Goal: Task Accomplishment & Management: Use online tool/utility

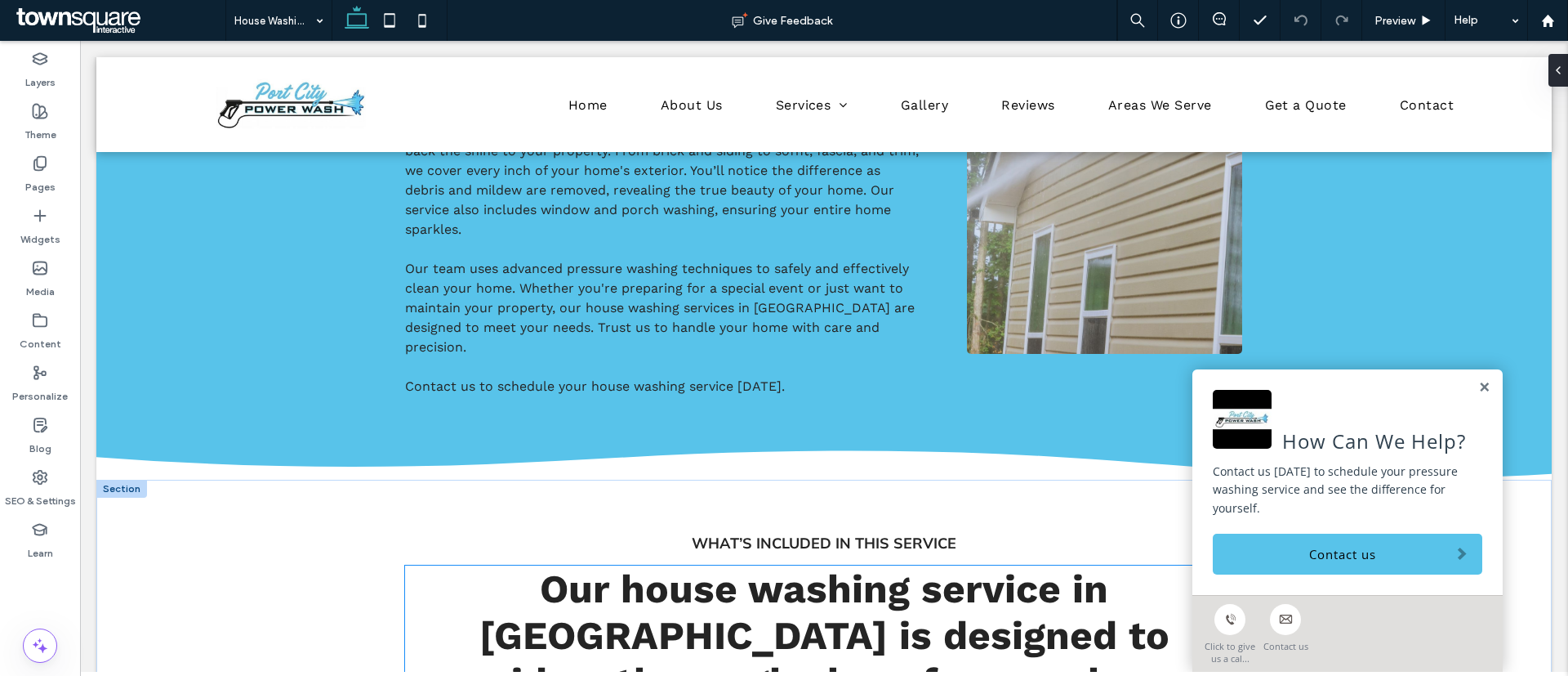
scroll to position [367, 0]
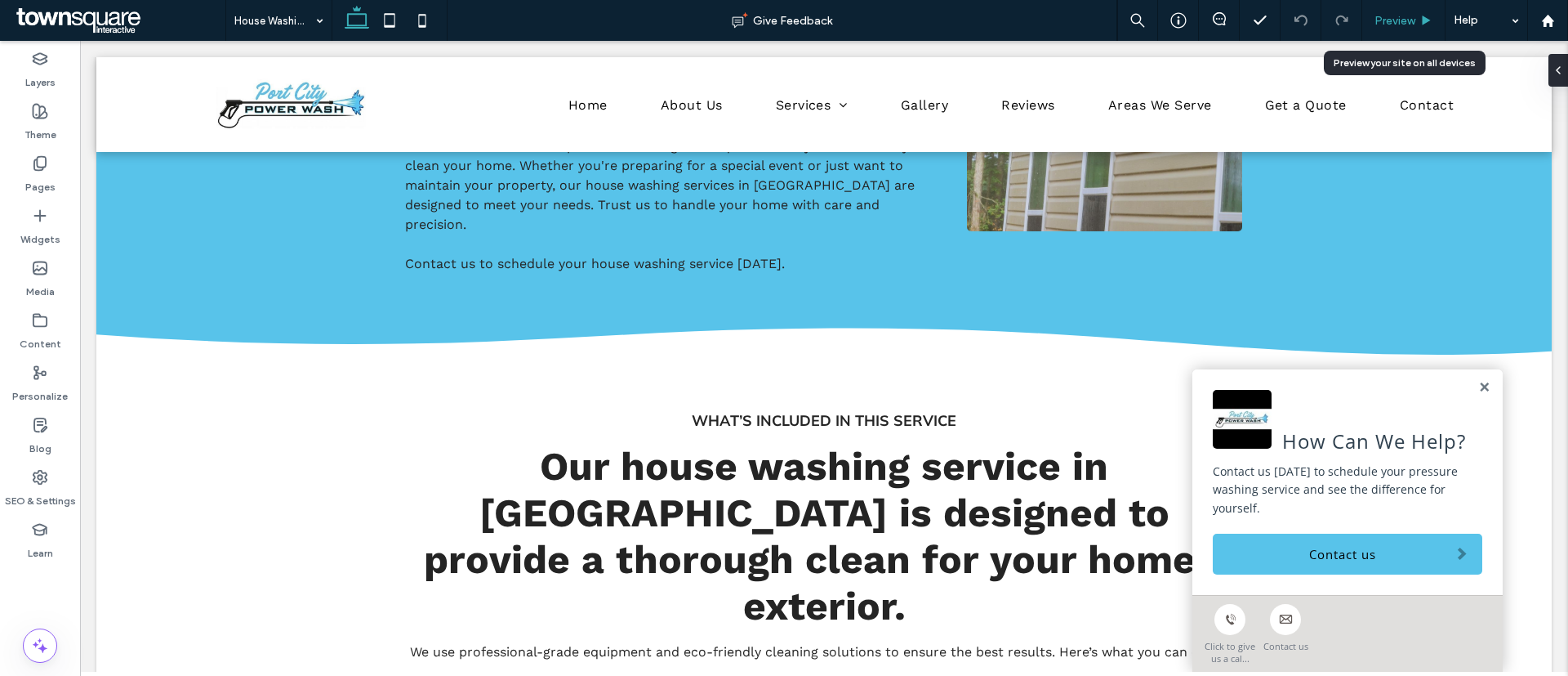
click at [1407, 18] on span "Preview" at bounding box center [1394, 20] width 41 height 14
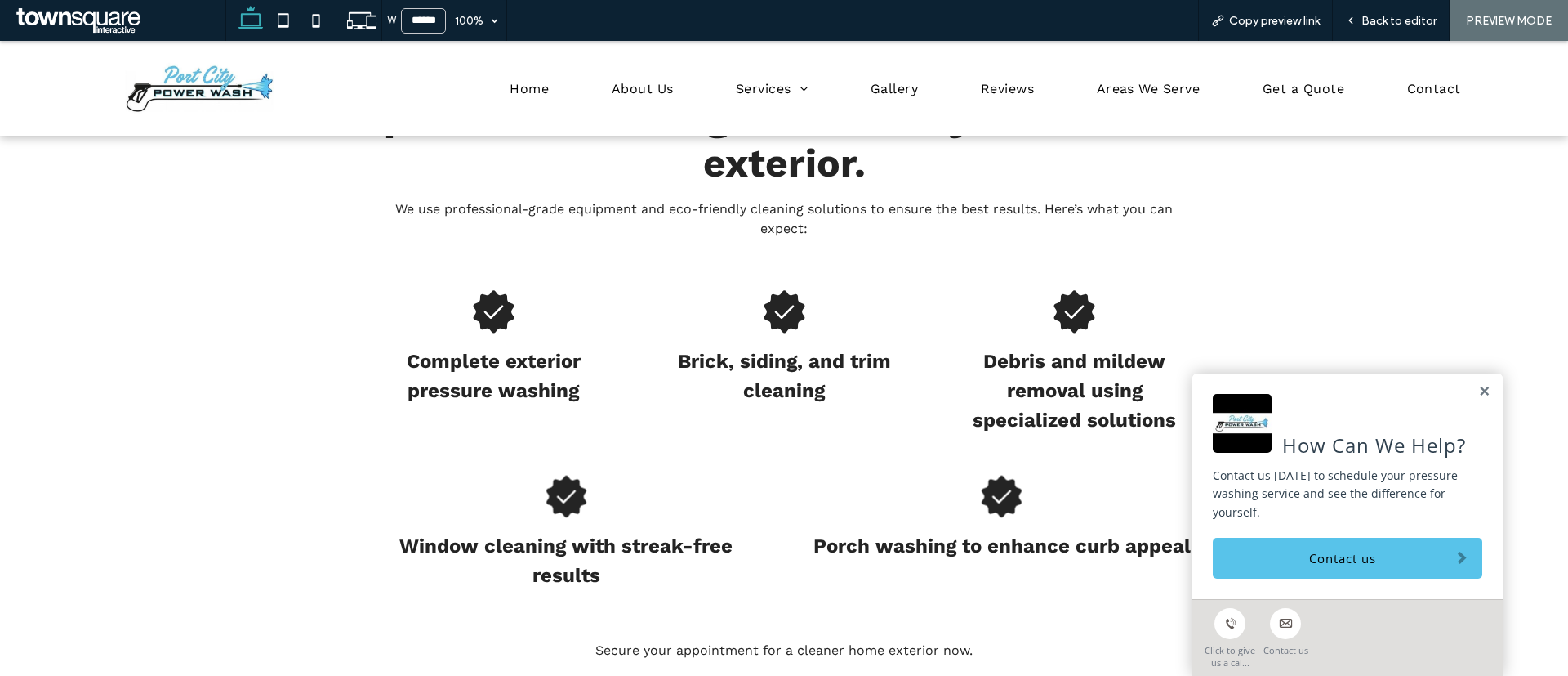
scroll to position [547, 0]
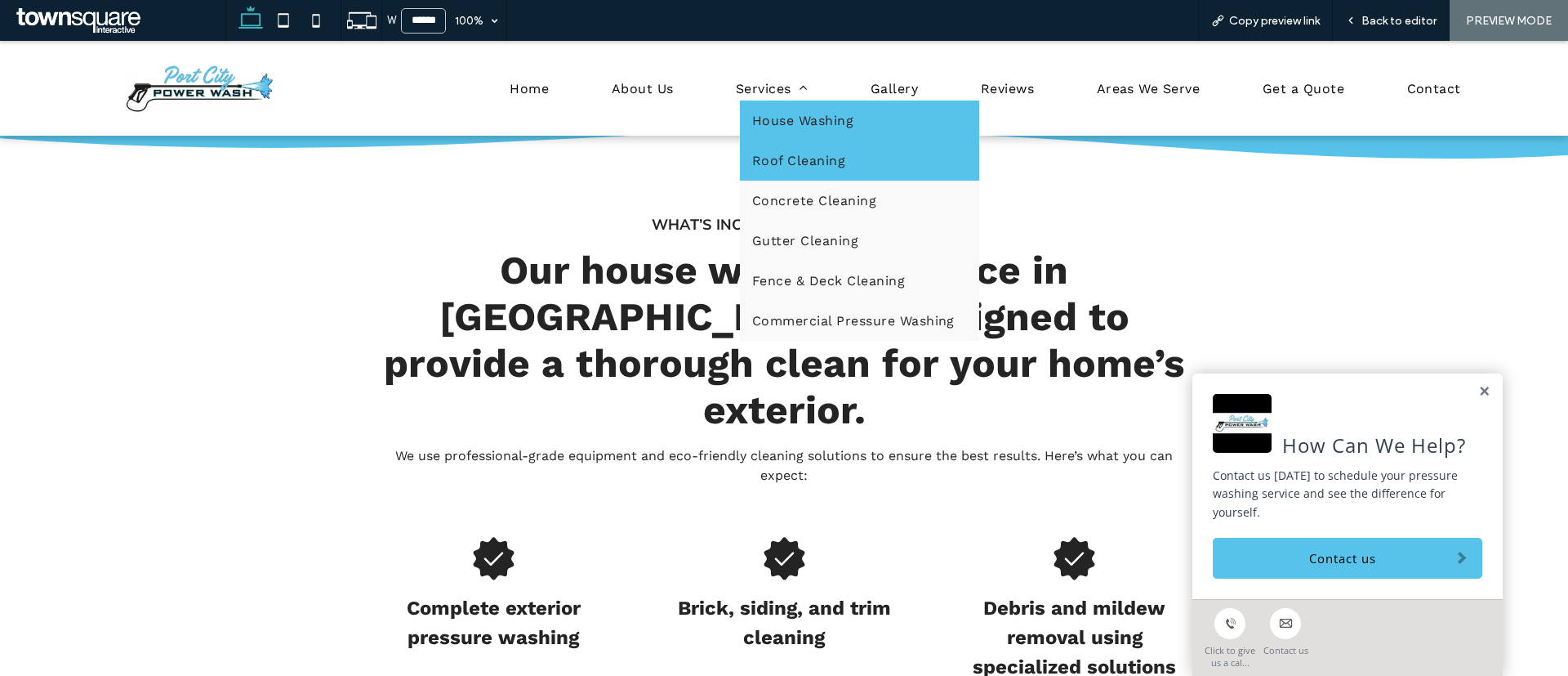
click at [810, 149] on link "Roof Cleaning" at bounding box center [859, 161] width 239 height 40
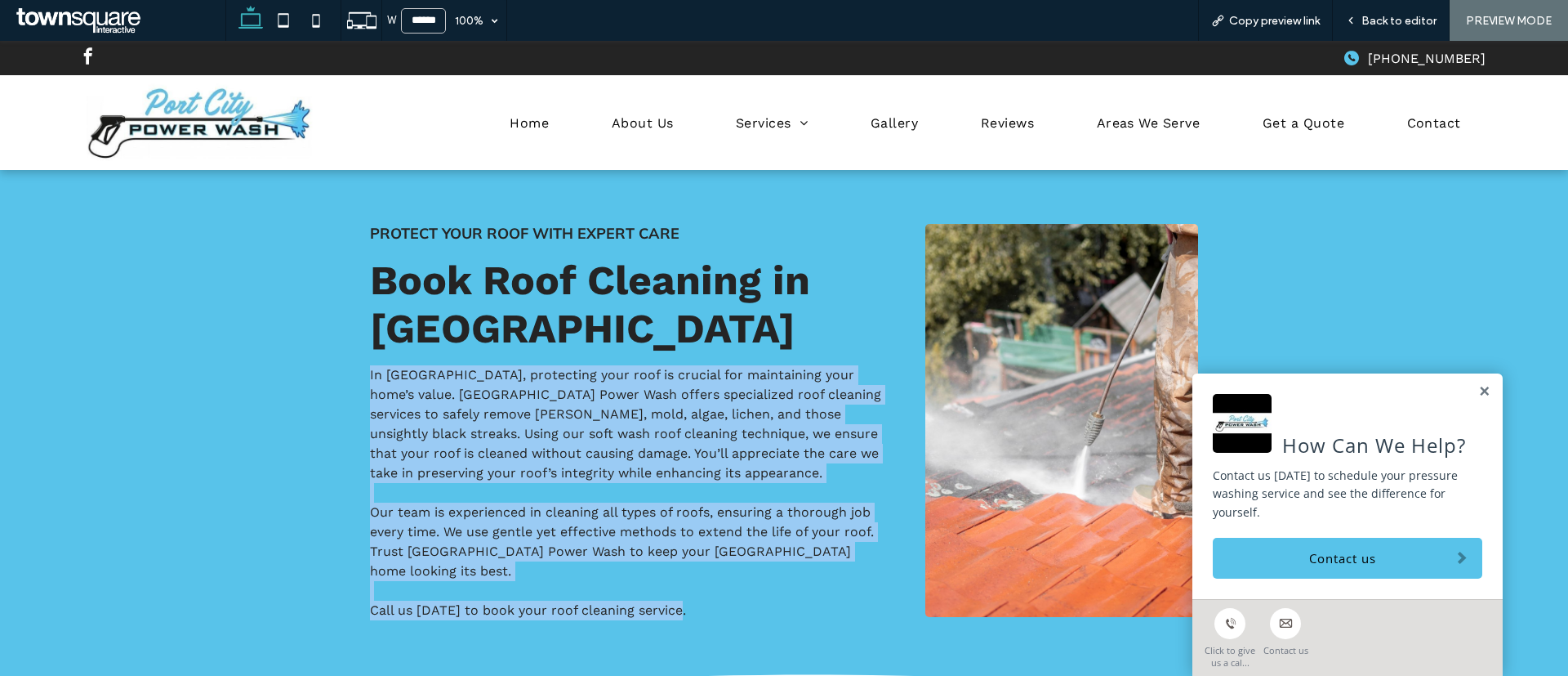
drag, startPoint x: 353, startPoint y: 363, endPoint x: 738, endPoint y: 588, distance: 445.9
click at [738, 588] on div "Protect Your Roof with Expert Care Book Roof Cleaning in Shreveport In Shrevepo…" at bounding box center [626, 422] width 538 height 422
click at [743, 519] on span "Our team is experienced in cleaning all types of roofs, ensuring a thorough job…" at bounding box center [622, 541] width 504 height 74
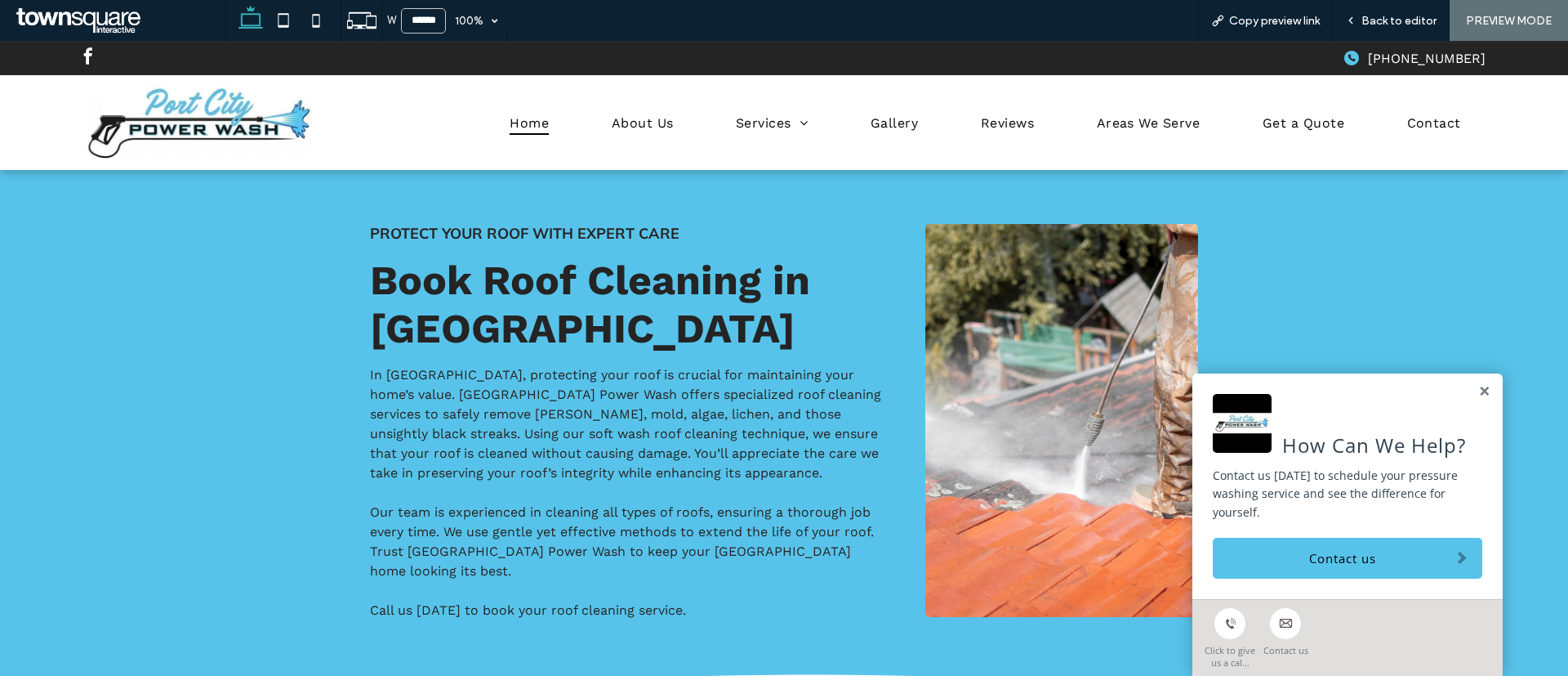
click at [541, 125] on span "Home" at bounding box center [529, 123] width 39 height 24
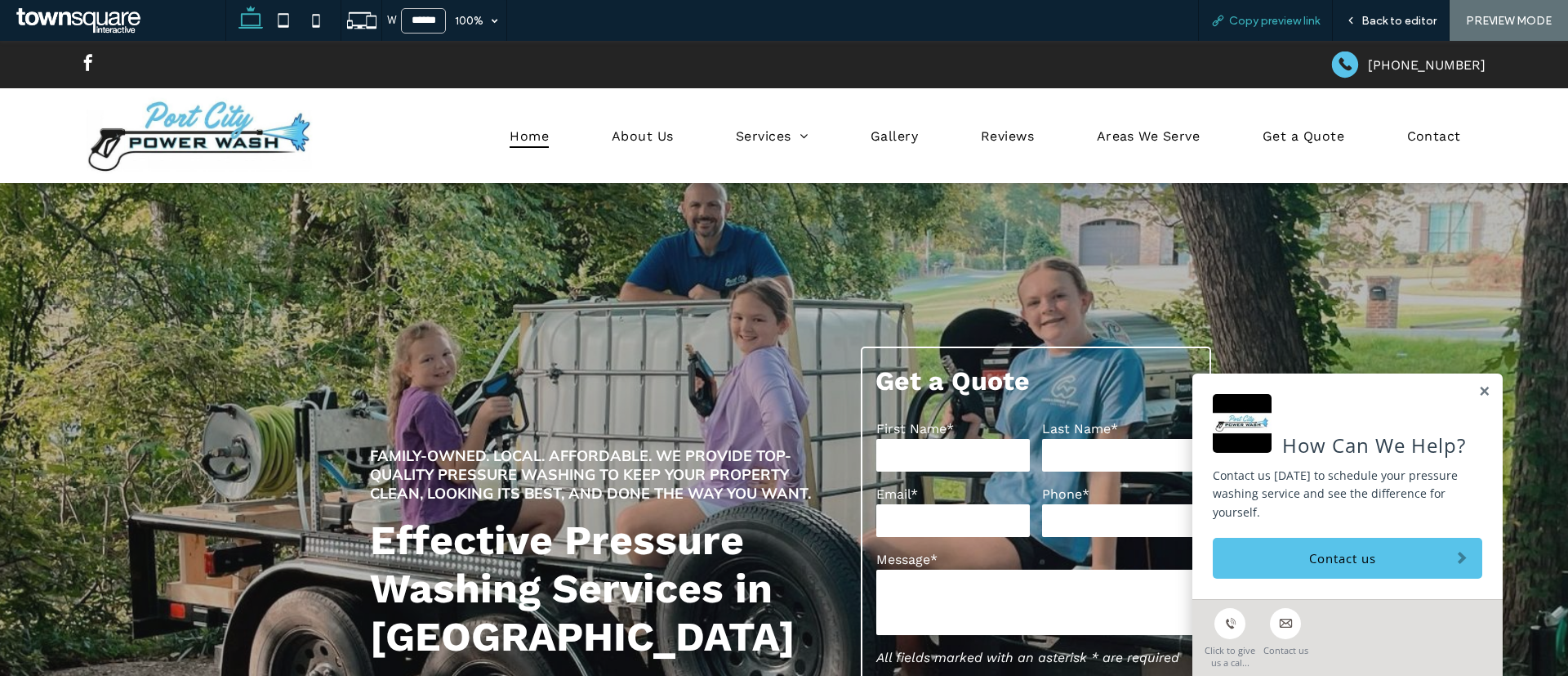
click at [1294, 23] on span "Copy preview link" at bounding box center [1274, 20] width 90 height 14
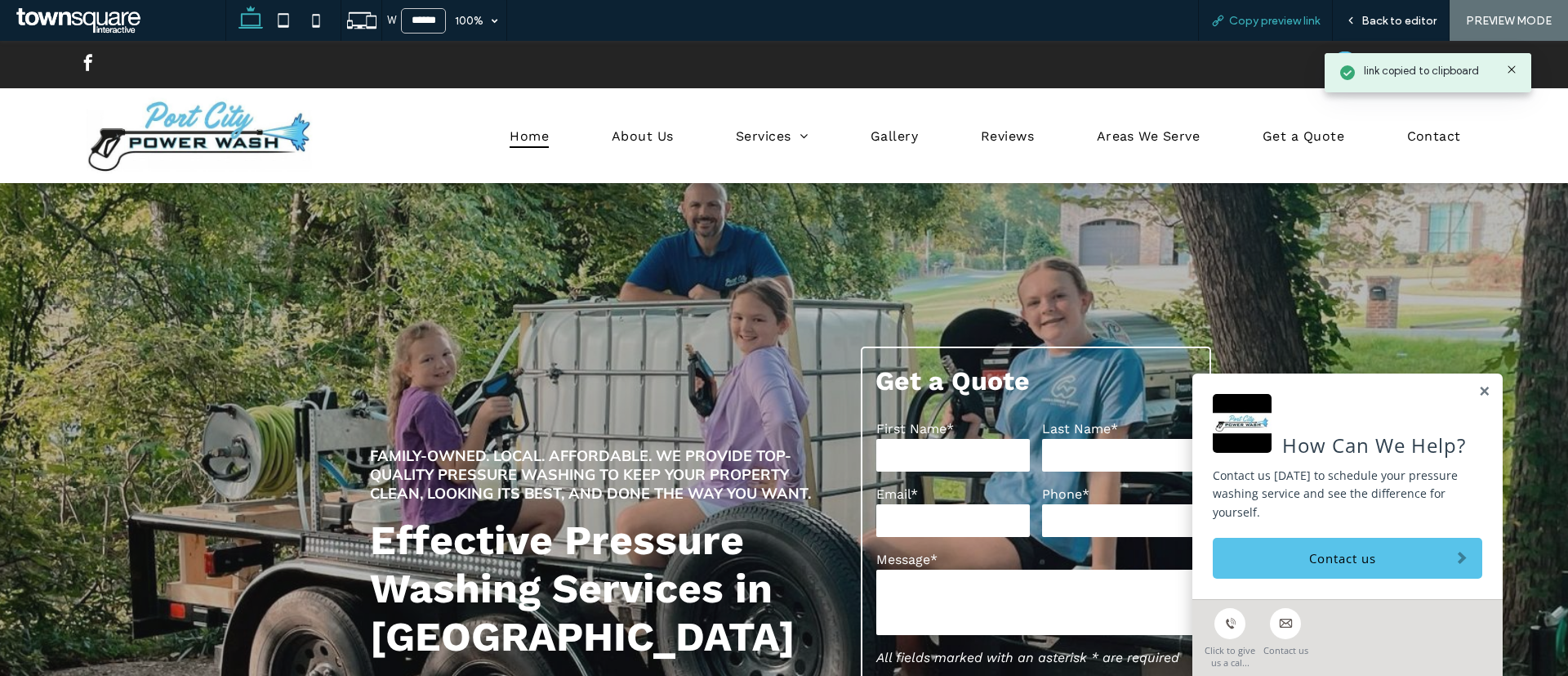
click at [1277, 22] on span "Copy preview link" at bounding box center [1274, 20] width 90 height 14
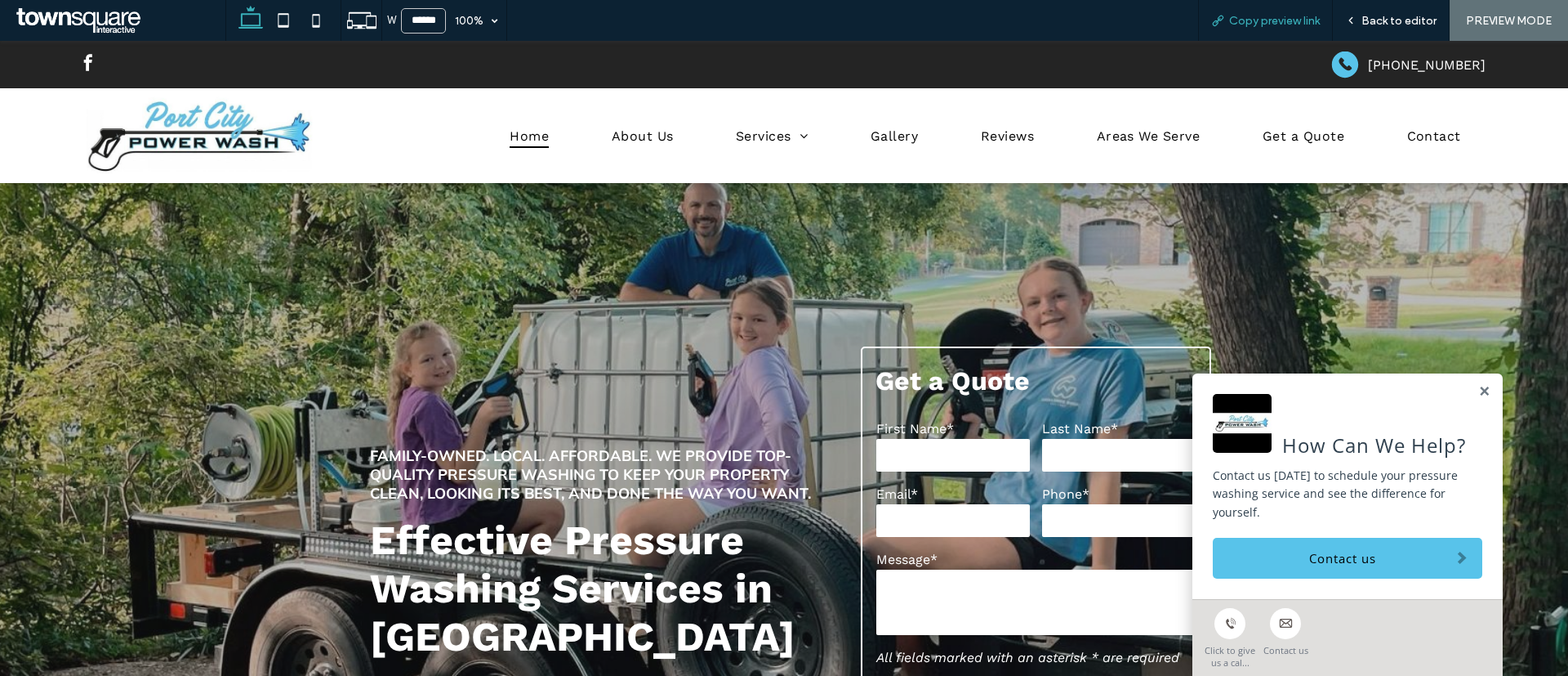
click at [1241, 12] on div "Copy preview link" at bounding box center [1266, 20] width 135 height 41
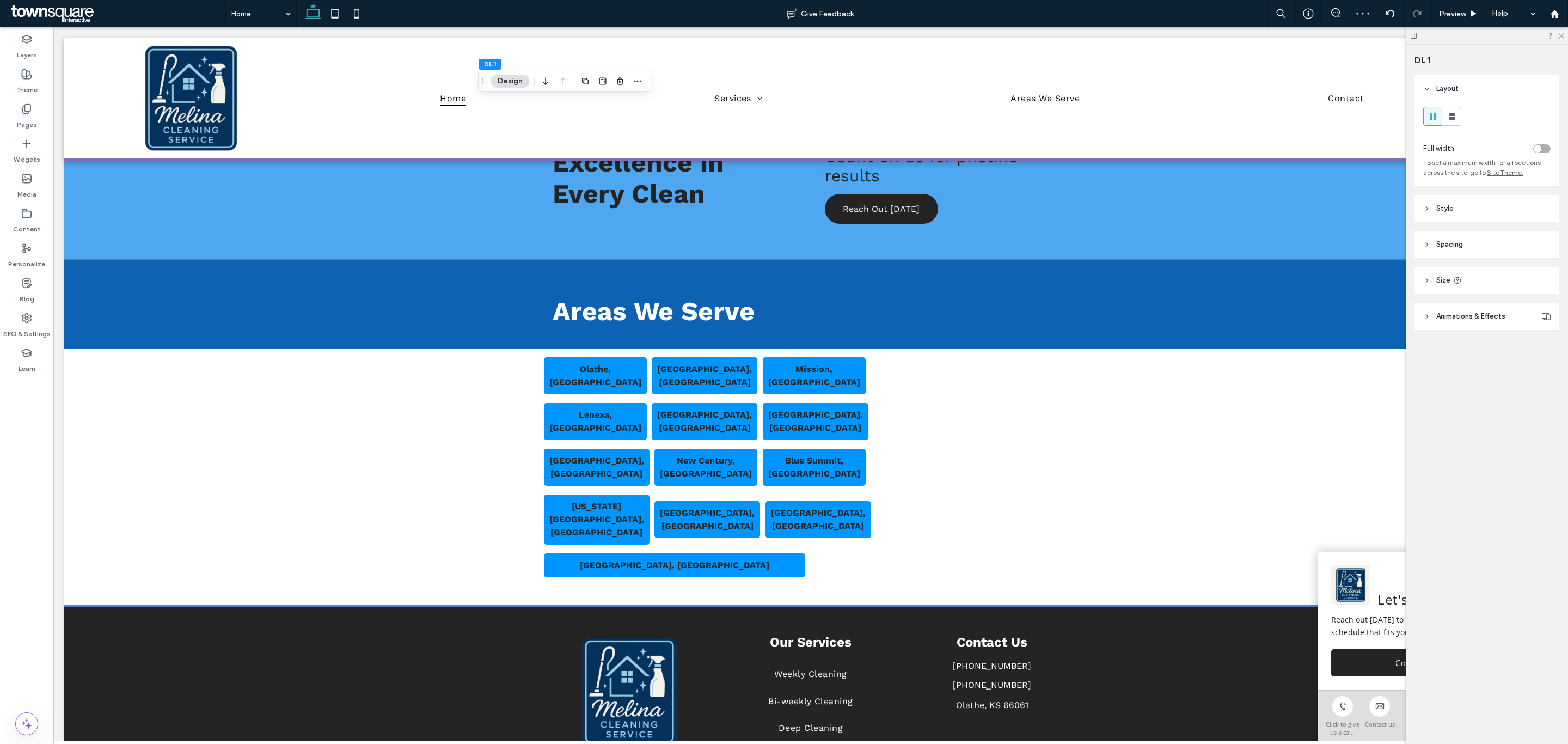
scroll to position [1866, 0]
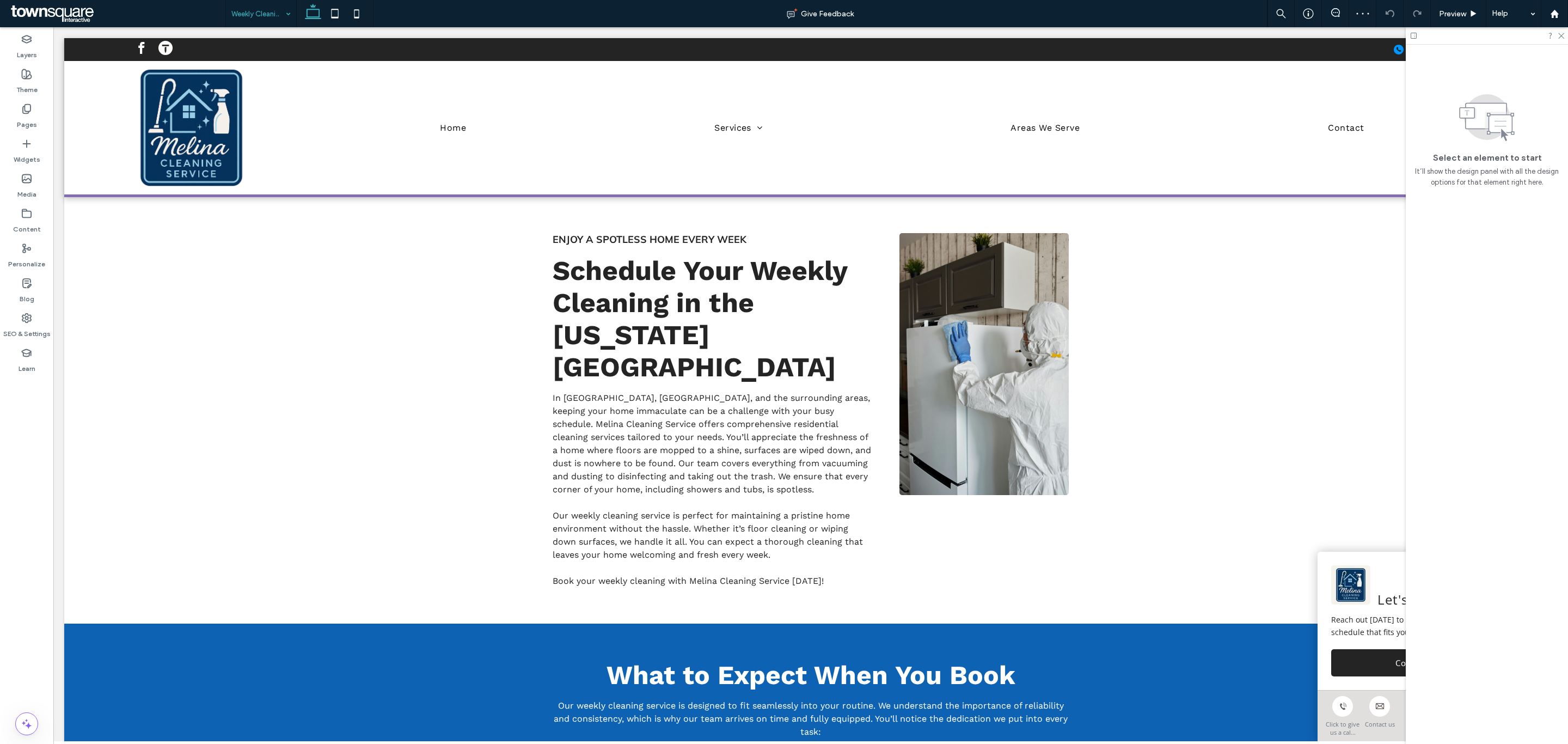
click at [245, 13] on input at bounding box center [258, 13] width 54 height 27
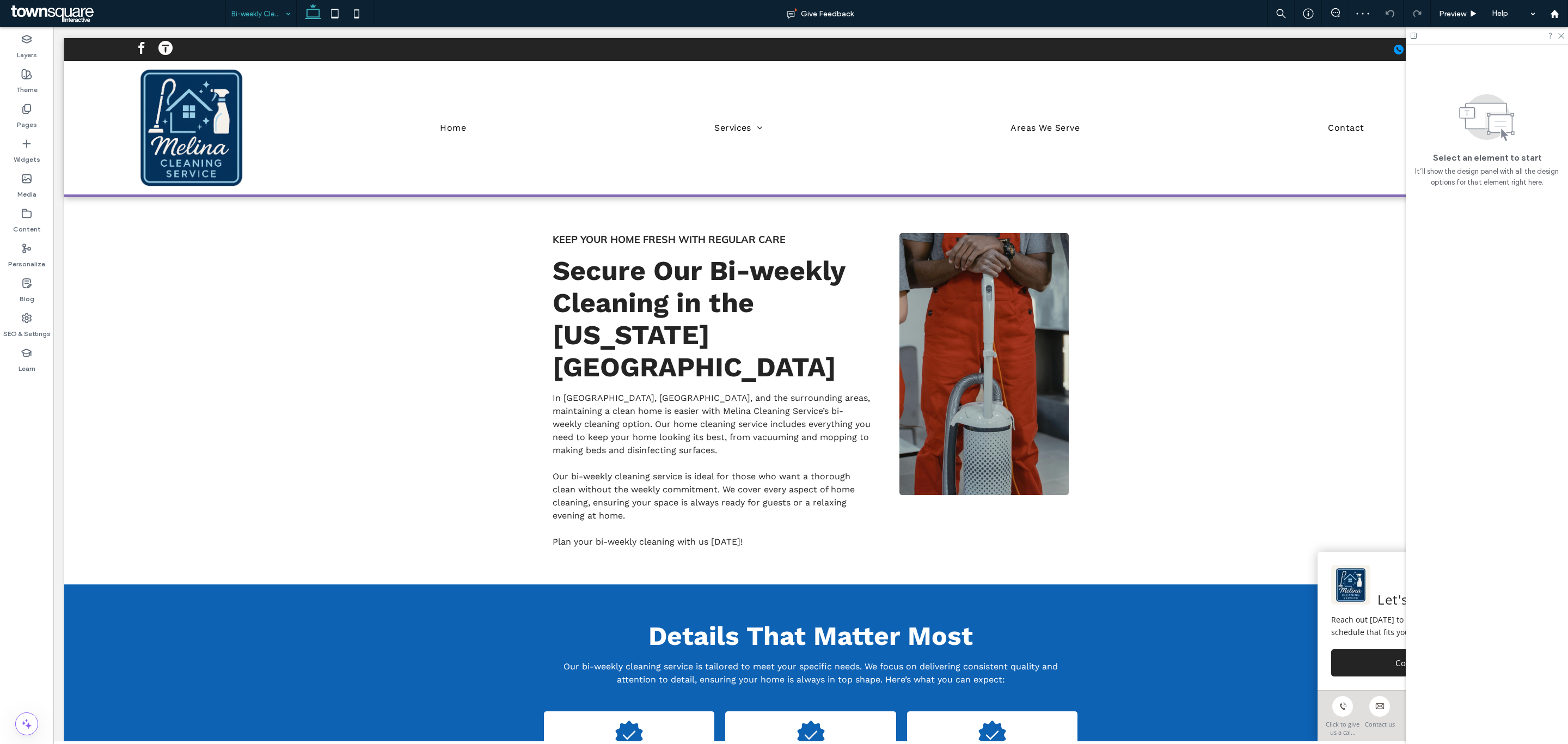
click at [281, 2] on div "Bi-weekly Cleaning" at bounding box center [261, 13] width 70 height 27
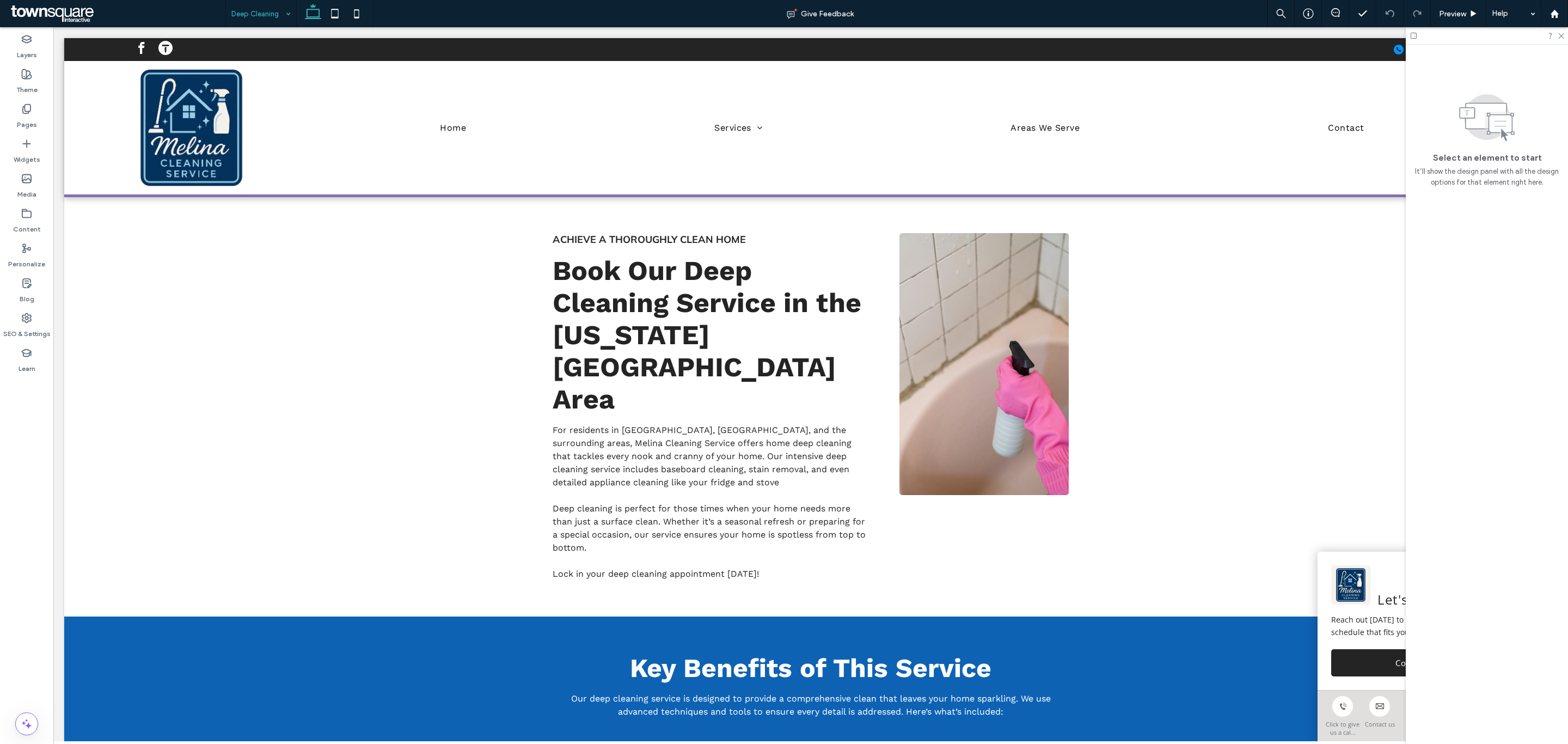
click at [264, 5] on input at bounding box center [258, 13] width 54 height 27
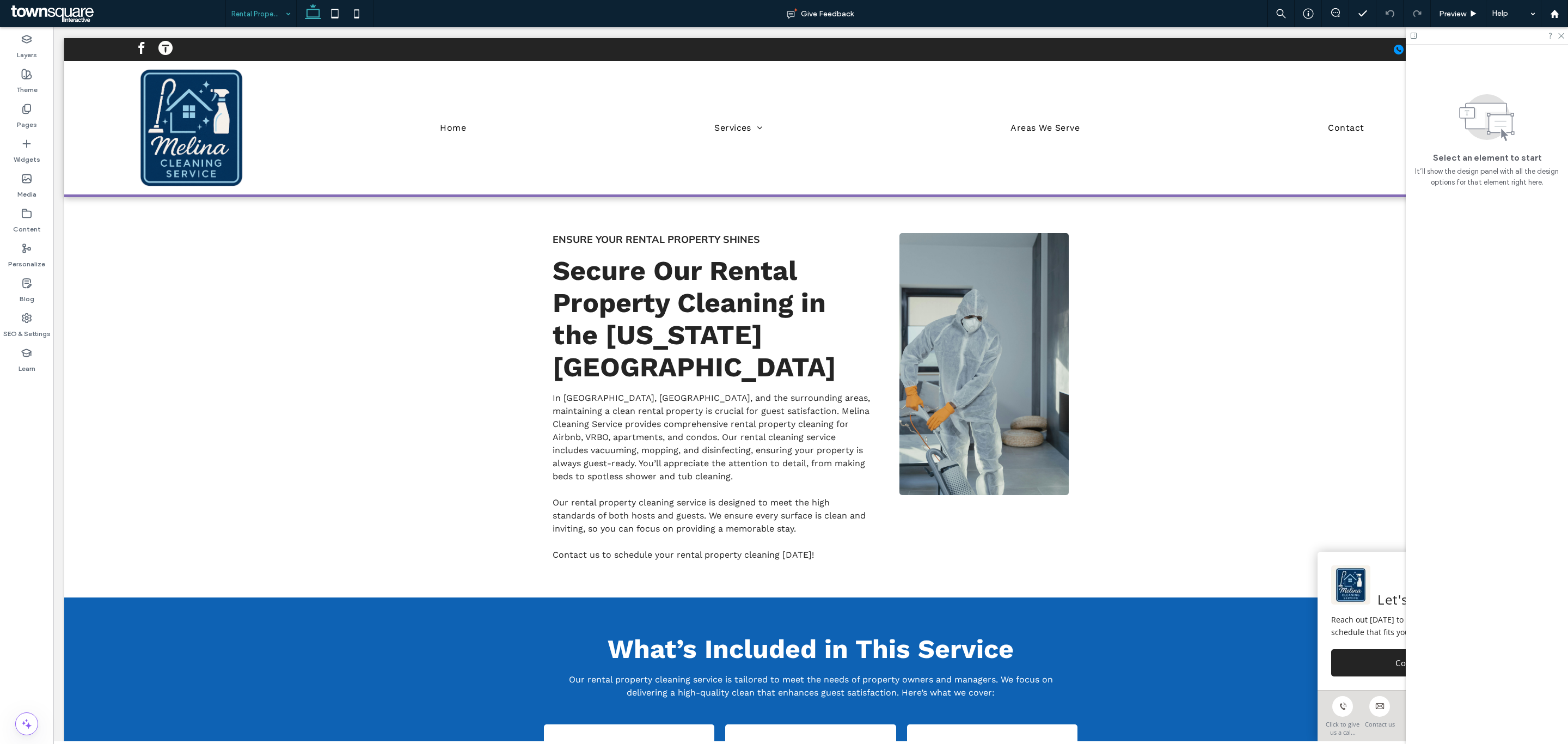
click at [273, 15] on input at bounding box center [258, 13] width 54 height 27
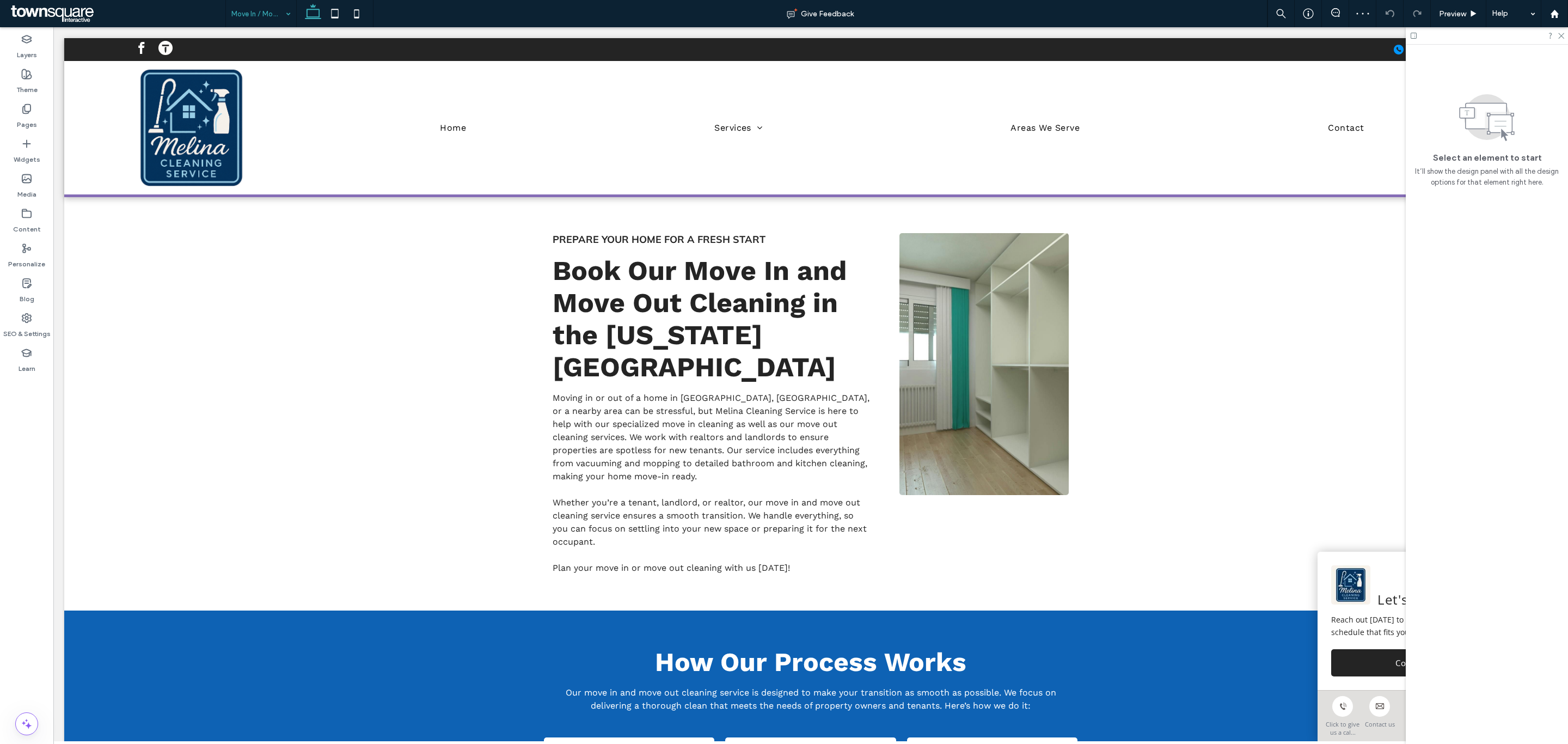
drag, startPoint x: 255, startPoint y: 10, endPoint x: 256, endPoint y: 22, distance: 12.0
click at [255, 10] on input at bounding box center [258, 13] width 54 height 27
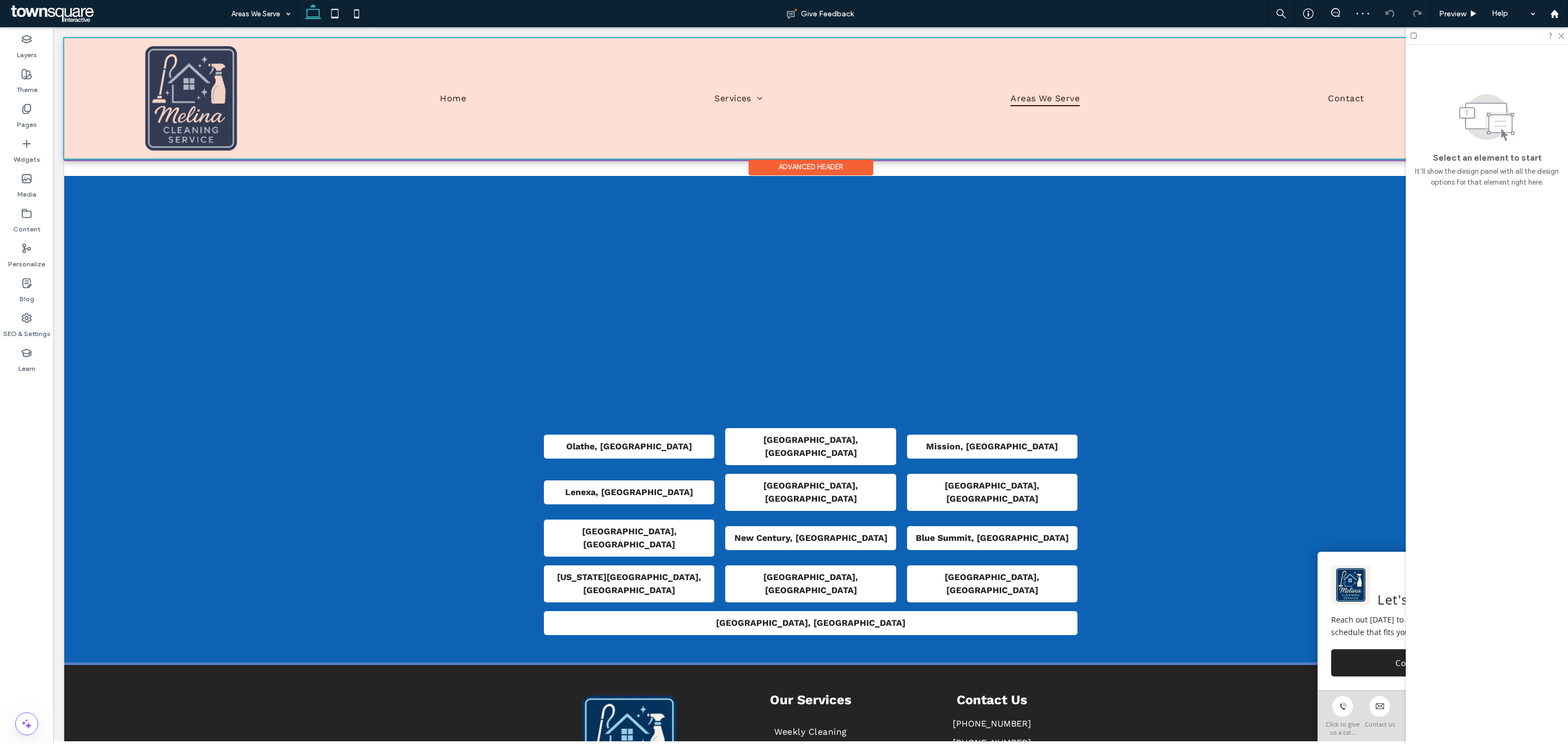
scroll to position [150, 0]
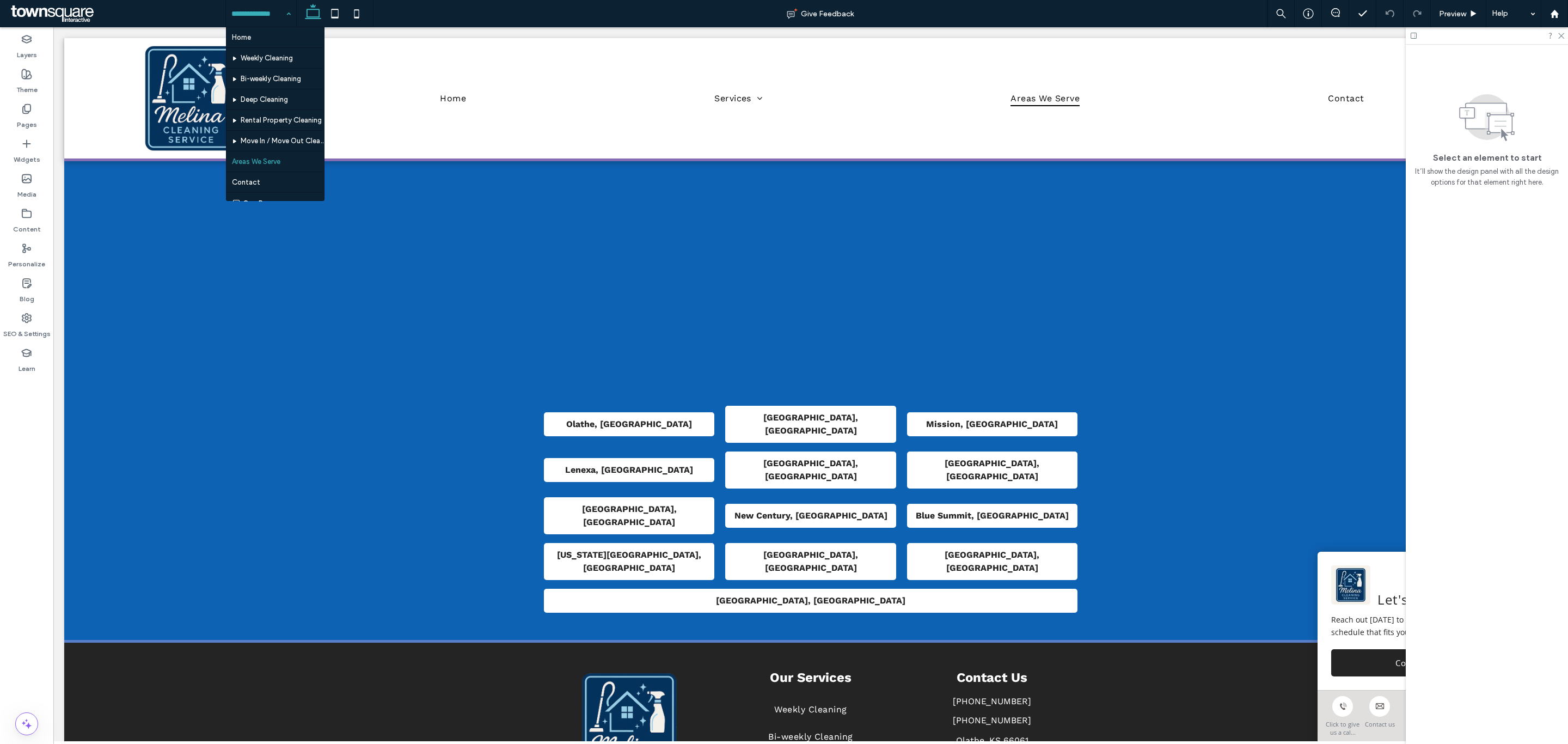
click at [271, 9] on input at bounding box center [258, 13] width 54 height 27
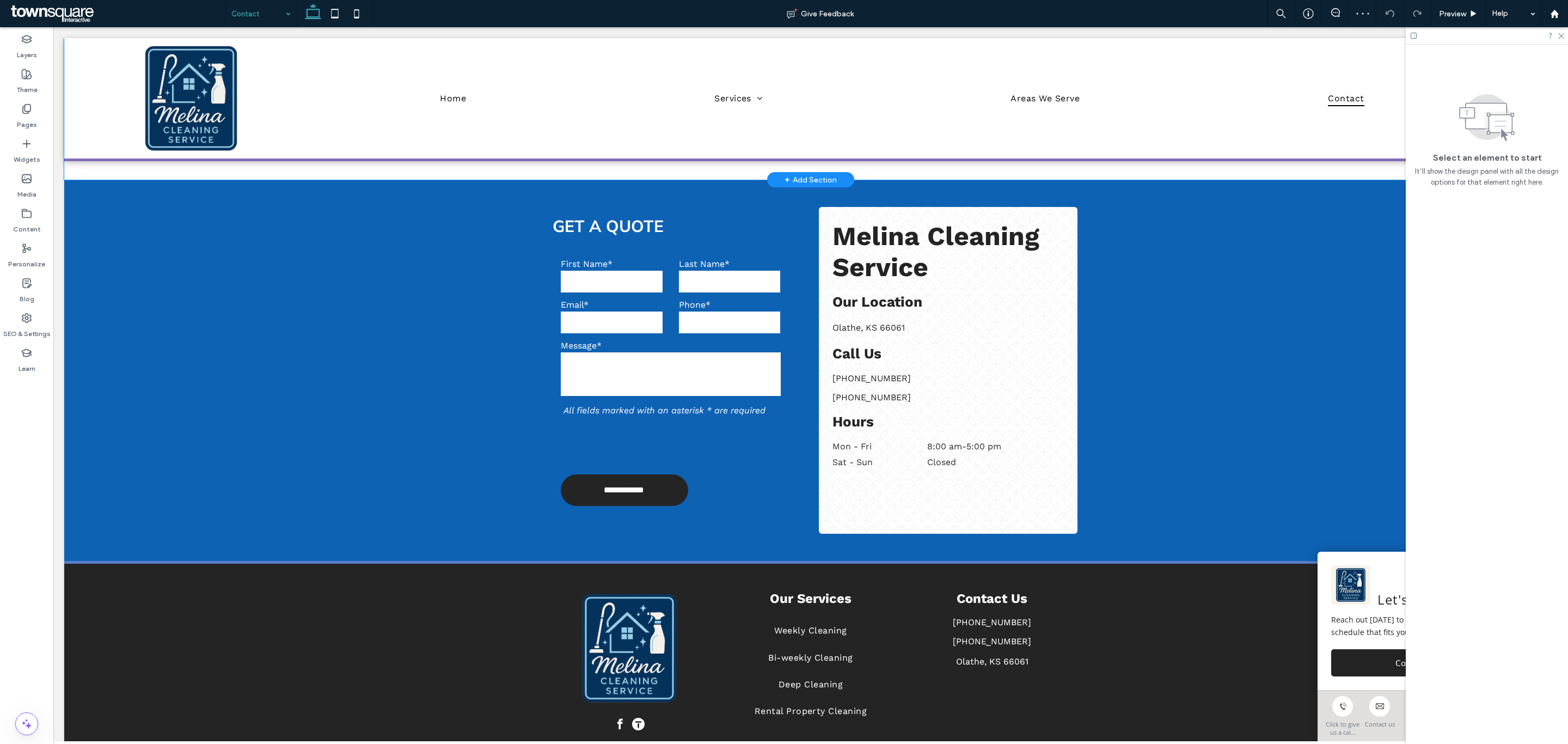
scroll to position [72, 0]
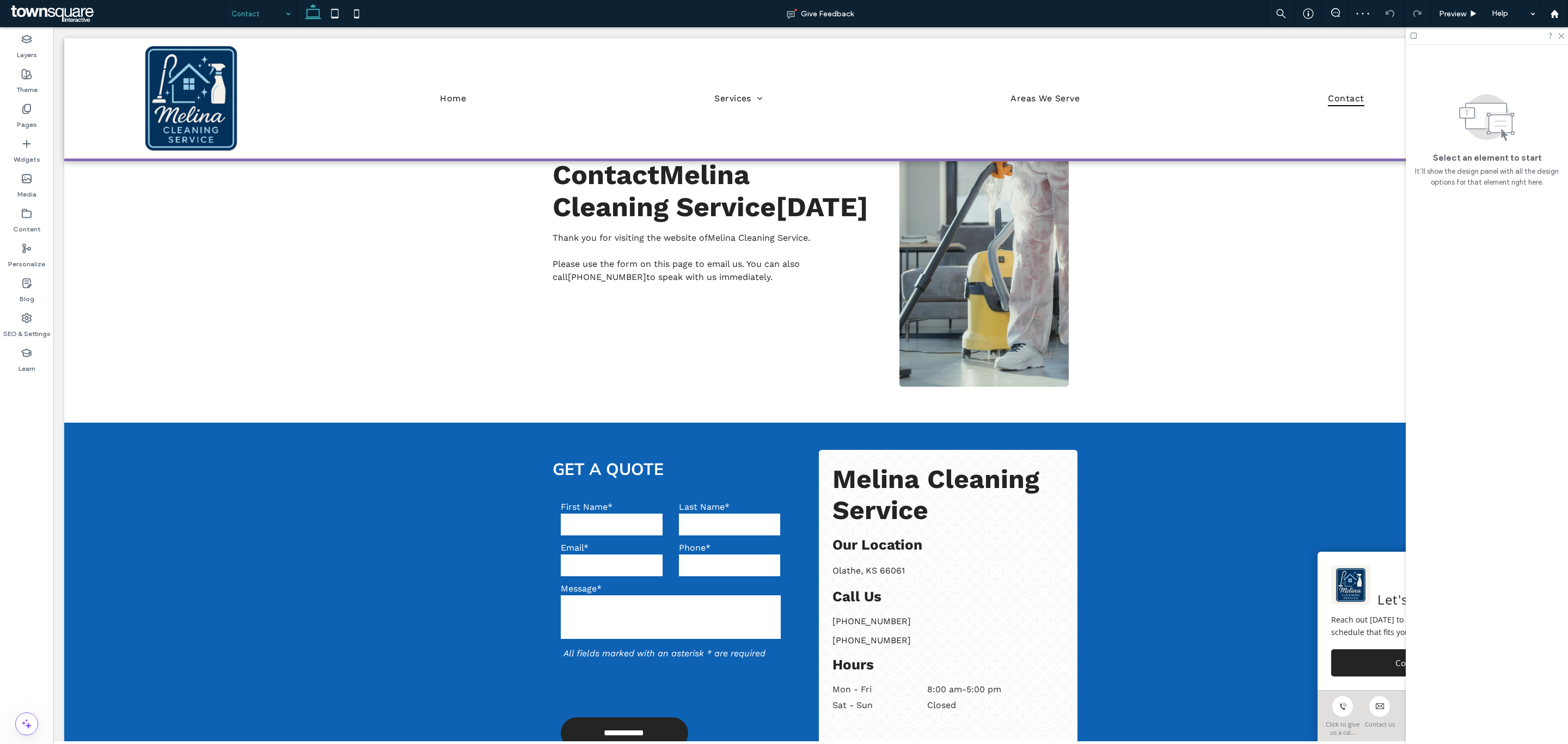
click at [270, 16] on input at bounding box center [258, 13] width 54 height 27
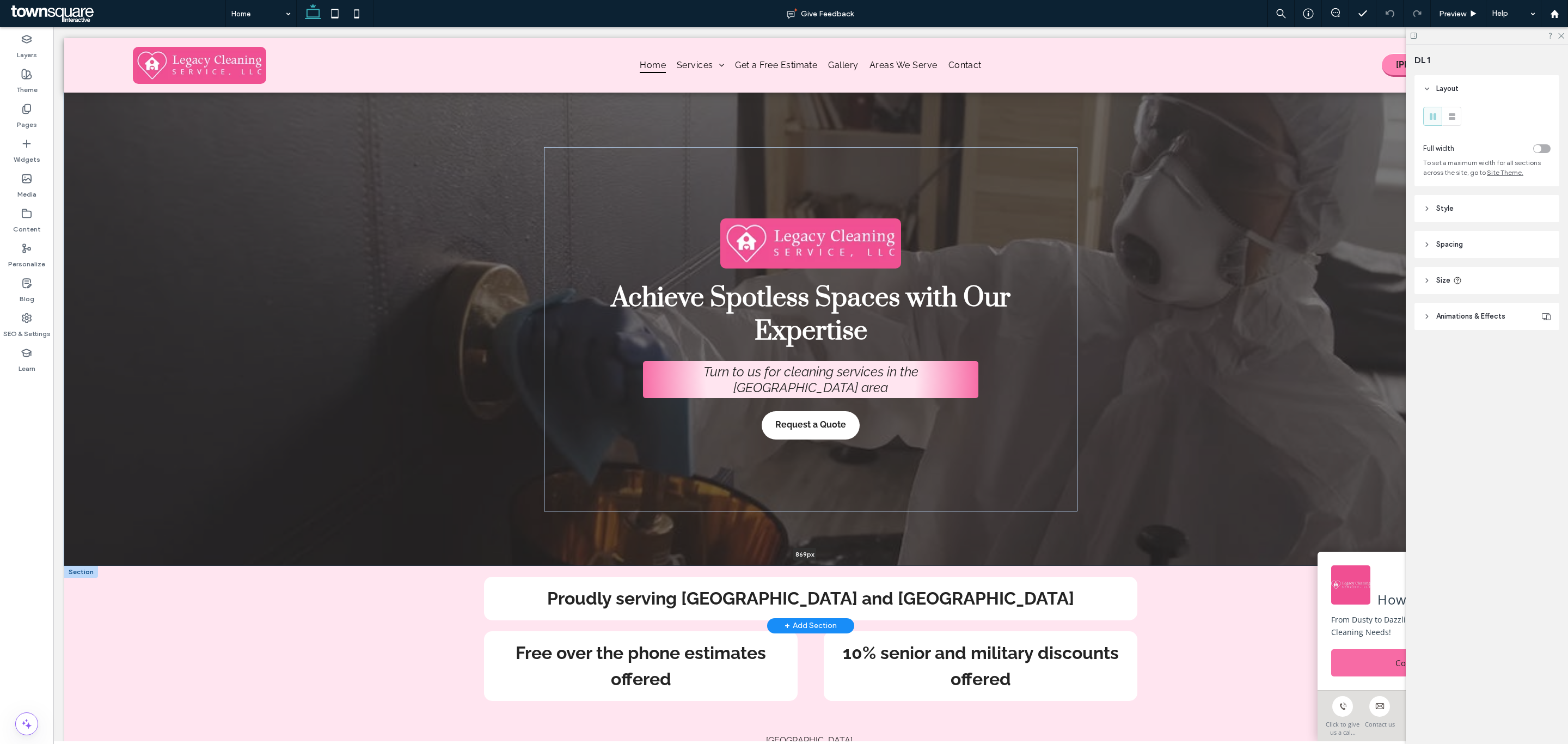
drag, startPoint x: 699, startPoint y: 423, endPoint x: 696, endPoint y: 565, distance: 142.0
type input "***"
click at [319, 359] on div at bounding box center [811, 329] width 1493 height 473
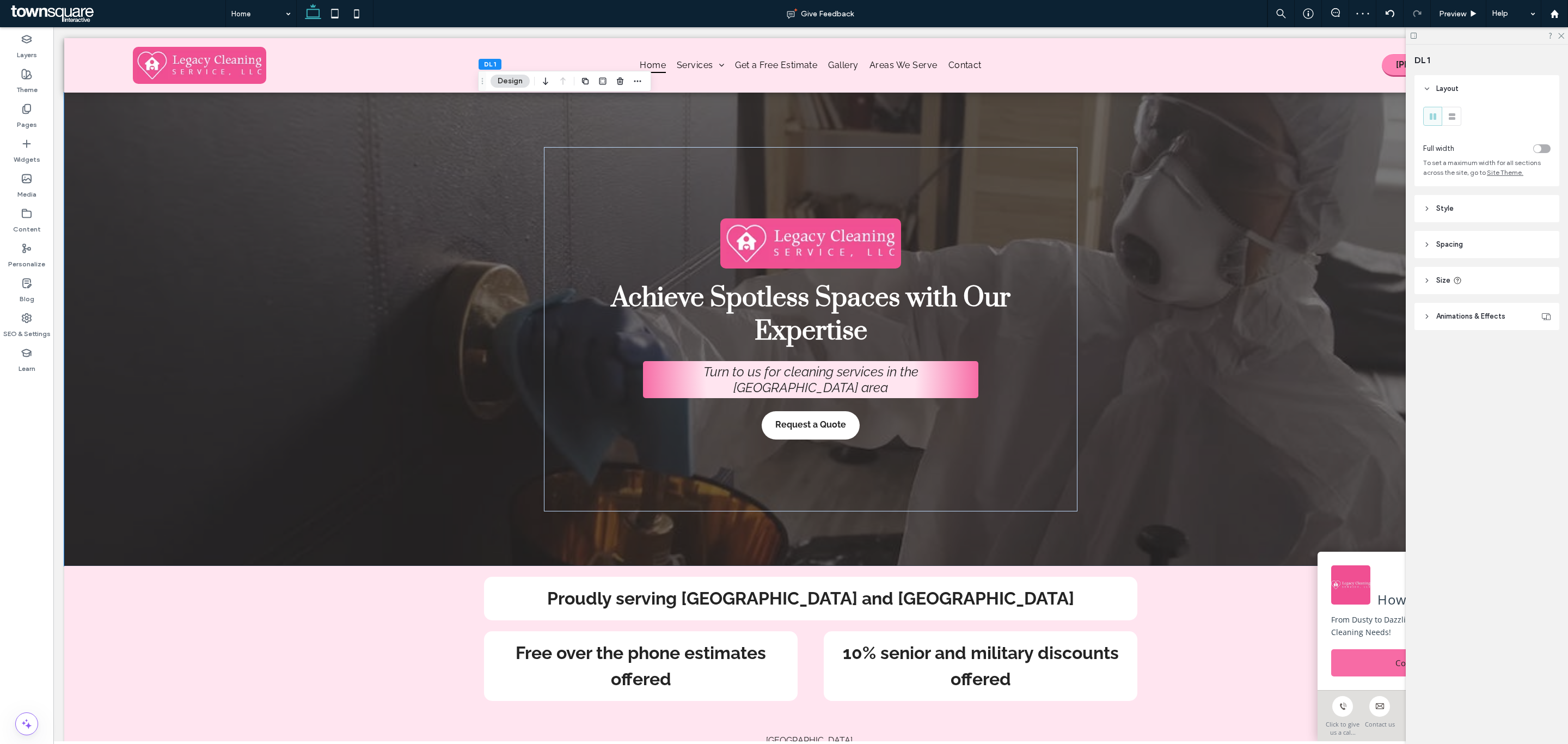
click at [1471, 323] on header "Animations & Effects" at bounding box center [1487, 316] width 145 height 27
click at [1471, 217] on header "Style" at bounding box center [1487, 208] width 145 height 27
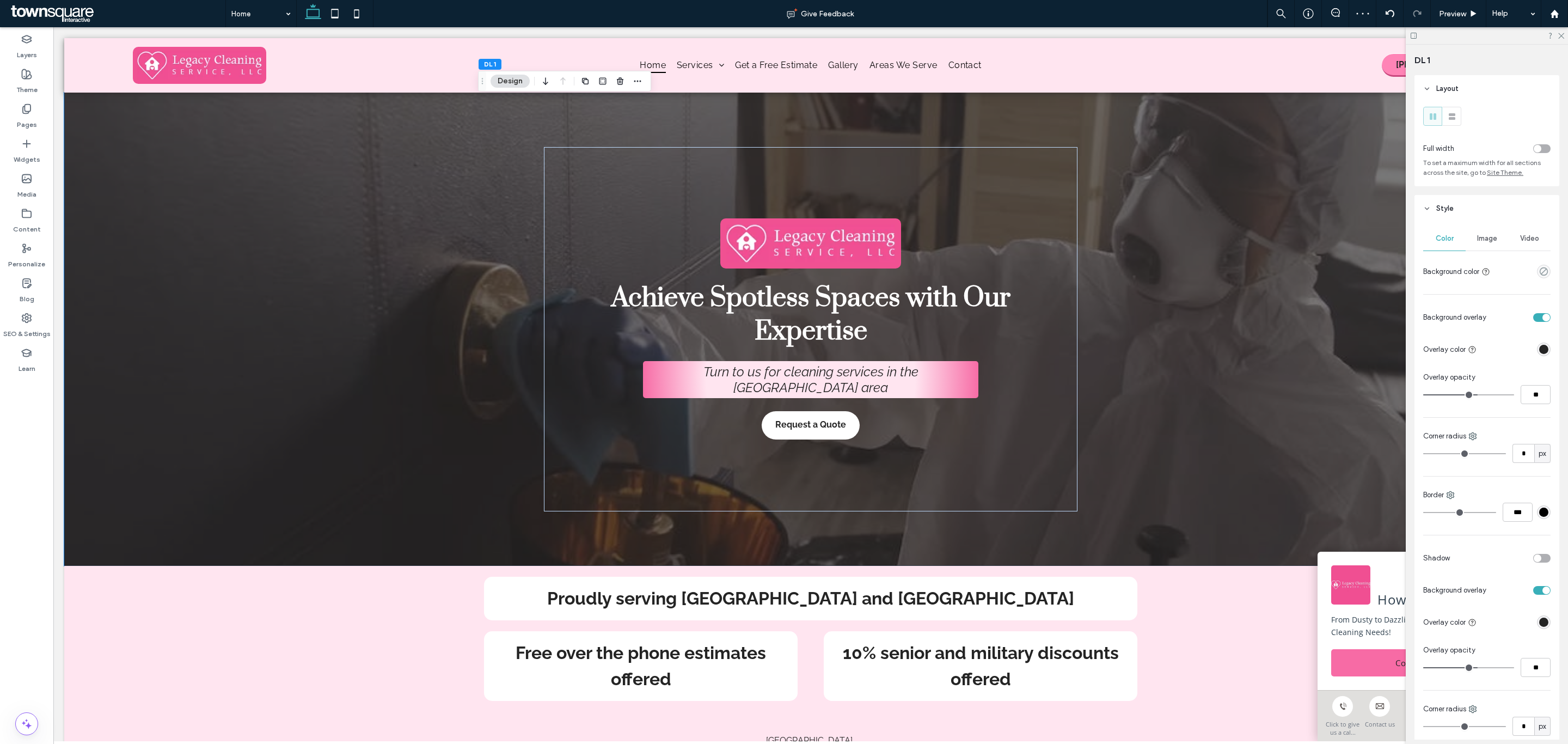
click at [1482, 240] on span "Image" at bounding box center [1487, 239] width 20 height 9
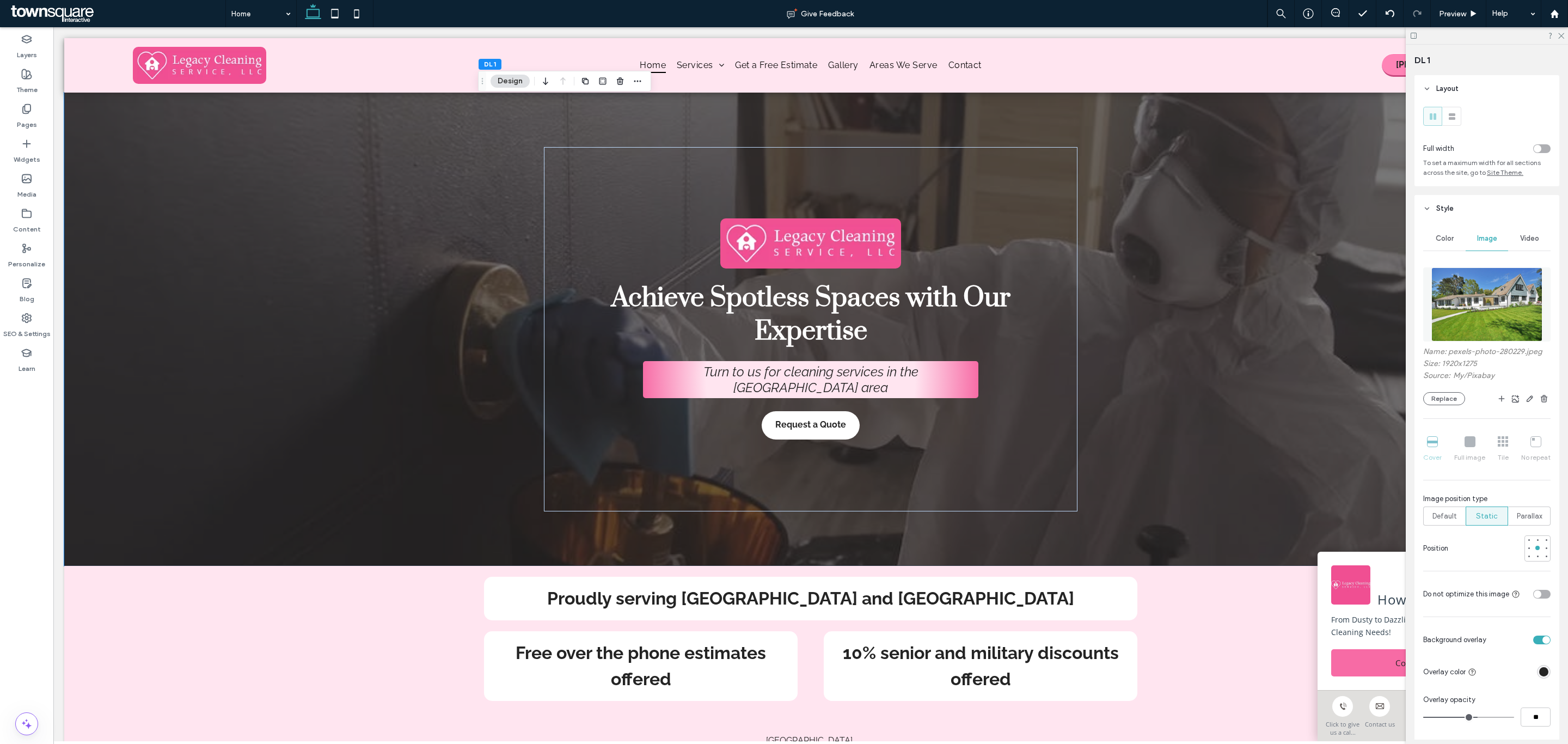
click at [1529, 240] on span "Video" at bounding box center [1529, 239] width 19 height 9
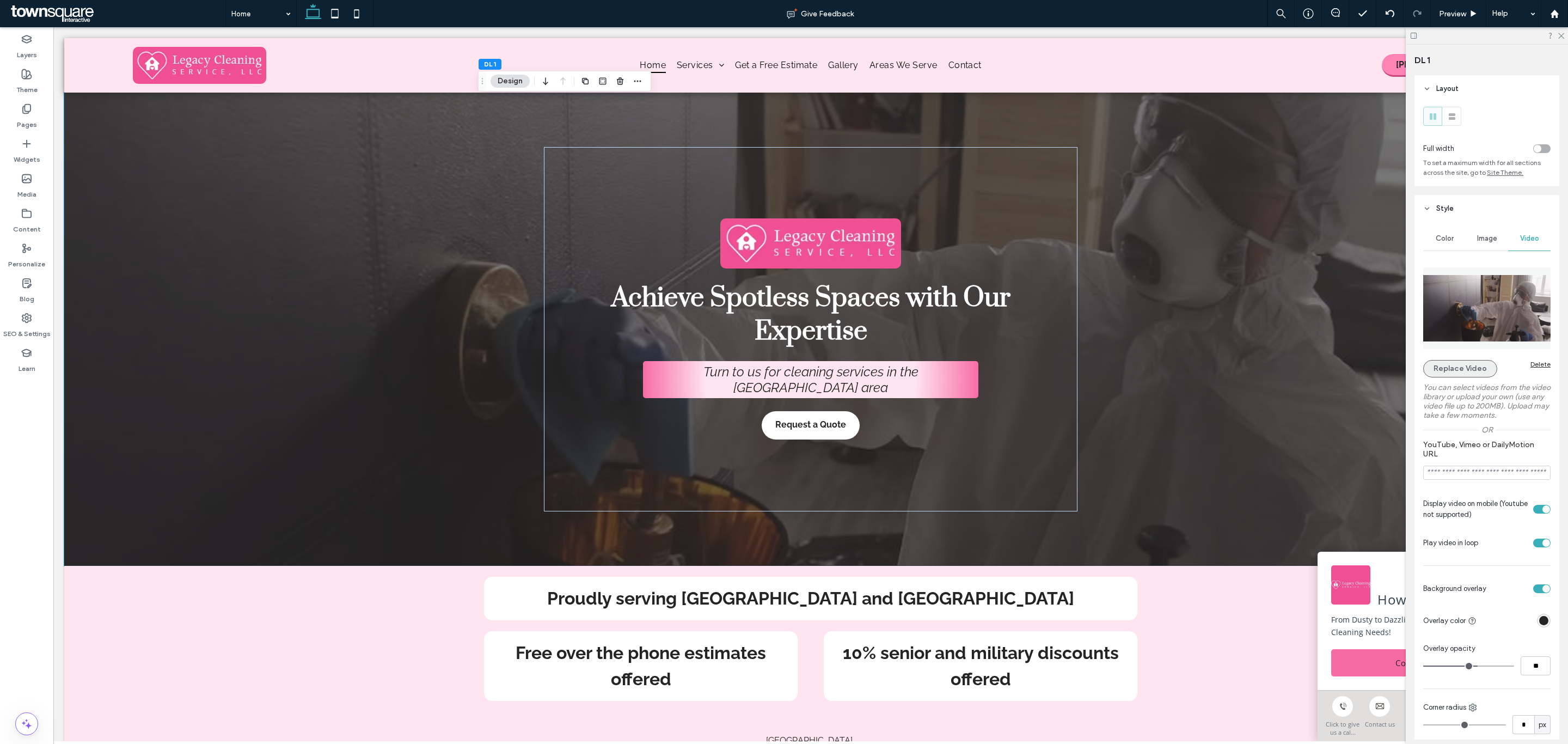
click at [1469, 371] on button "Replace Video" at bounding box center [1460, 368] width 74 height 18
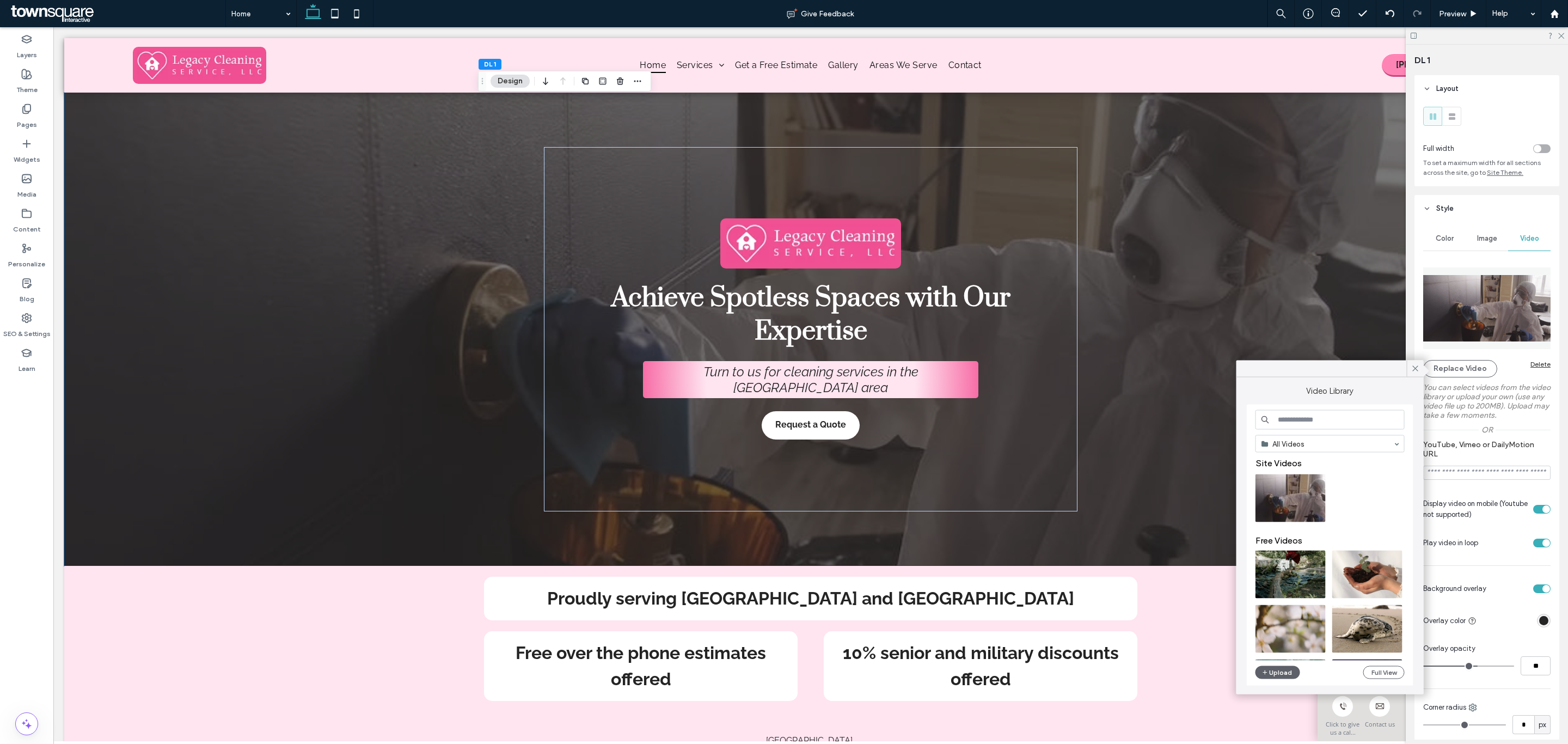
click at [1323, 426] on input at bounding box center [1330, 420] width 149 height 19
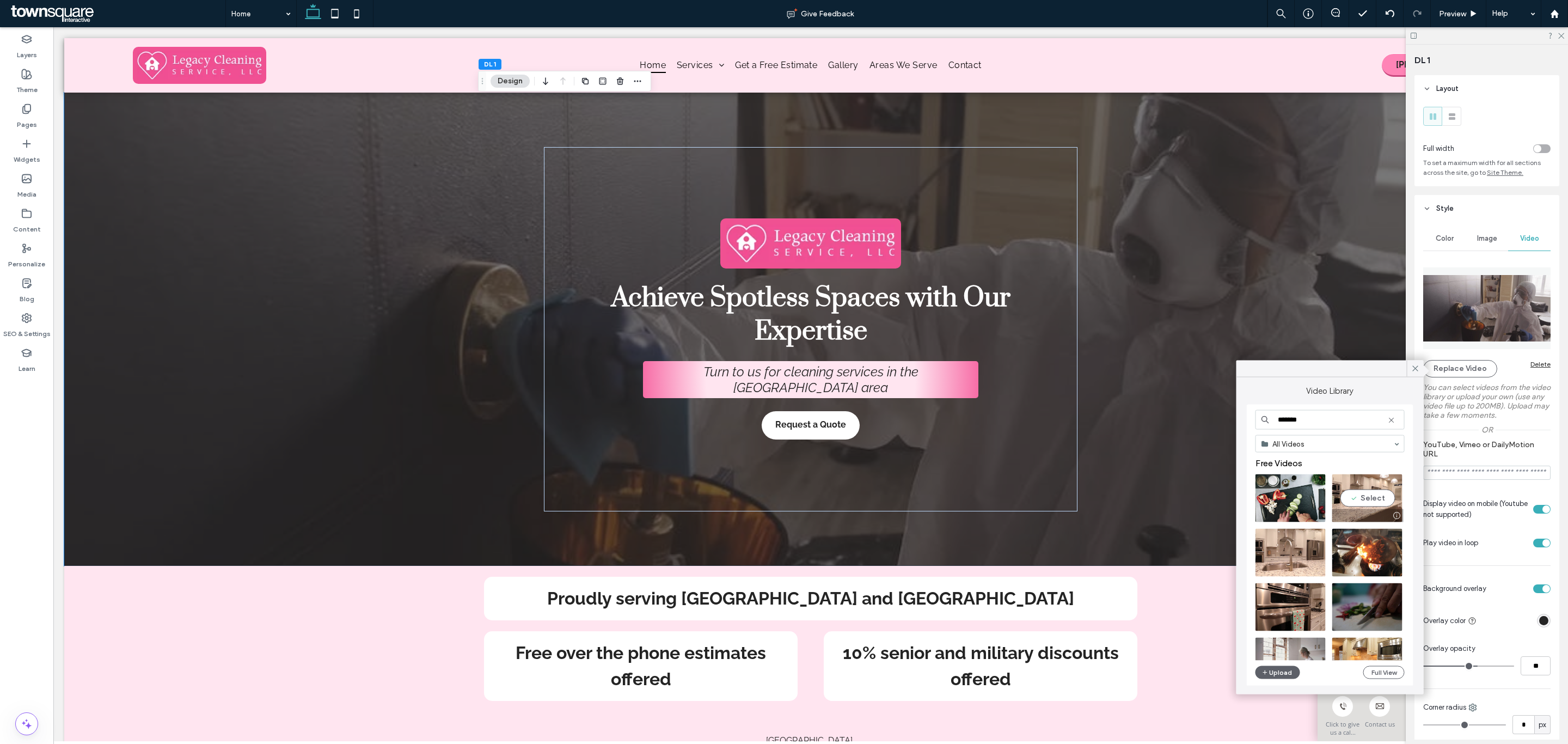
type input "*******"
click at [1359, 482] on video at bounding box center [1367, 498] width 70 height 48
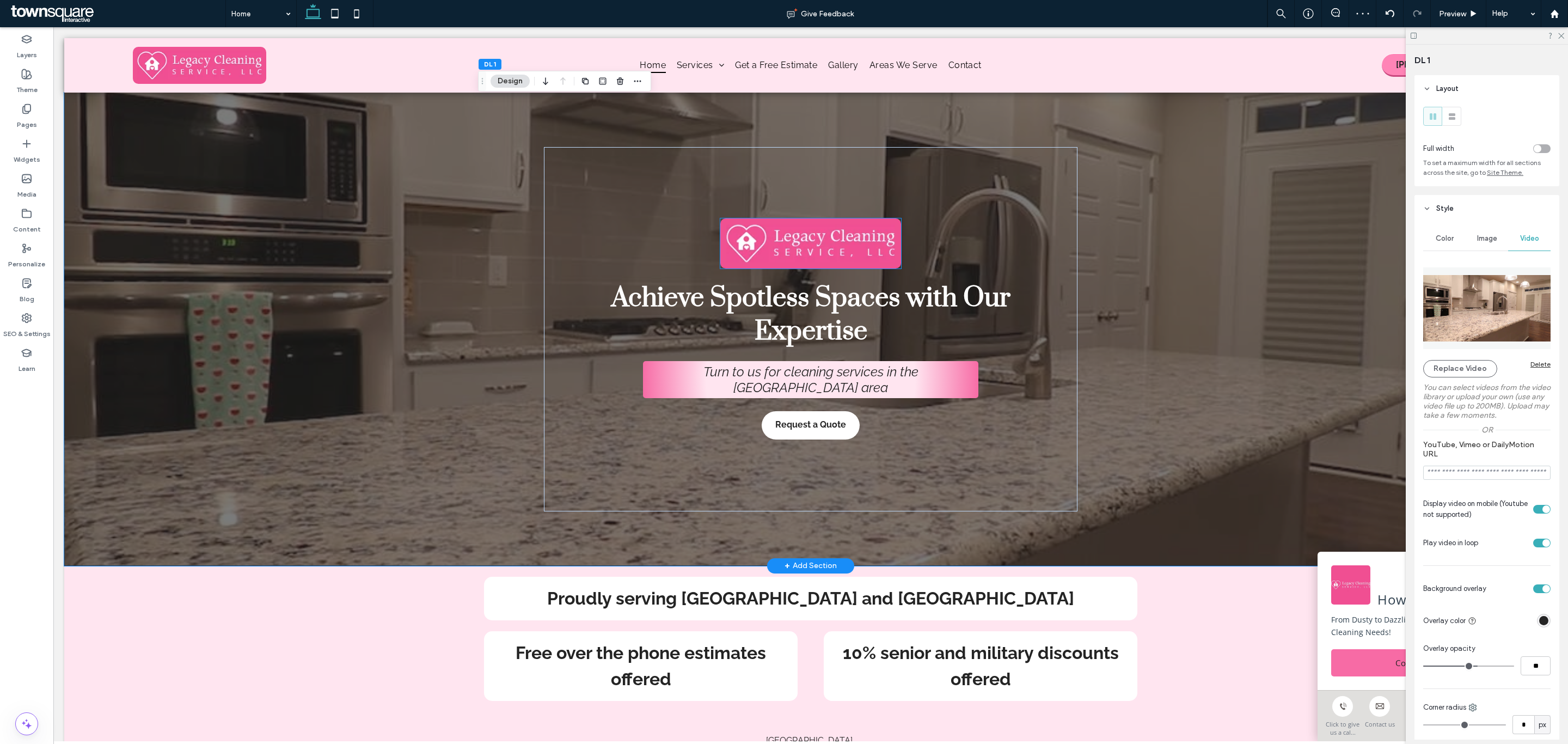
drag, startPoint x: 853, startPoint y: 247, endPoint x: 866, endPoint y: 251, distance: 13.6
click at [853, 247] on img at bounding box center [810, 243] width 180 height 49
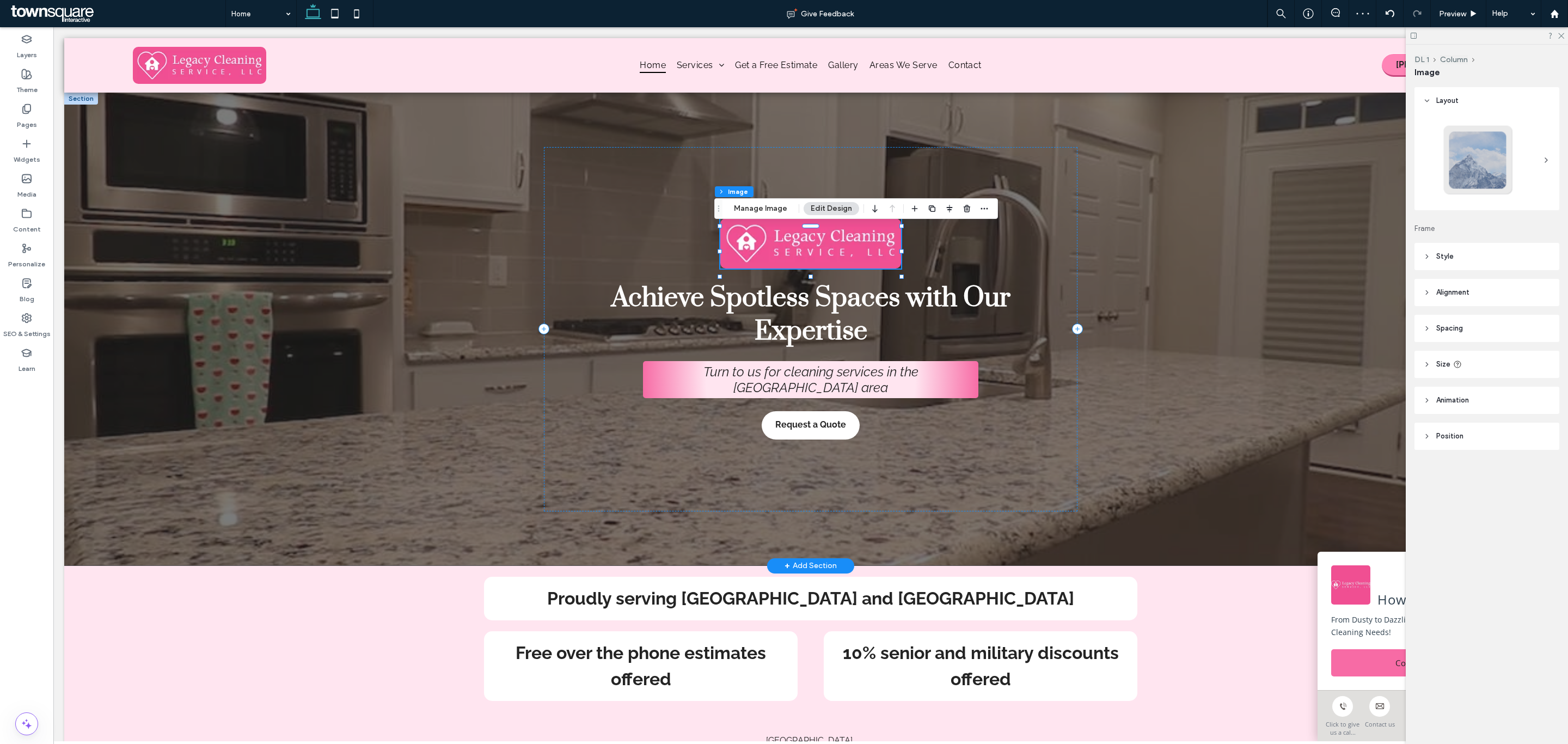
type input "**"
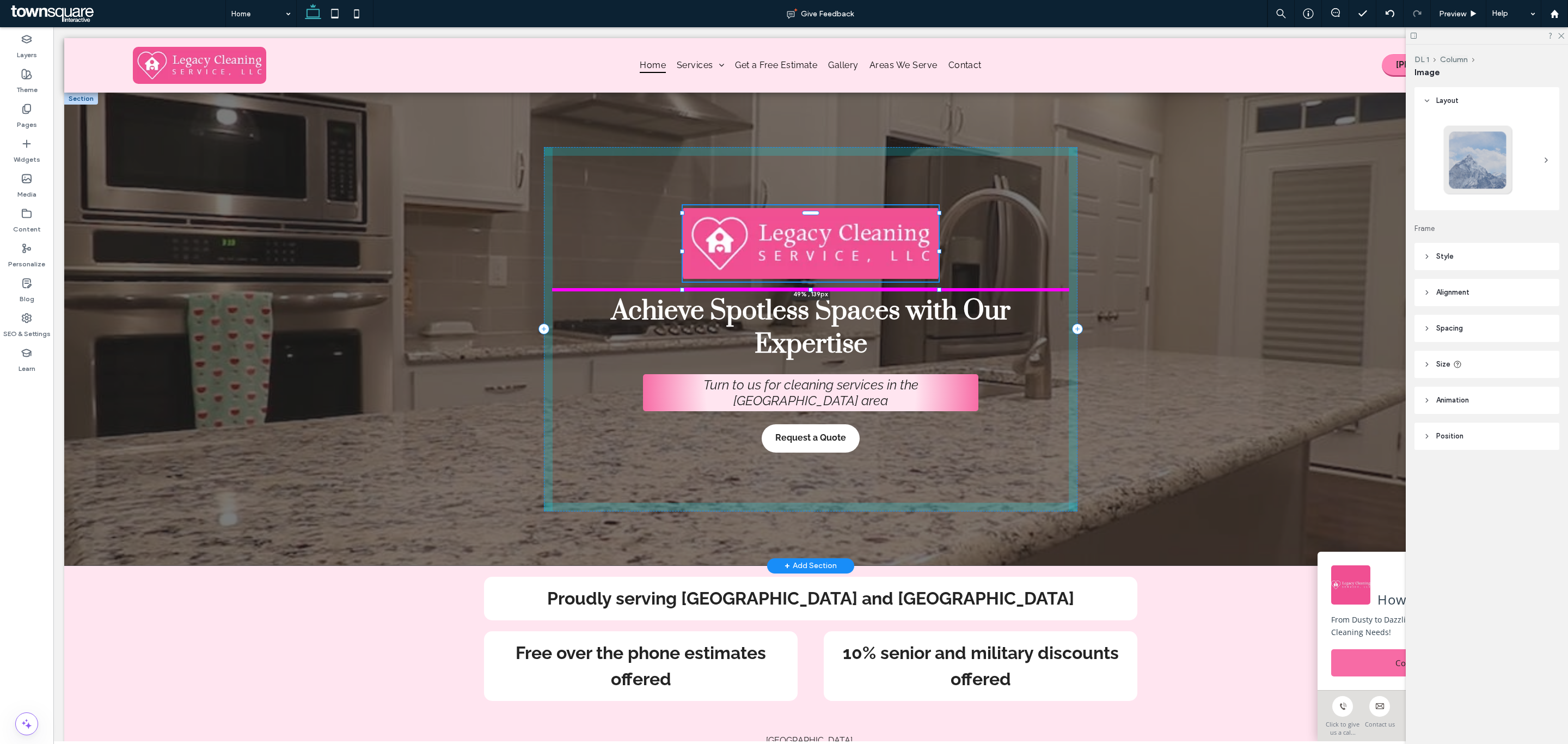
drag, startPoint x: 895, startPoint y: 275, endPoint x: 934, endPoint y: 287, distance: 40.8
click at [937, 287] on div at bounding box center [939, 289] width 4 height 4
type input "**"
type input "***"
type input "****"
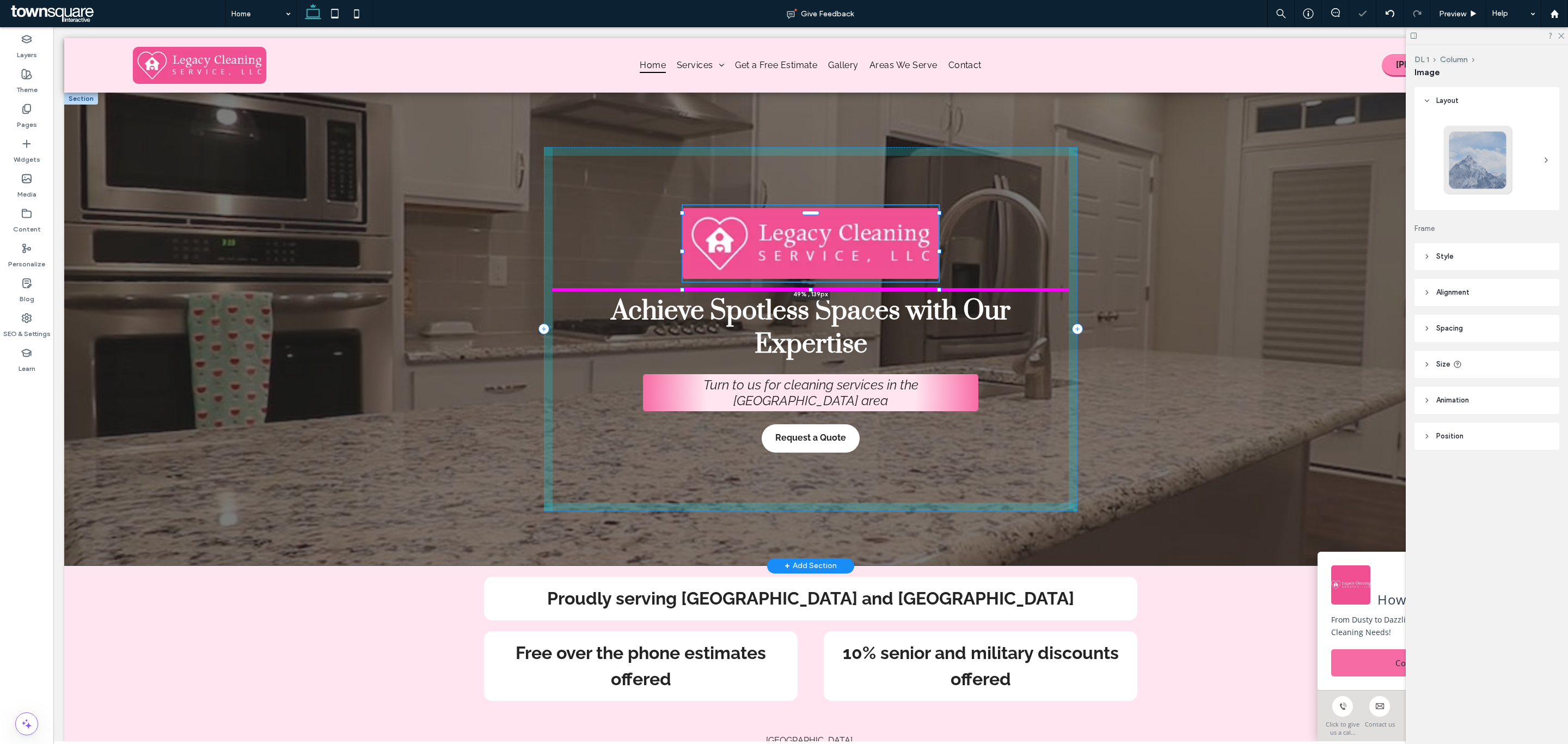
type input "***"
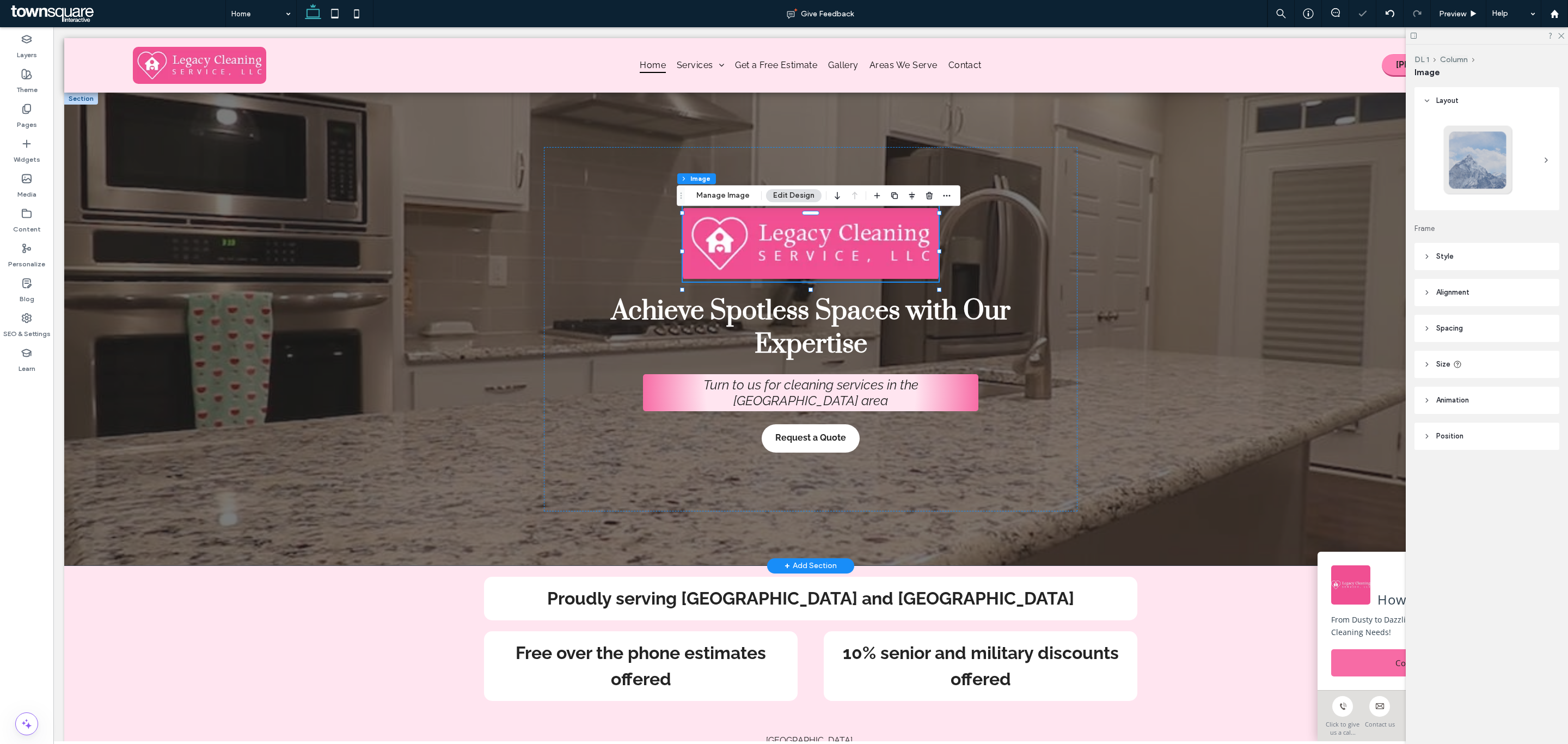
click at [337, 265] on div at bounding box center [811, 329] width 1493 height 473
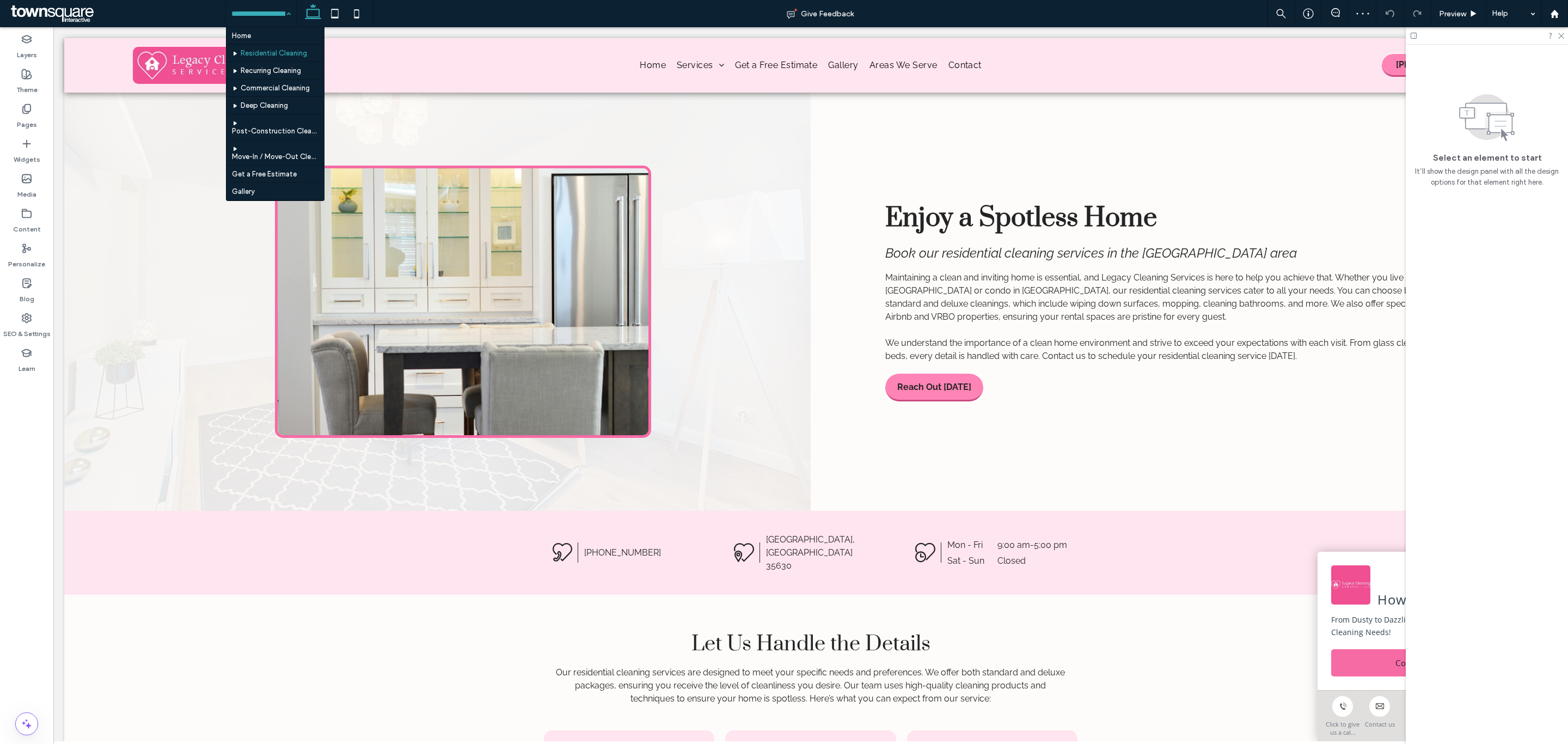
click at [232, 5] on input at bounding box center [258, 13] width 54 height 27
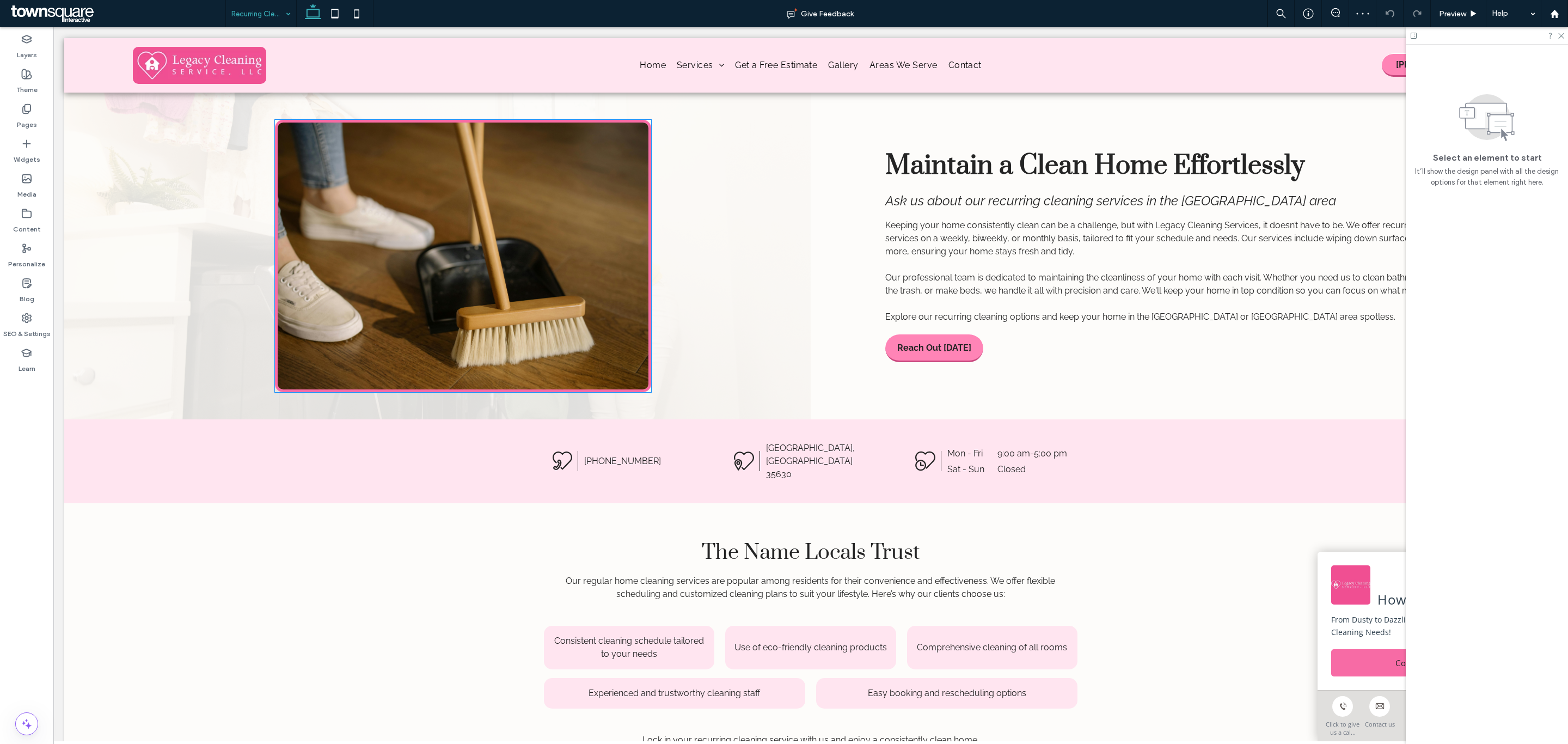
click at [270, 10] on input at bounding box center [258, 13] width 54 height 27
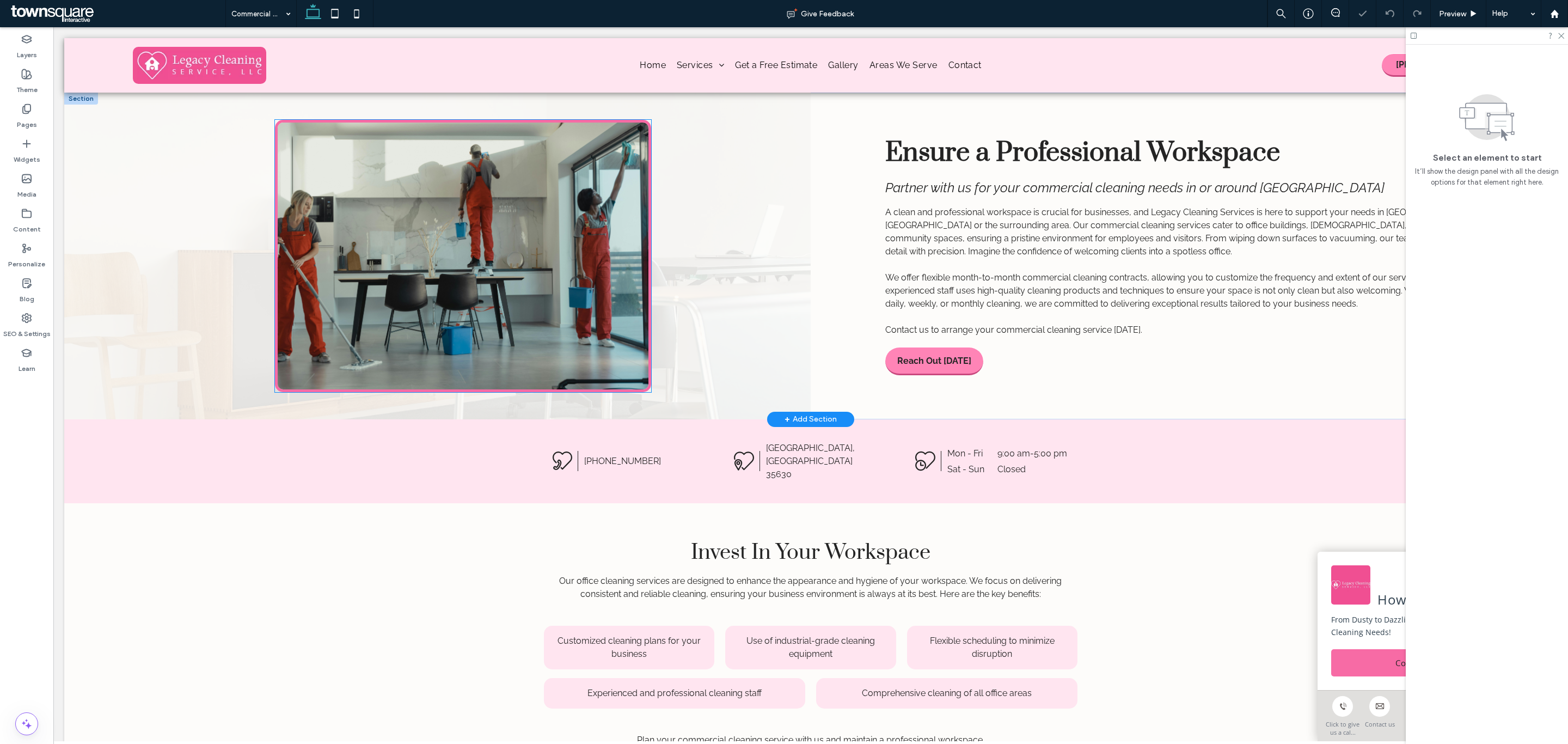
click at [451, 250] on img at bounding box center [463, 256] width 376 height 272
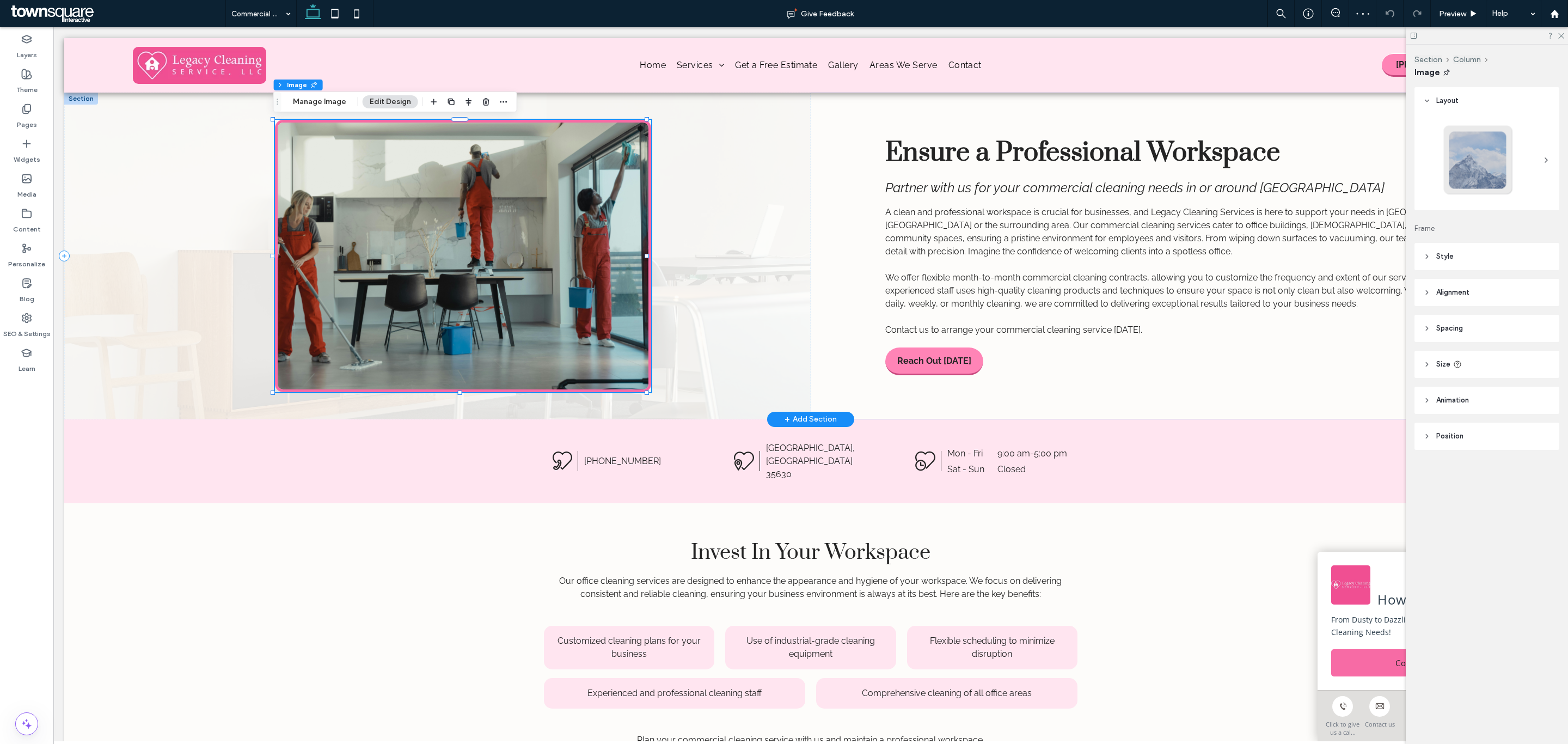
type input "*"
type input "***"
type input "**"
click at [418, 173] on img at bounding box center [463, 256] width 376 height 272
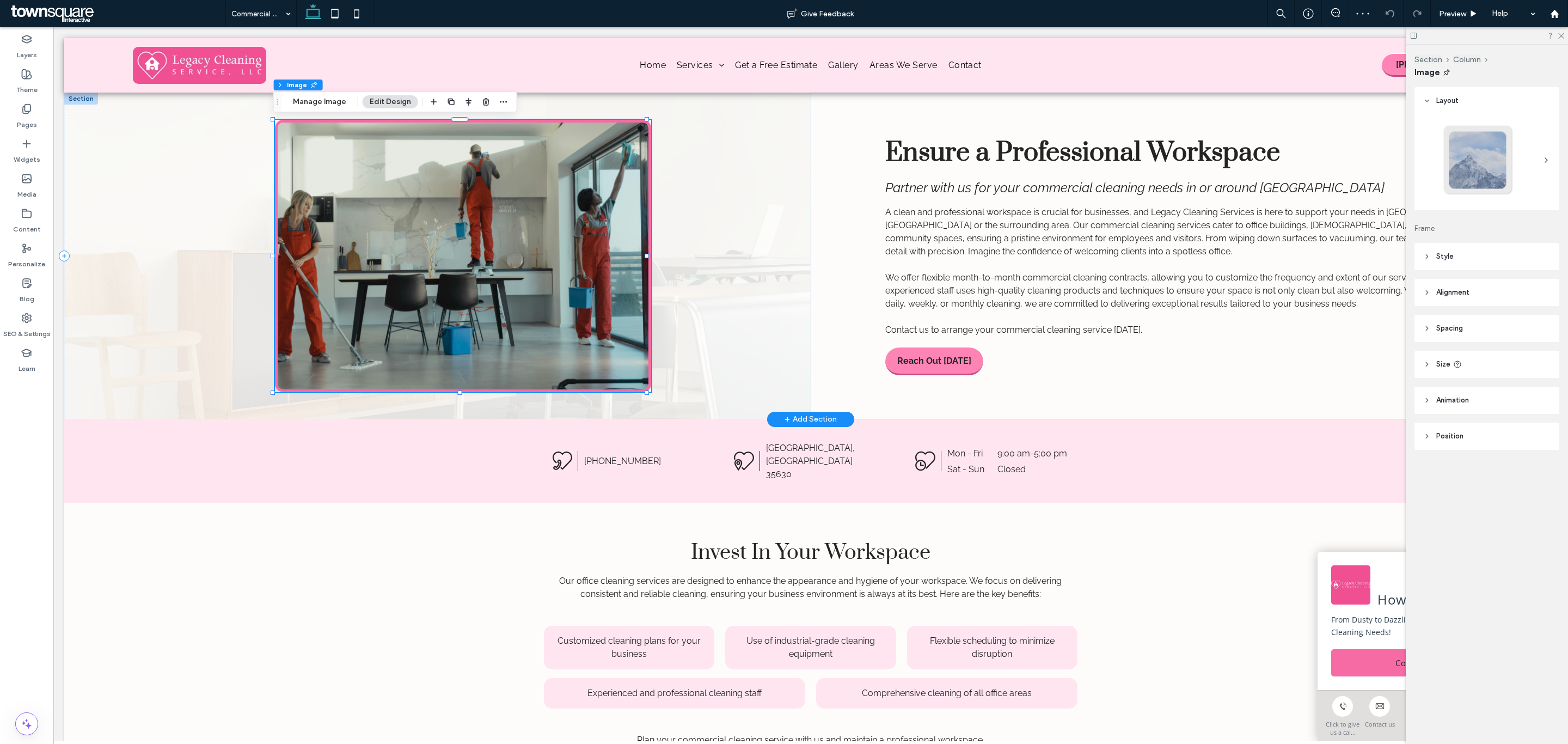
type input "*"
click at [327, 105] on button "Manage Image" at bounding box center [320, 102] width 68 height 13
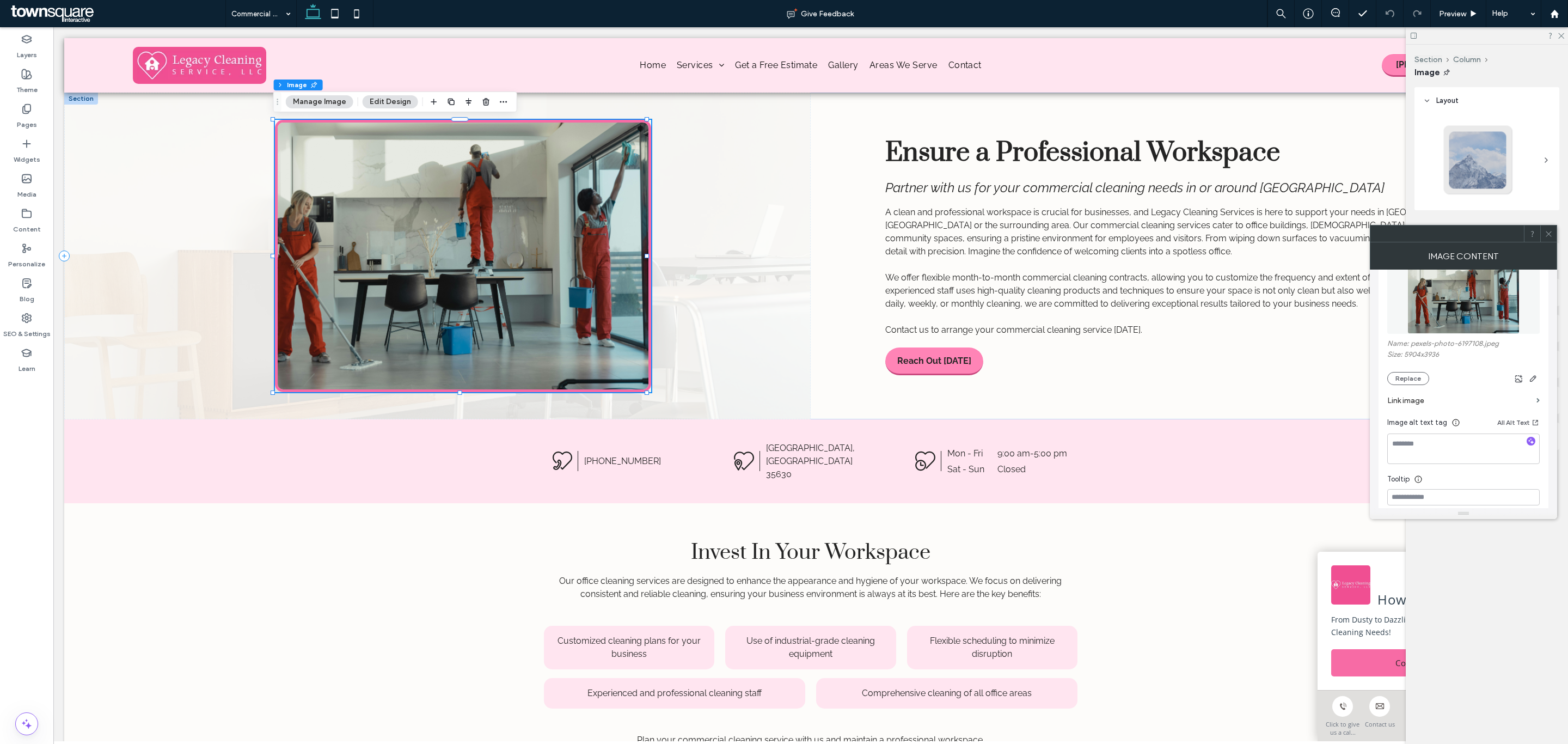
scroll to position [163, 0]
click at [1427, 361] on button "Replace" at bounding box center [1408, 360] width 42 height 13
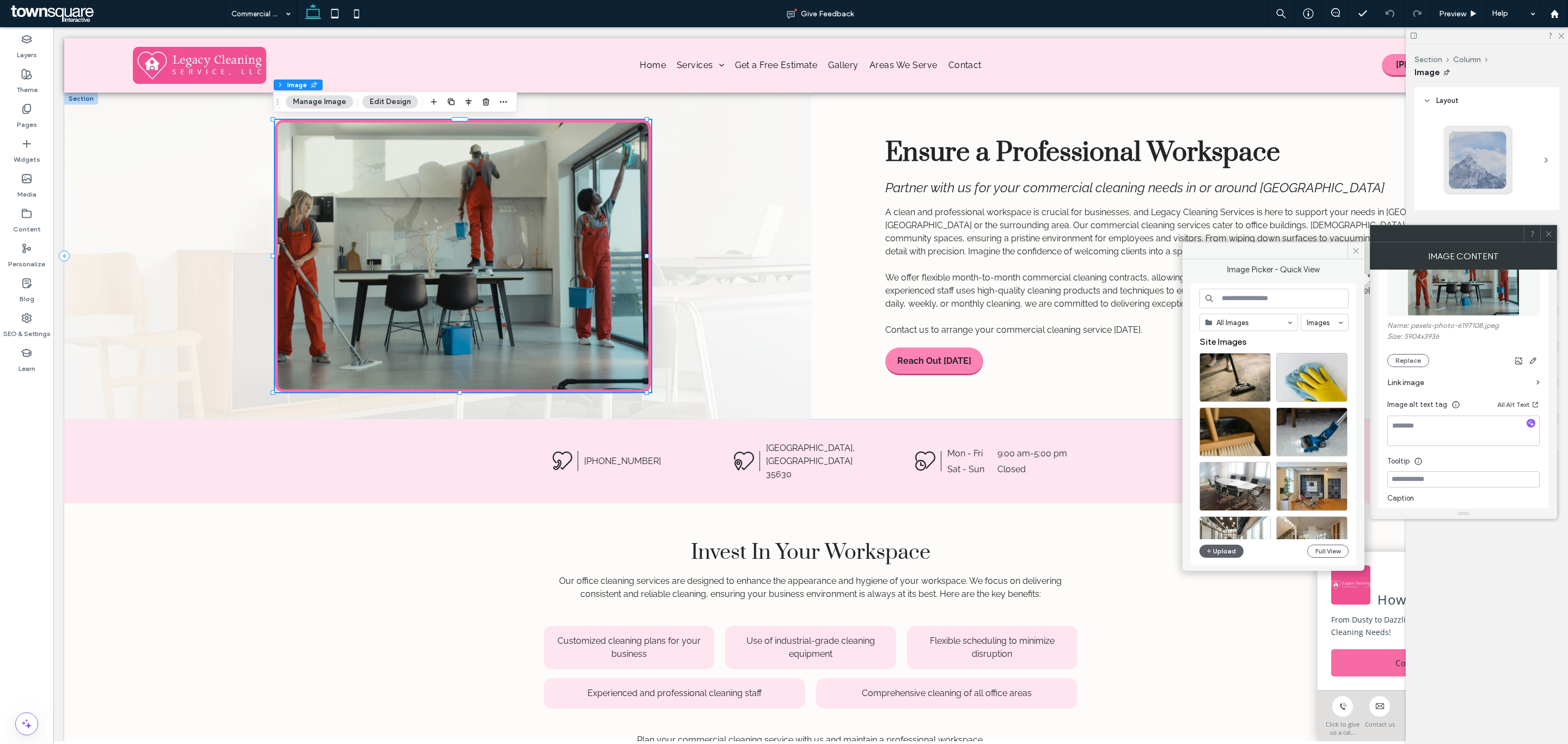
click at [1258, 301] on input at bounding box center [1273, 298] width 149 height 19
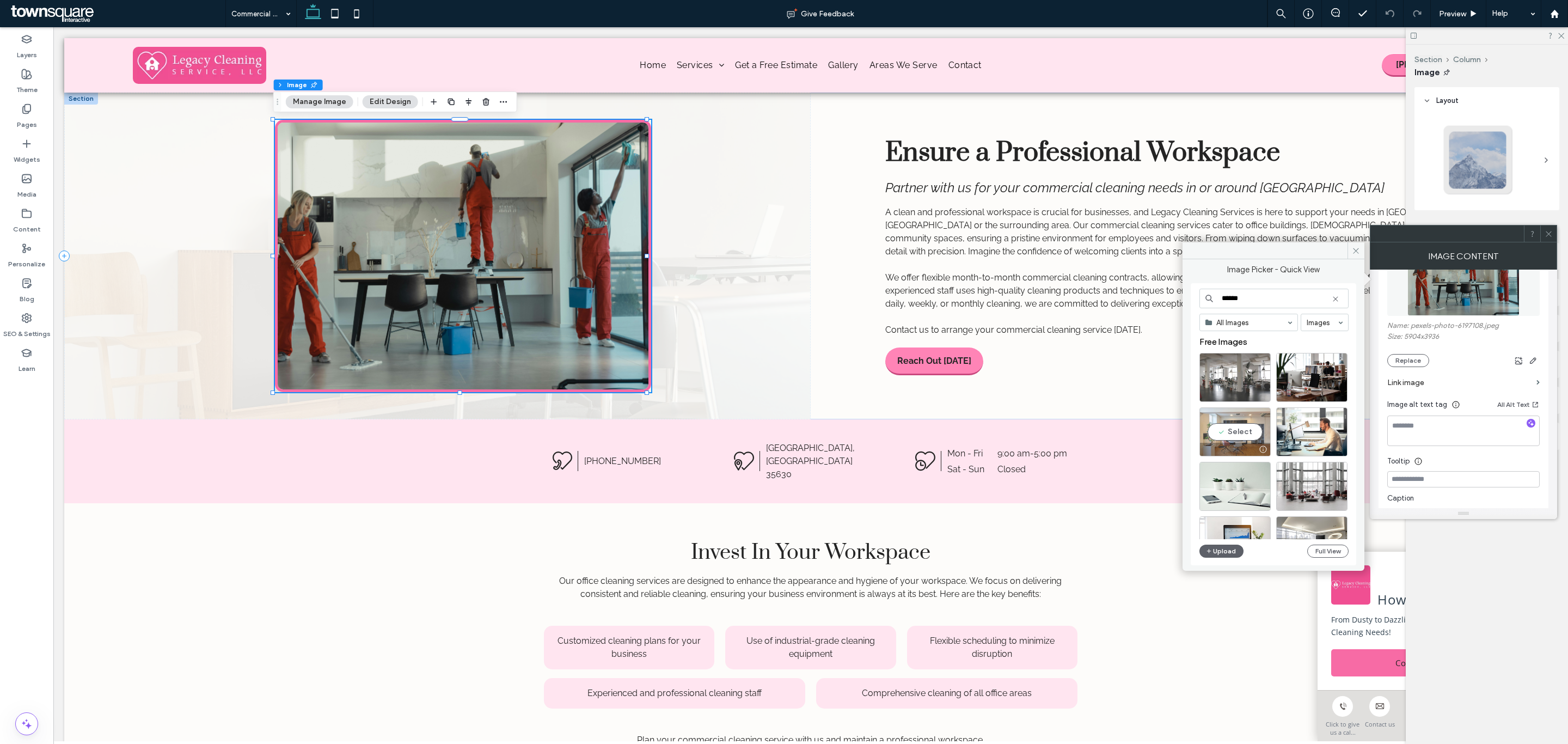
type input "******"
click at [1224, 437] on div "Select" at bounding box center [1234, 432] width 71 height 49
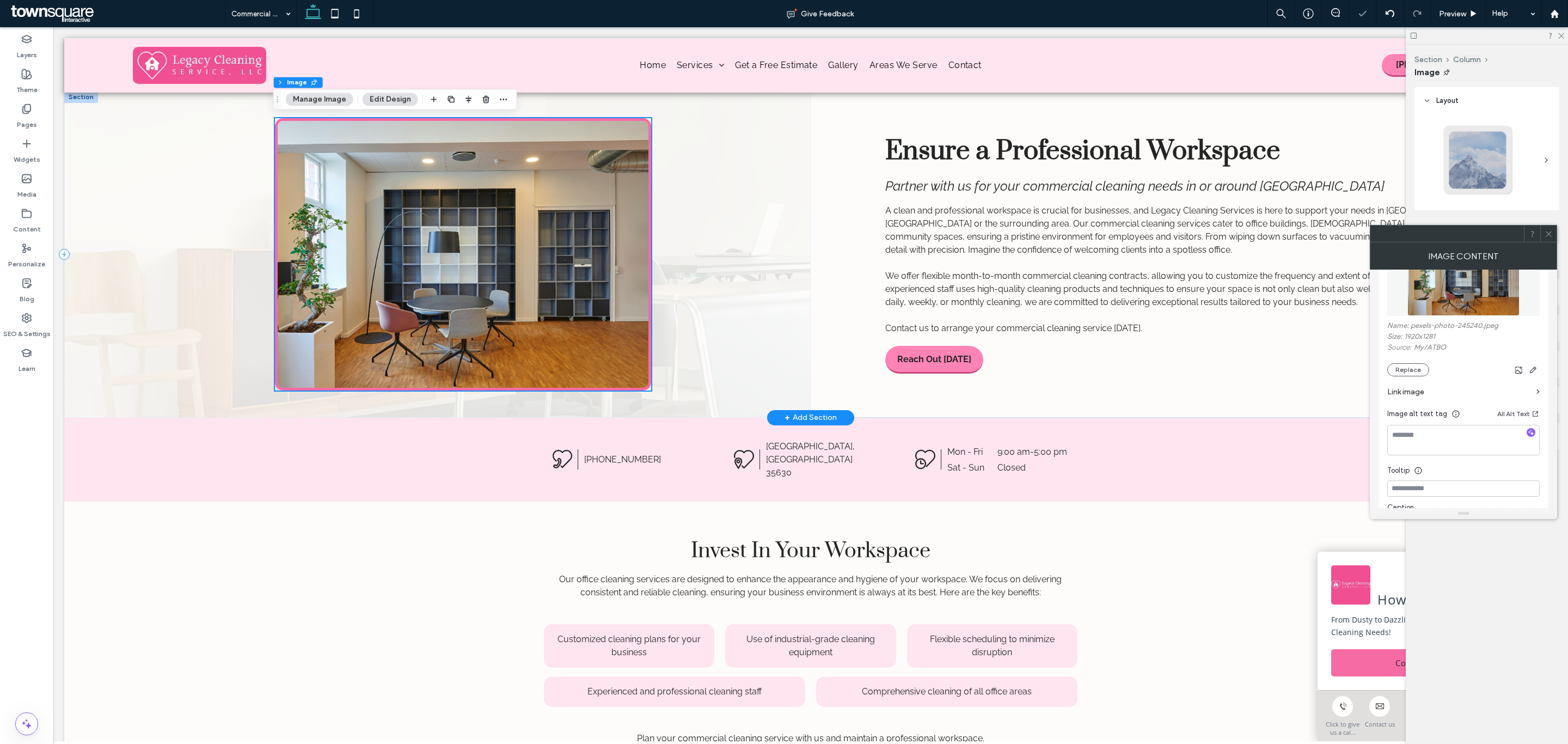
scroll to position [0, 0]
click at [1410, 373] on button "Replace" at bounding box center [1408, 370] width 42 height 13
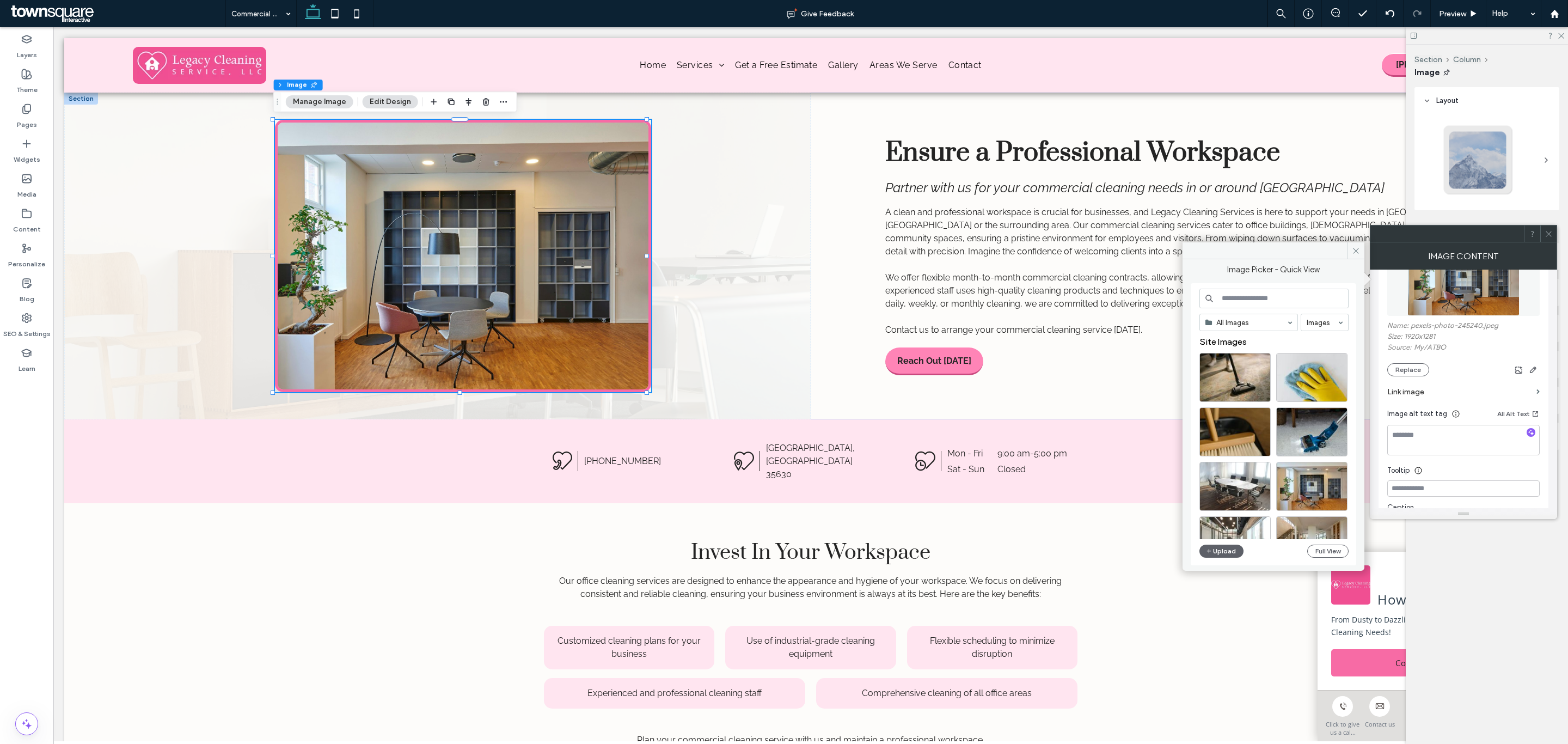
click at [1286, 307] on input at bounding box center [1273, 298] width 149 height 19
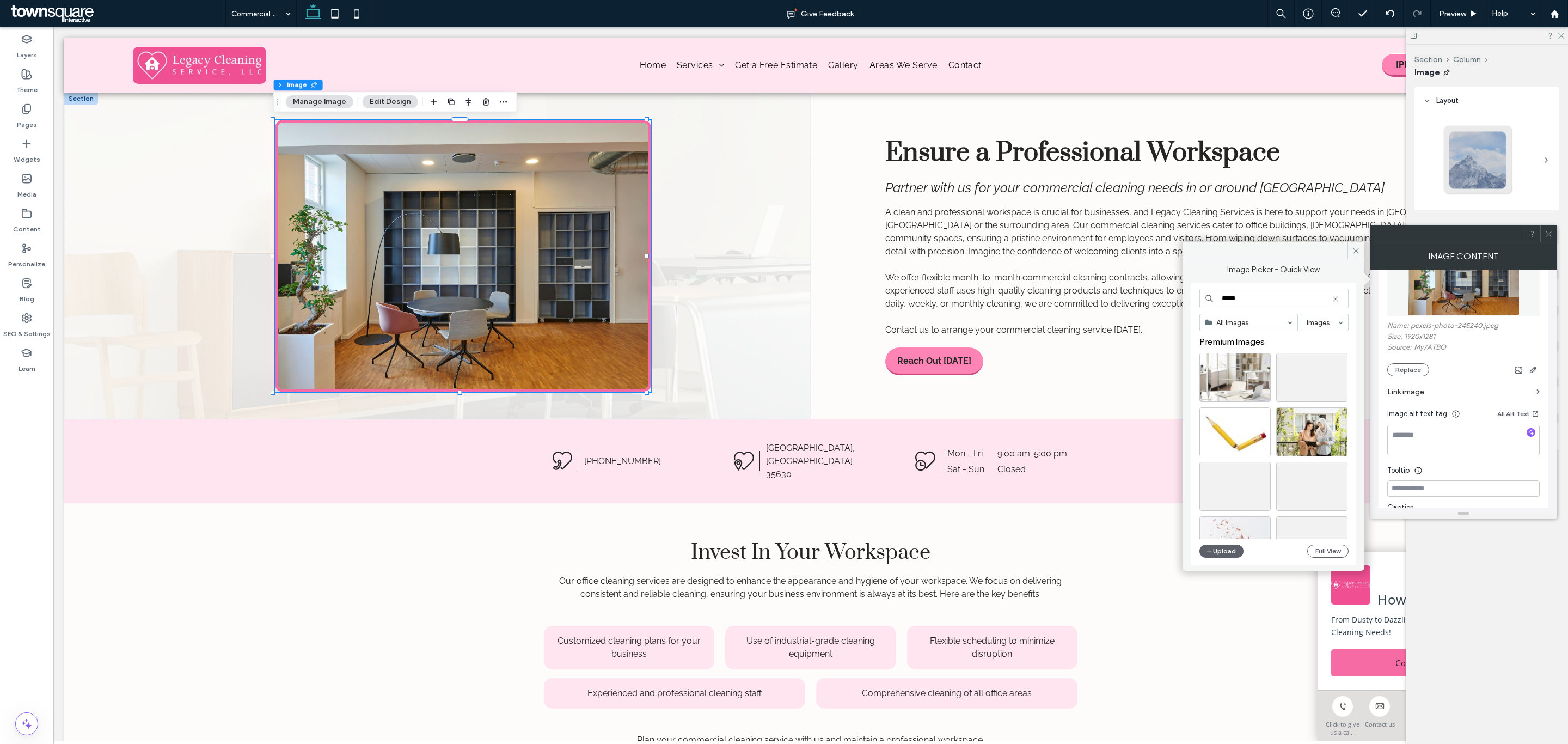
click at [1219, 301] on input "*****" at bounding box center [1273, 298] width 149 height 19
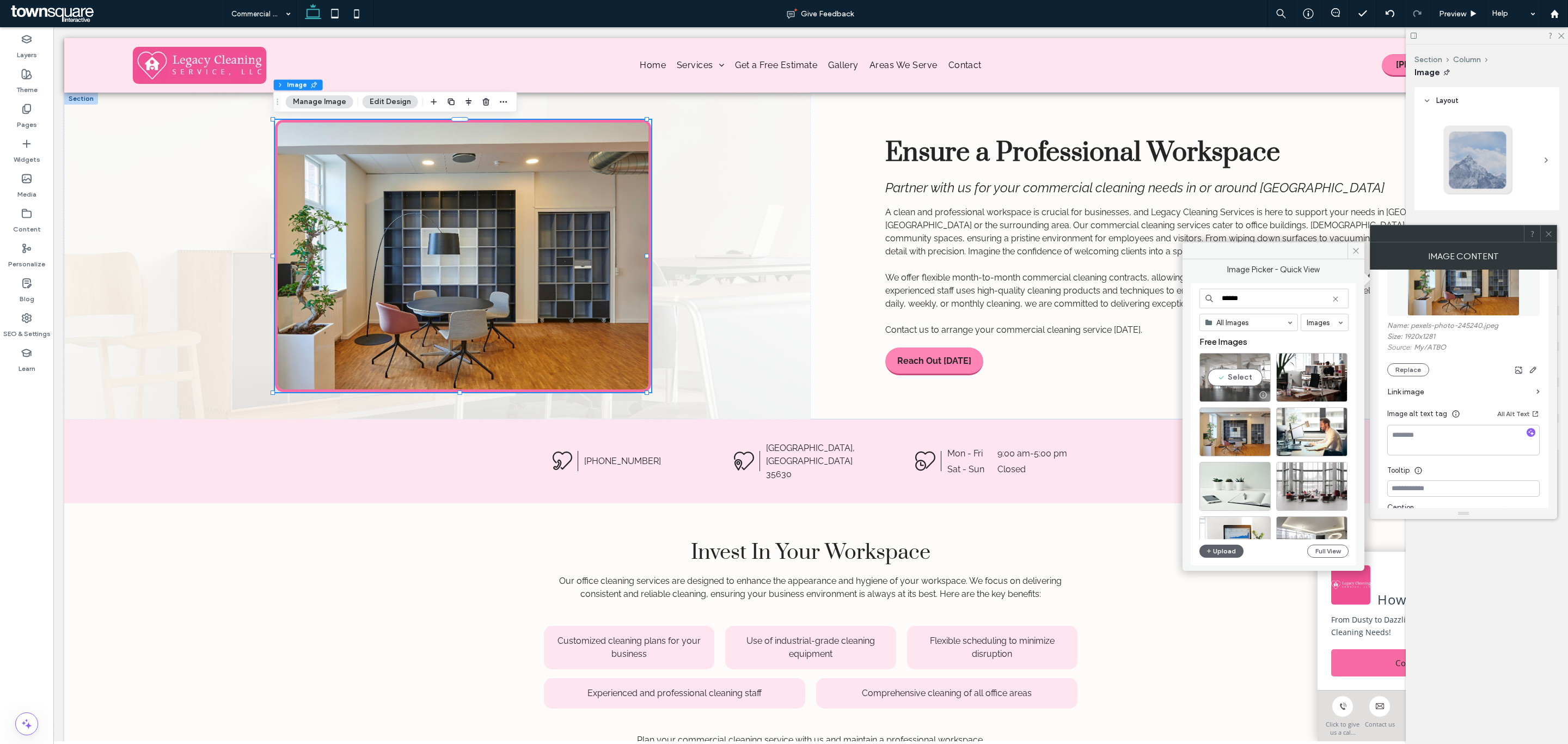
type input "******"
click at [1251, 371] on div "Select" at bounding box center [1234, 377] width 71 height 49
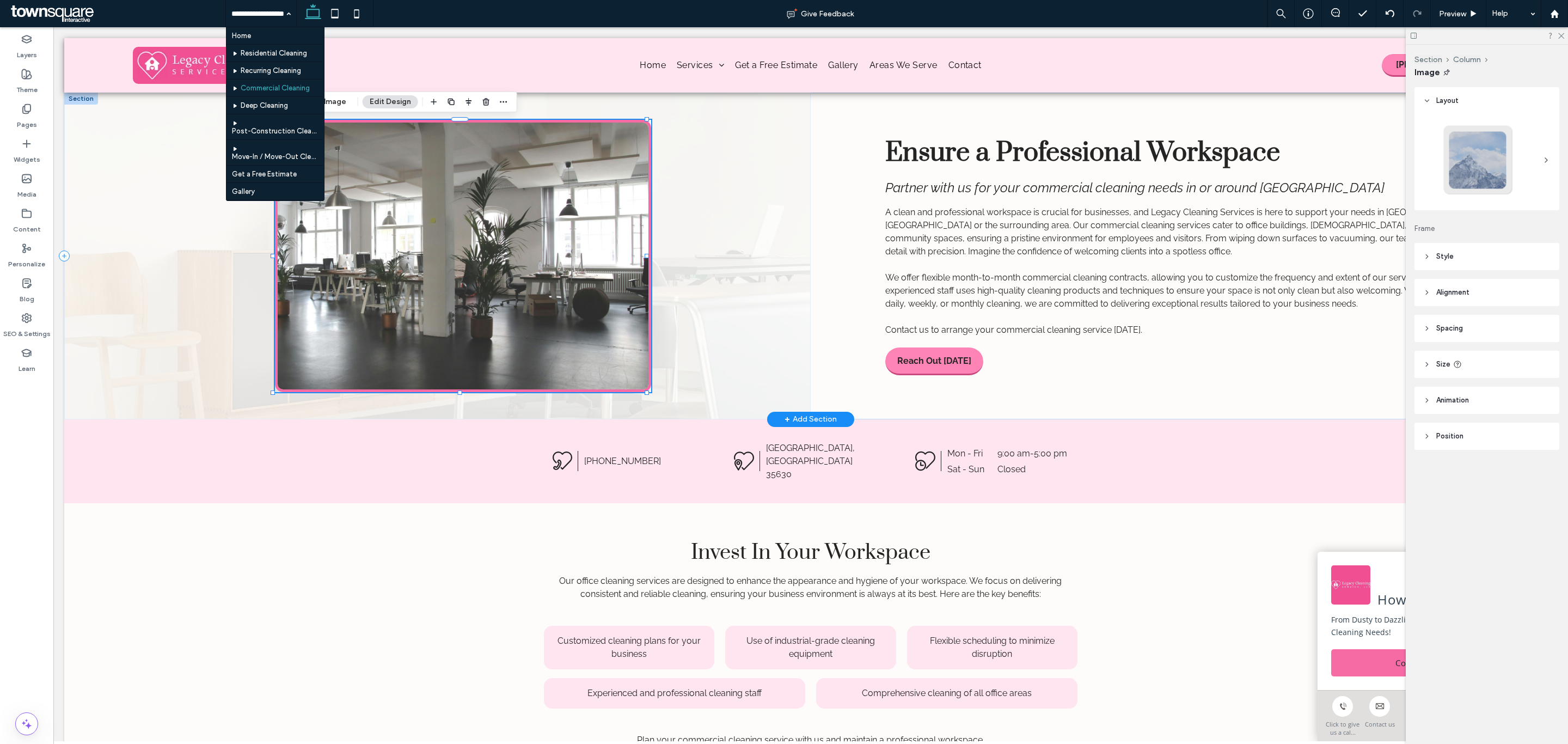
click at [183, 237] on div at bounding box center [438, 256] width 746 height 327
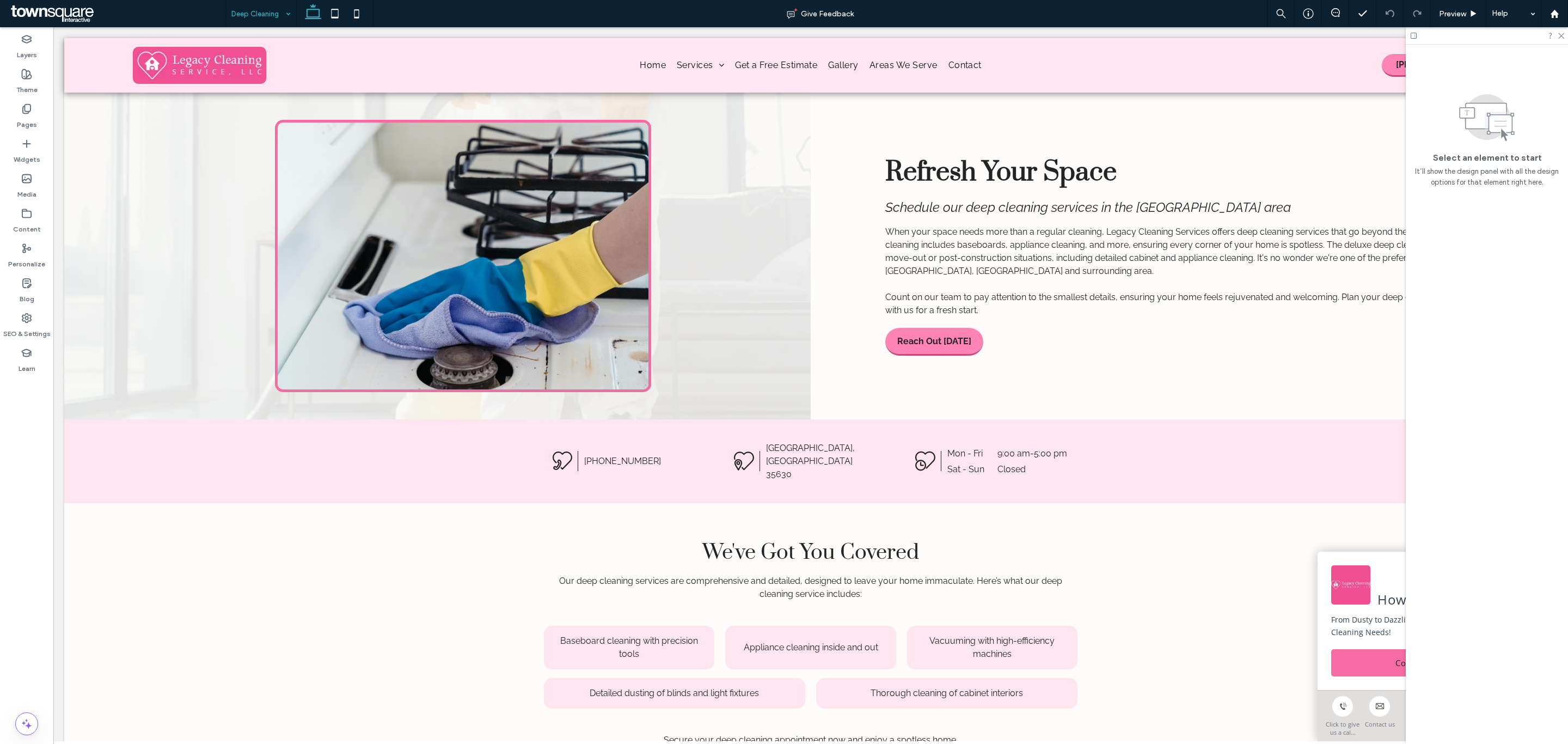
drag, startPoint x: 280, startPoint y: 10, endPoint x: 289, endPoint y: 21, distance: 14.2
click at [280, 10] on input at bounding box center [258, 13] width 54 height 27
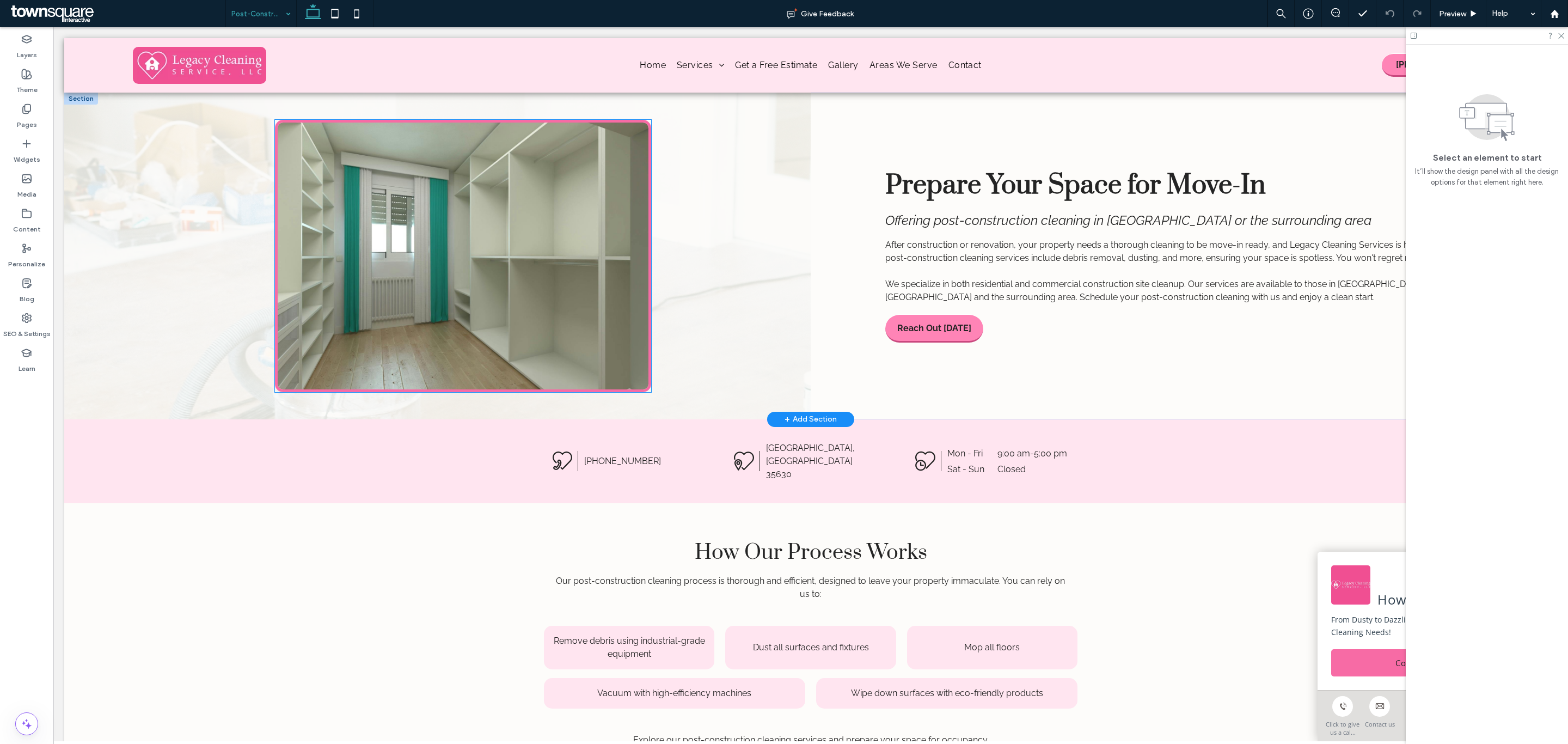
click at [332, 255] on img at bounding box center [463, 256] width 376 height 272
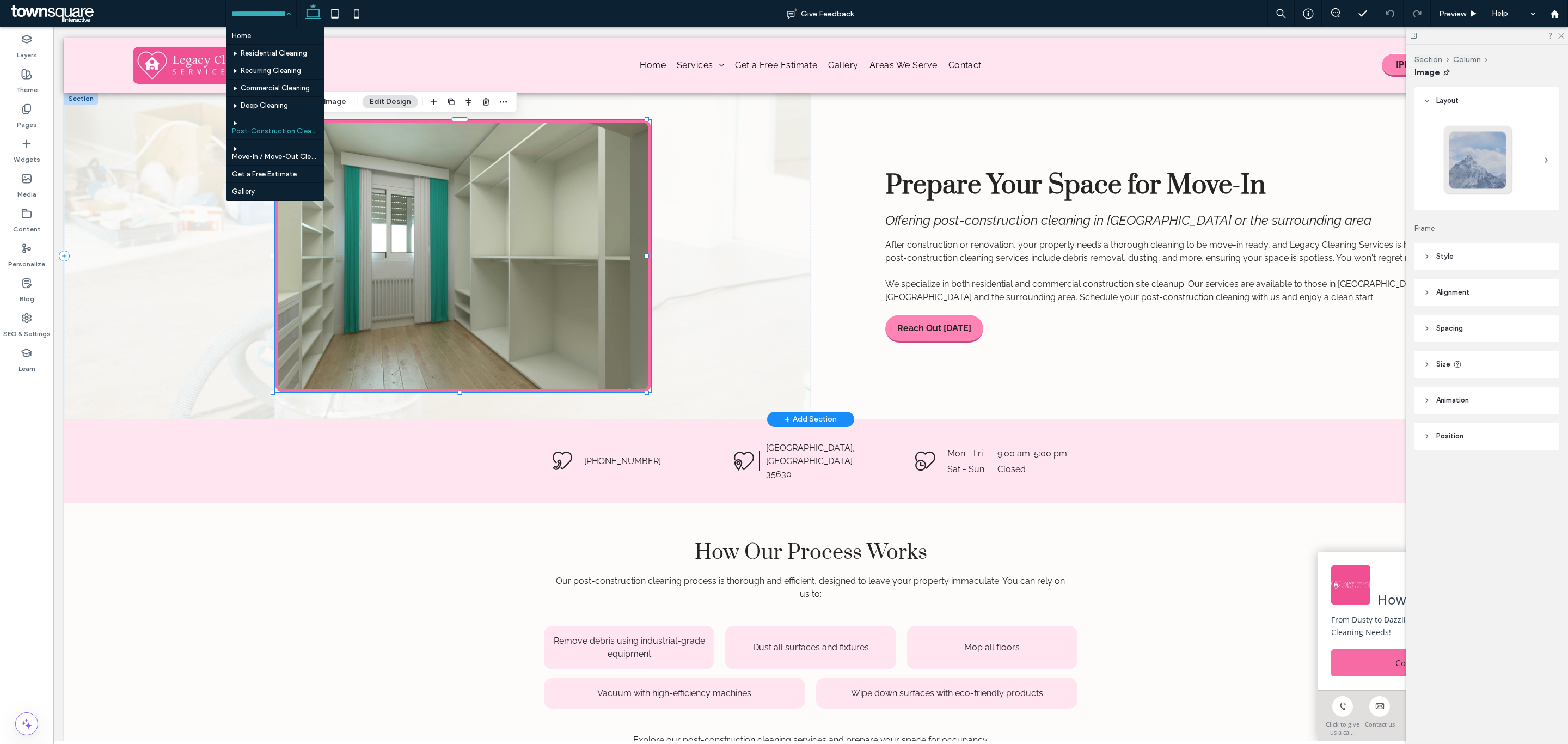
click at [443, 159] on img at bounding box center [463, 256] width 376 height 272
type input "*"
click at [335, 101] on button "Manage Image" at bounding box center [320, 102] width 68 height 13
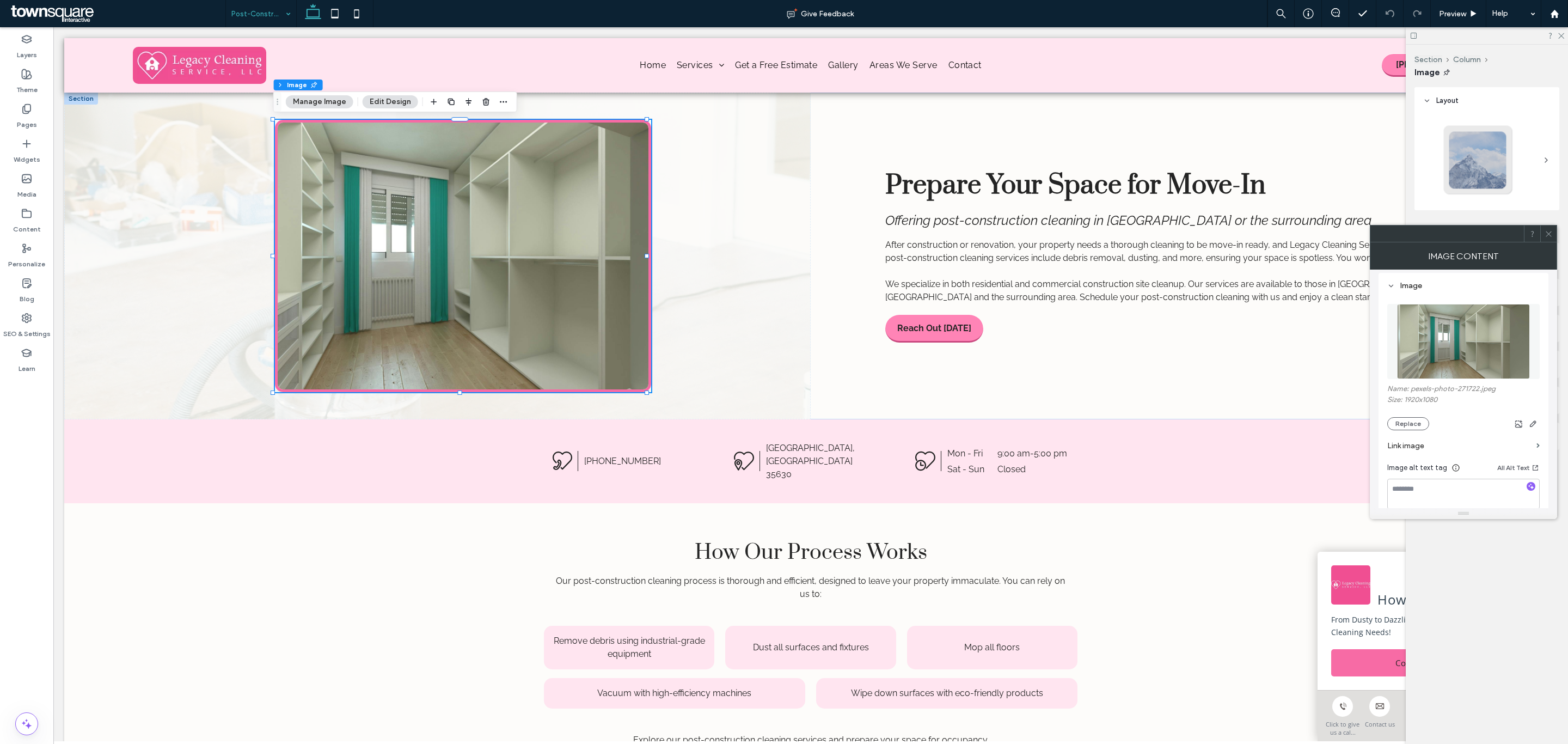
scroll to position [163, 0]
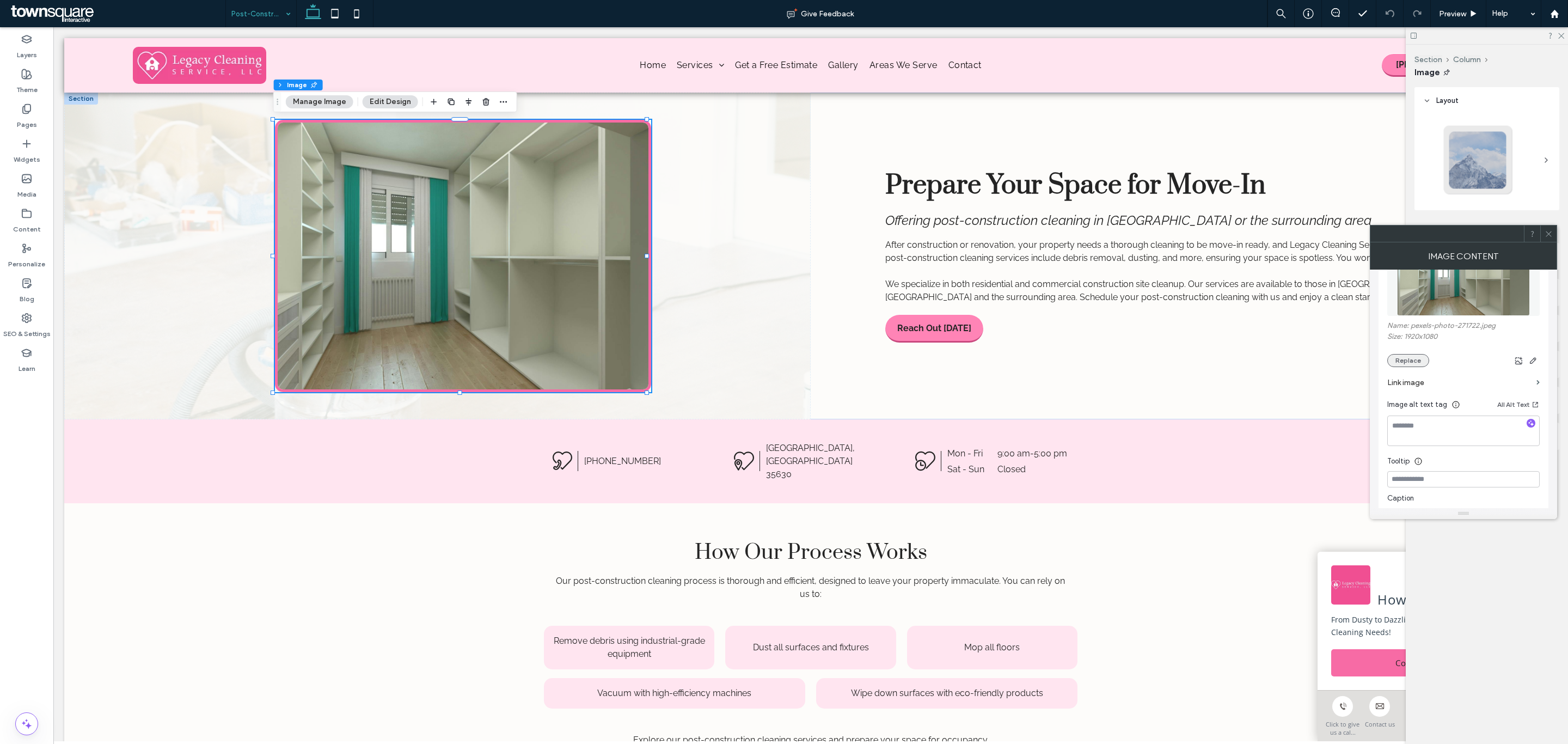
click at [1410, 354] on button "Replace" at bounding box center [1408, 360] width 42 height 13
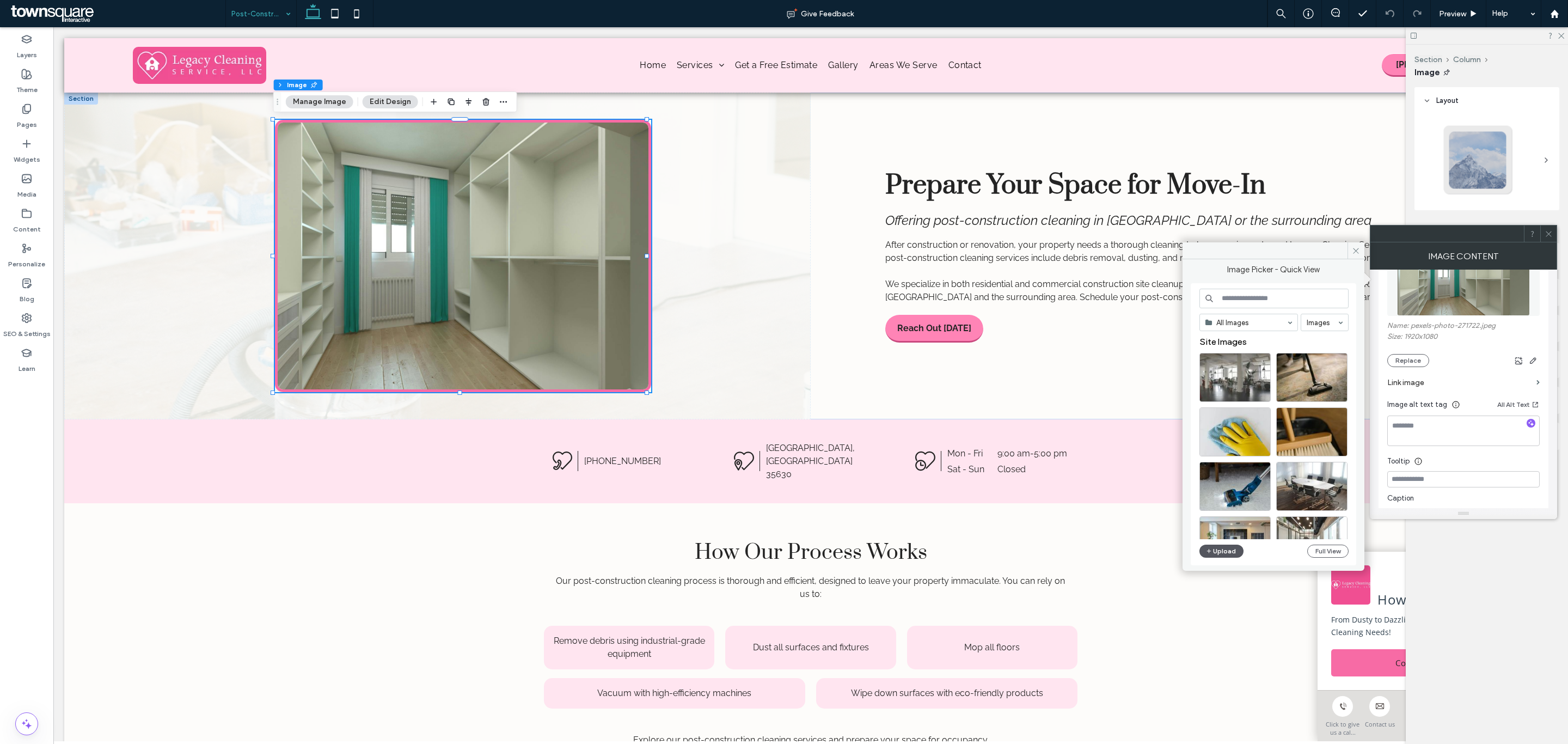
click at [1224, 557] on button "Upload" at bounding box center [1221, 550] width 44 height 13
click at [1303, 298] on input at bounding box center [1273, 298] width 149 height 19
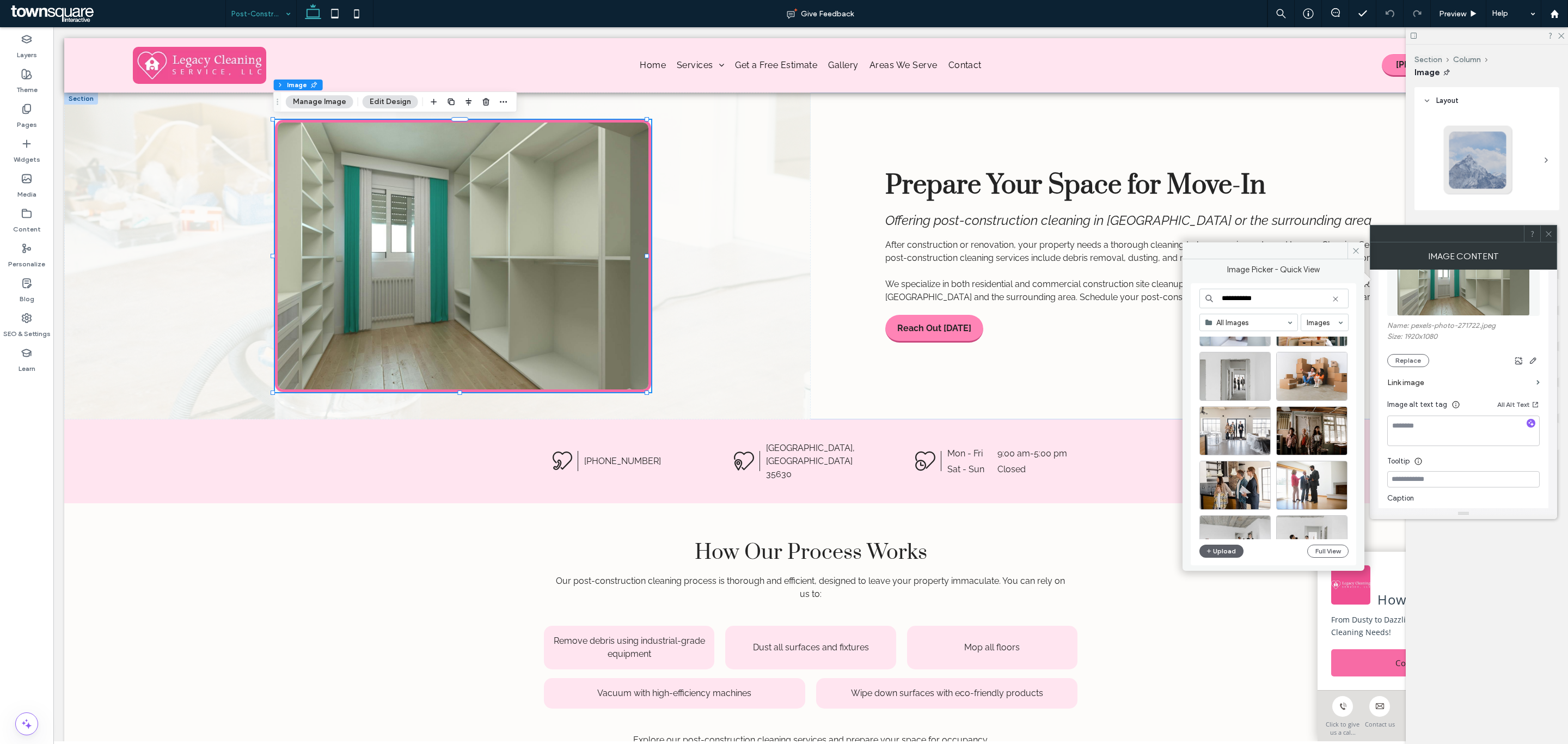
scroll to position [245, 0]
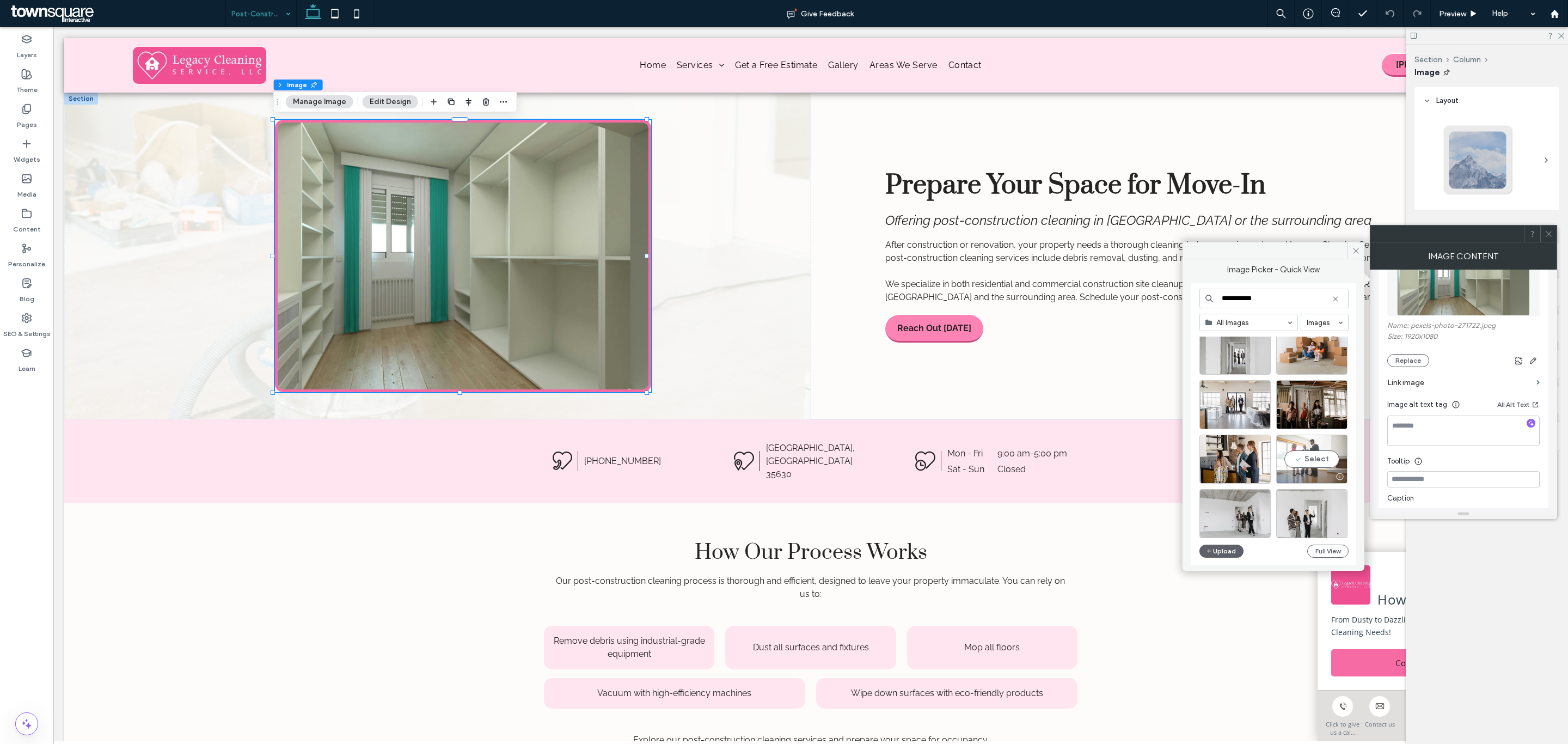
type input "**********"
click at [1308, 459] on div "Select" at bounding box center [1312, 459] width 71 height 49
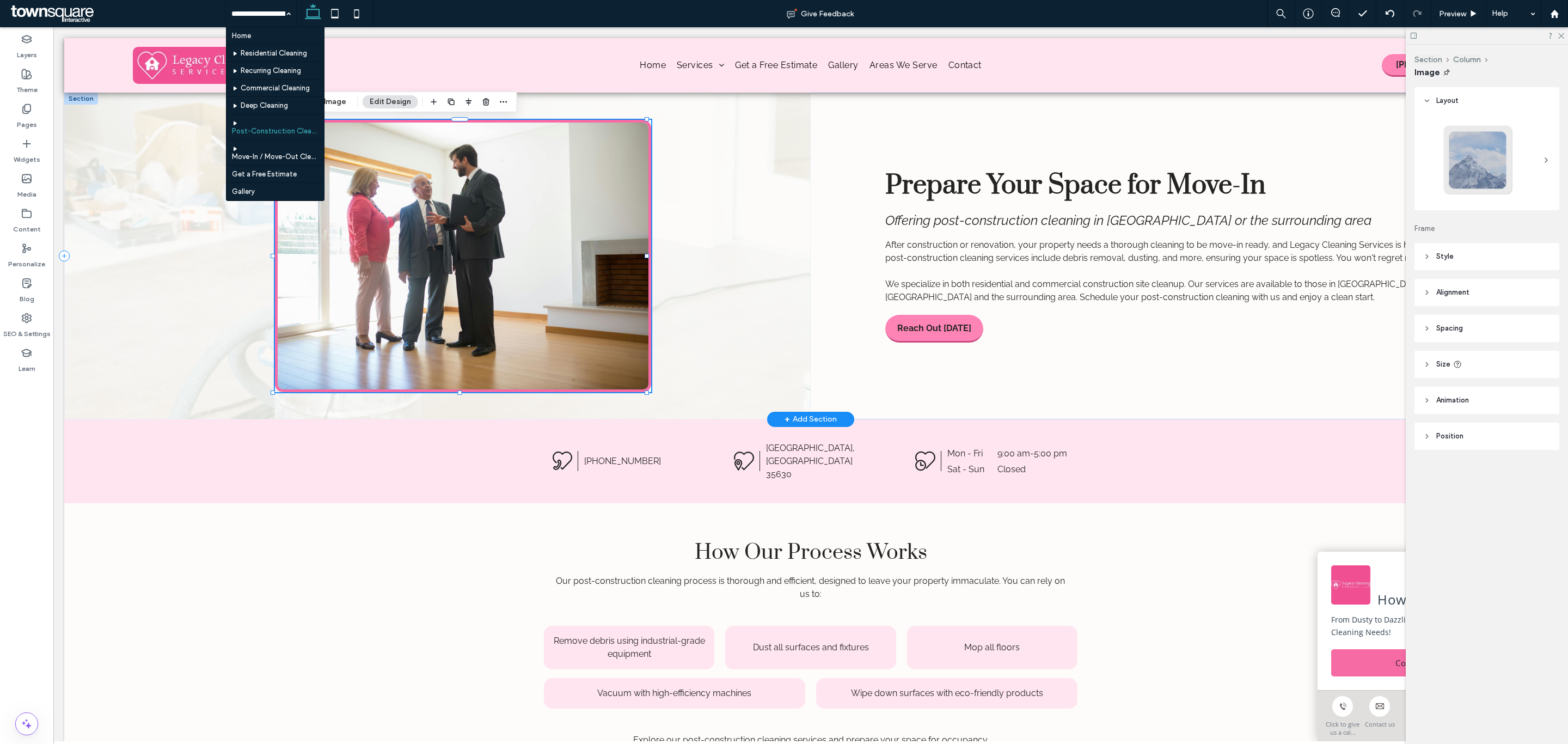
click at [564, 198] on img at bounding box center [463, 256] width 376 height 272
type input "*"
click at [335, 96] on button "Manage Image" at bounding box center [320, 102] width 68 height 13
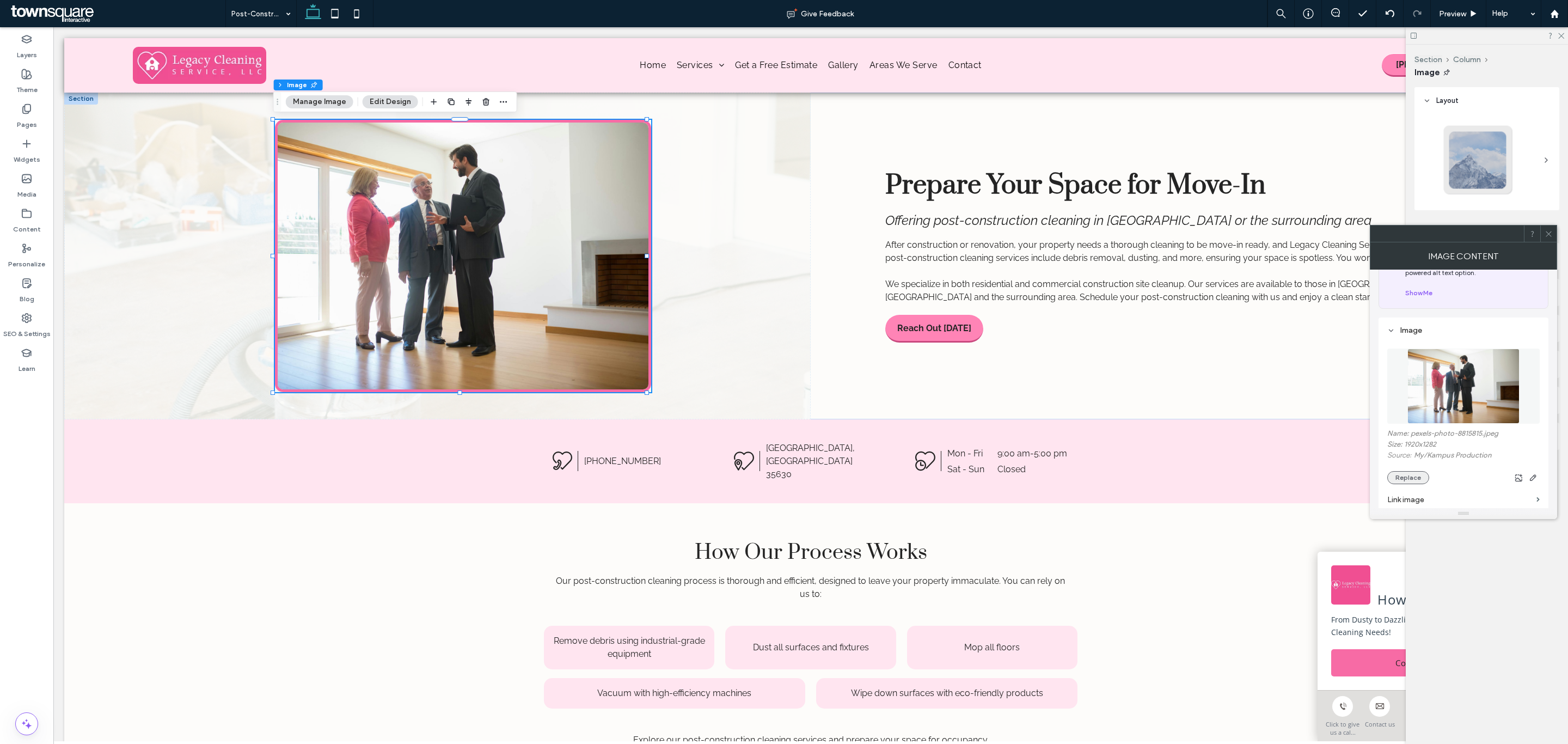
scroll to position [82, 0]
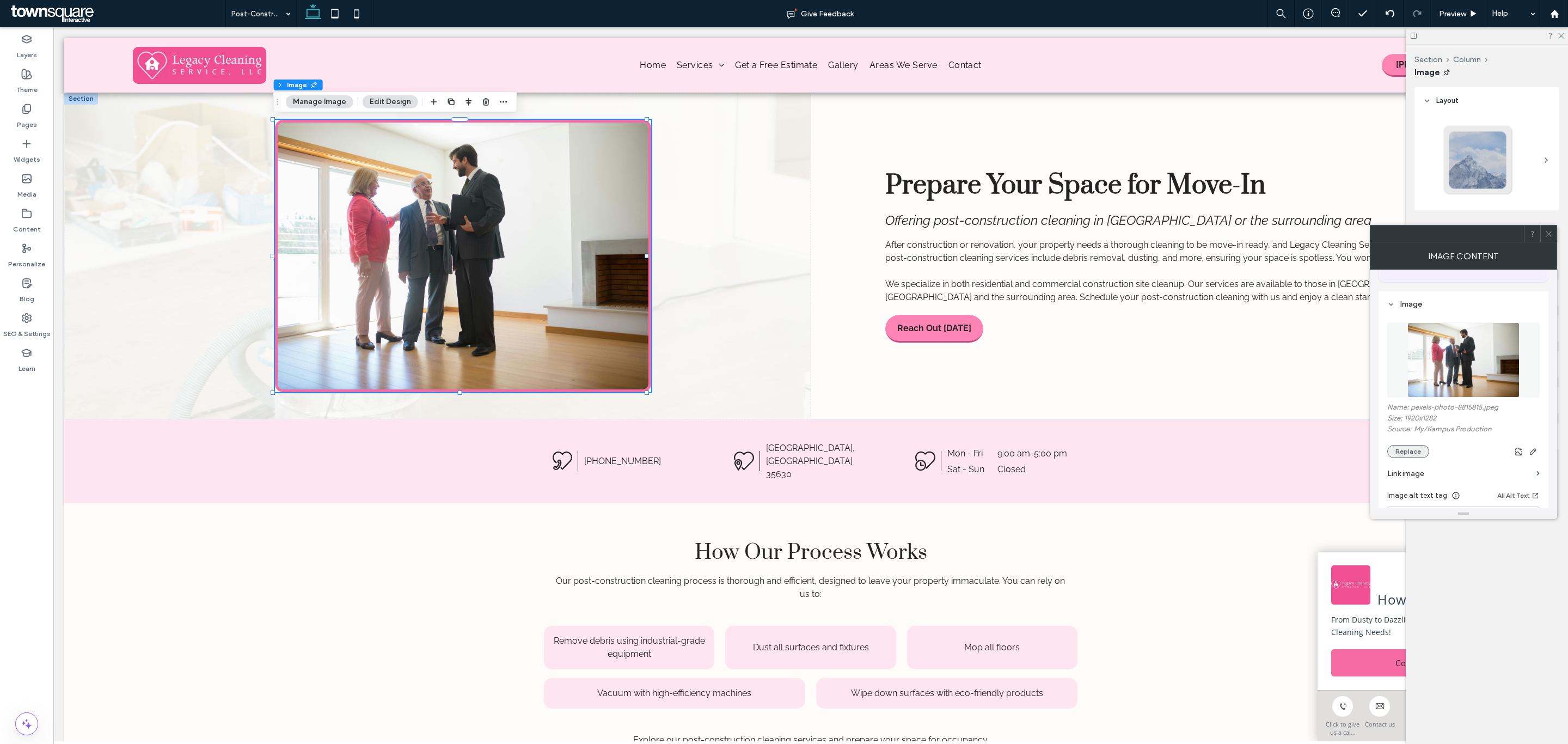
click at [1403, 455] on button "Replace" at bounding box center [1408, 451] width 42 height 13
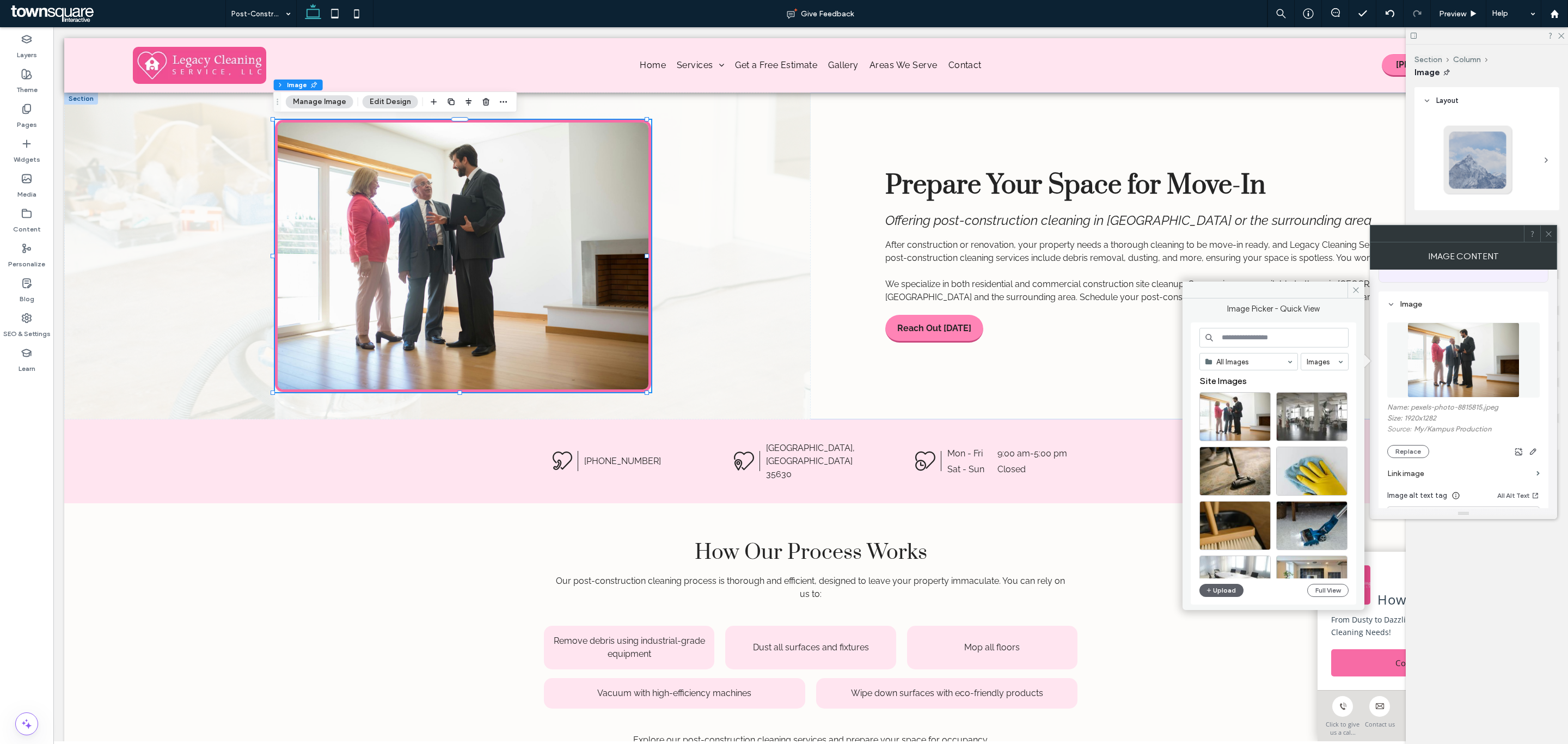
click at [1306, 337] on input at bounding box center [1273, 337] width 149 height 19
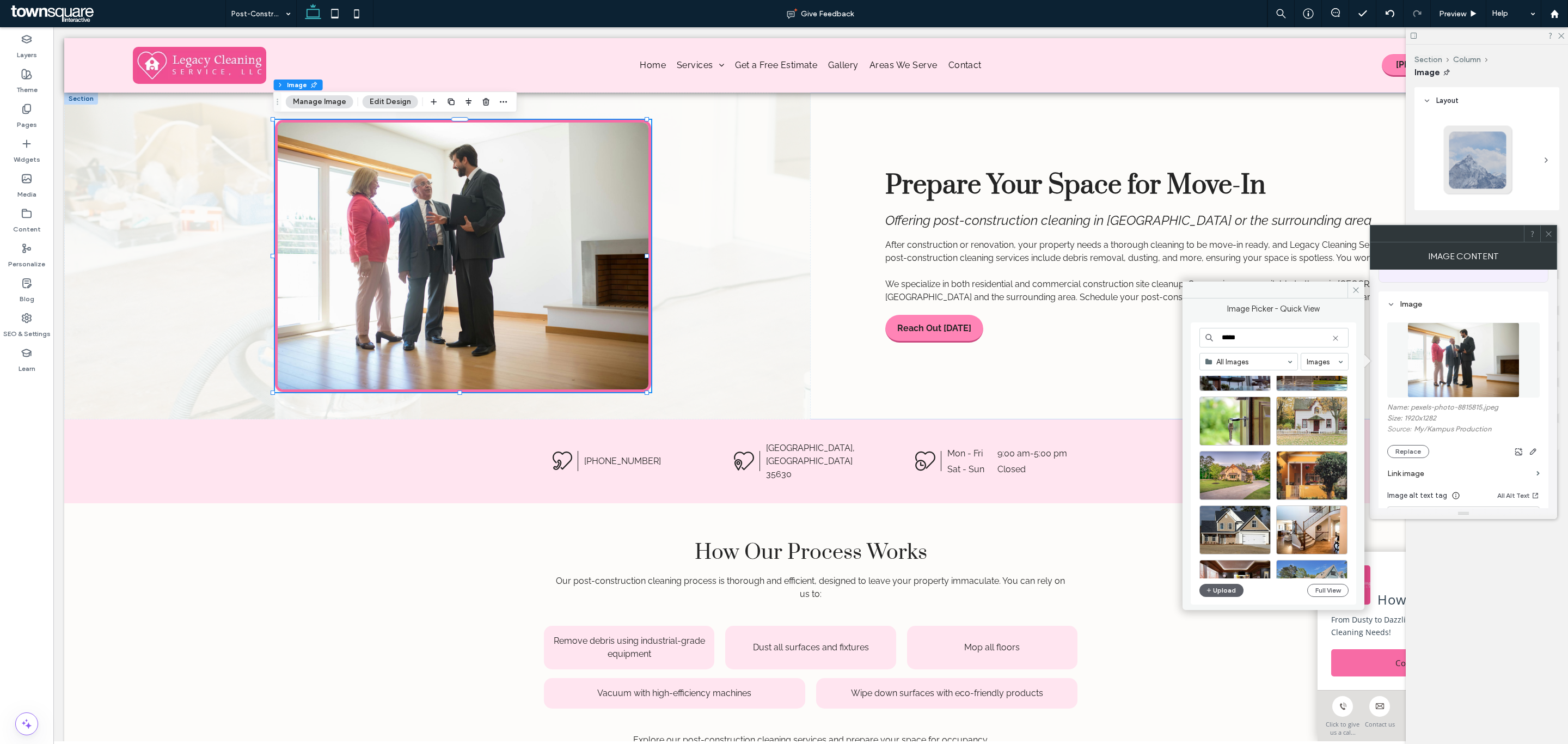
scroll to position [409, 0]
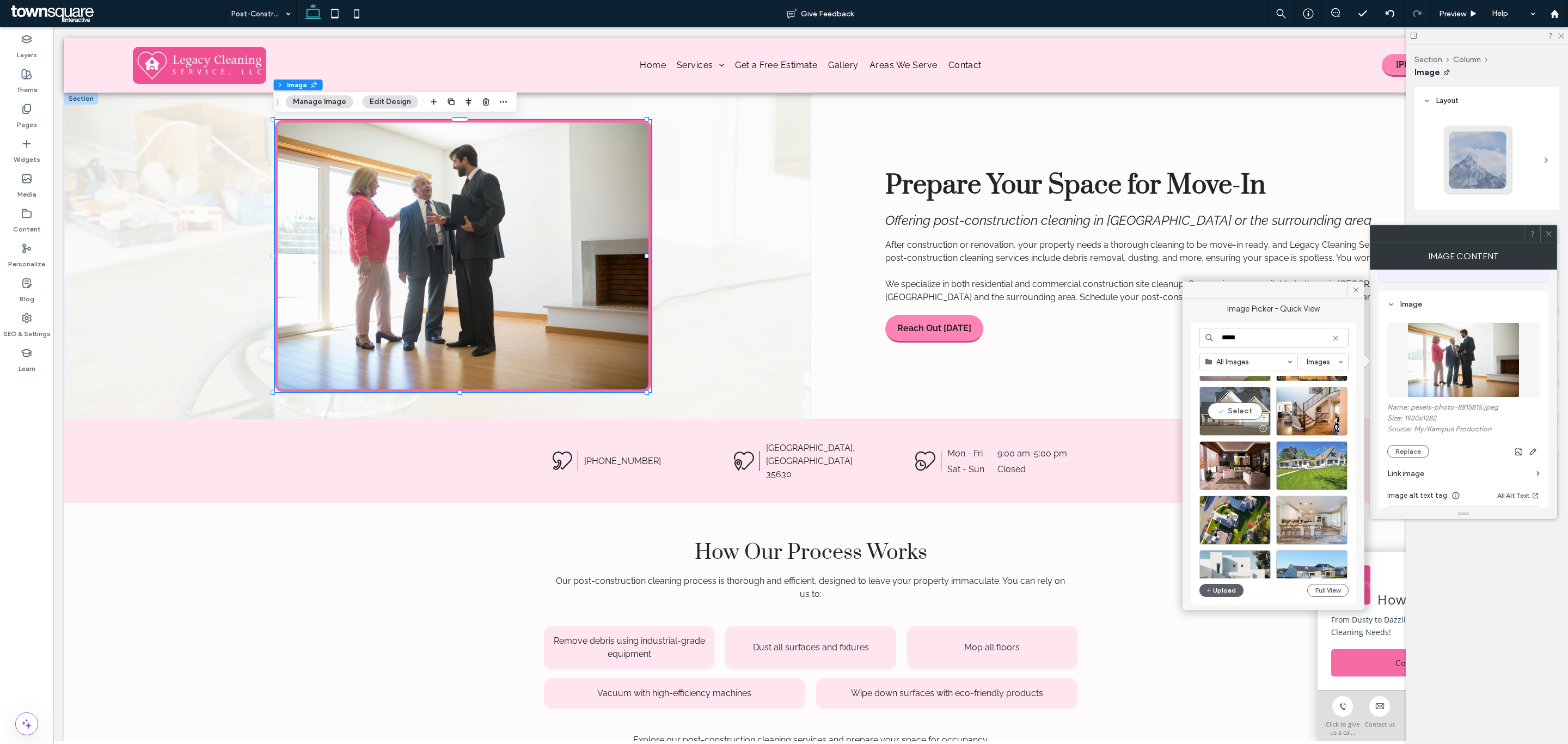
type input "*****"
click at [1239, 409] on div "Select" at bounding box center [1234, 411] width 71 height 49
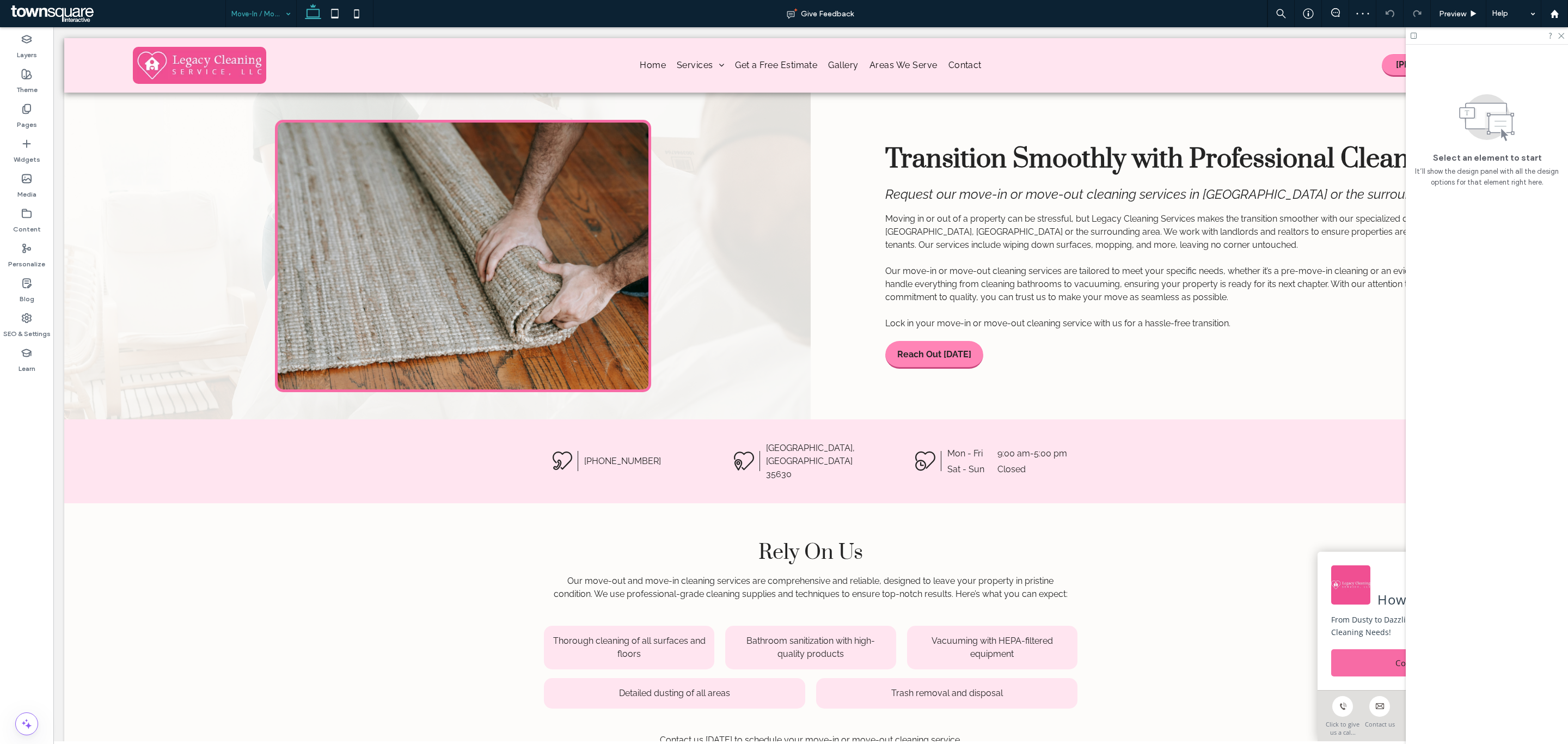
click at [244, 10] on input at bounding box center [258, 13] width 54 height 27
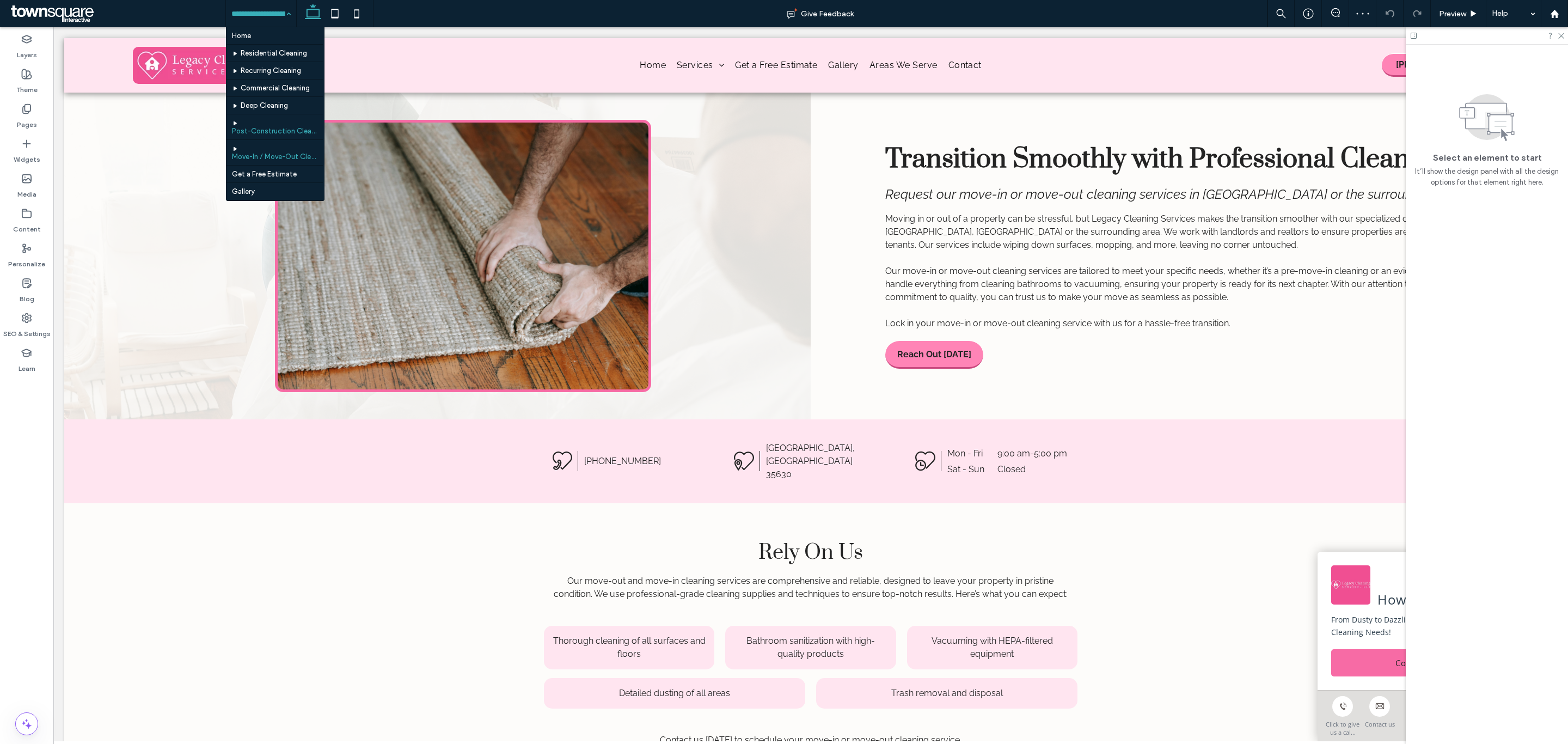
scroll to position [55, 0]
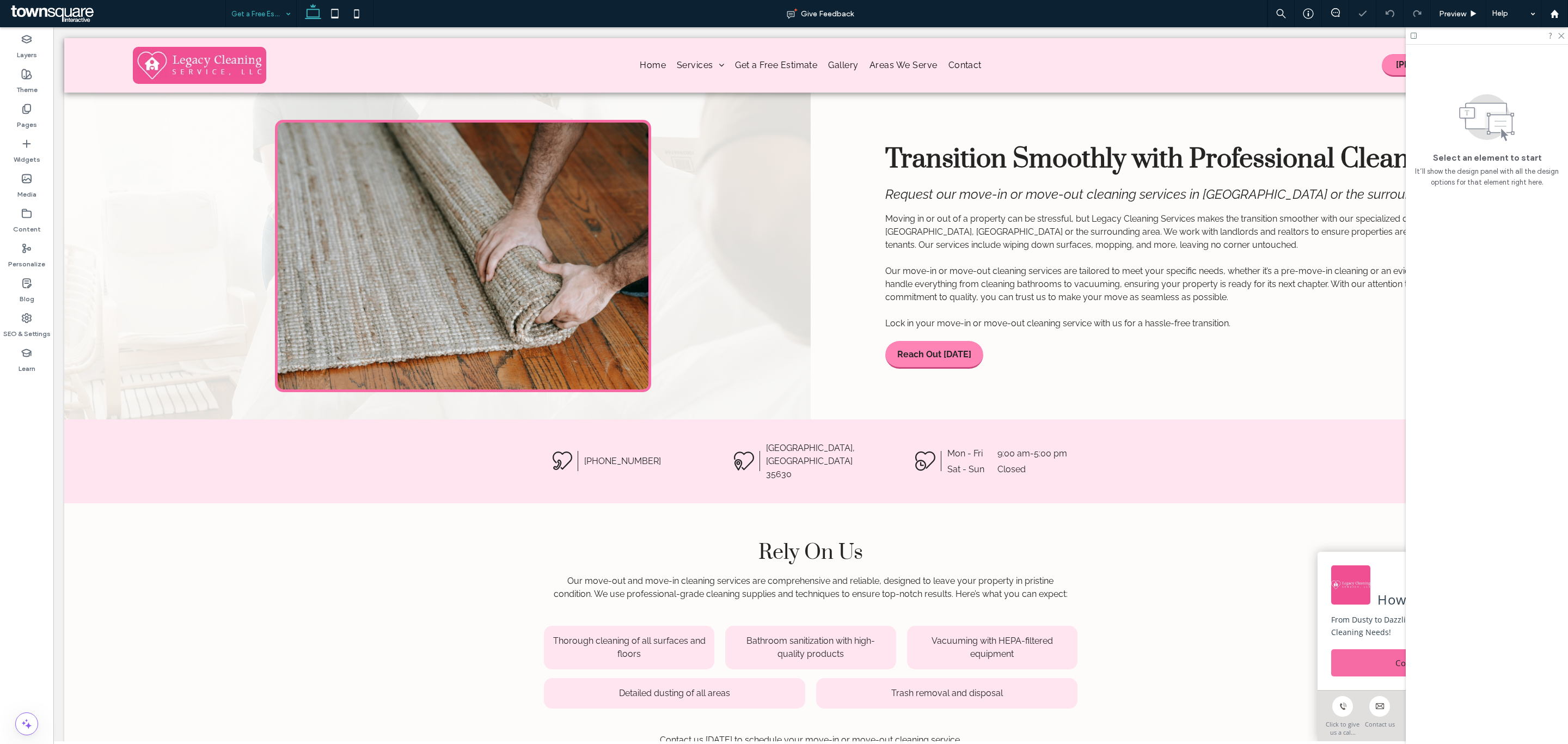
click at [258, 16] on input at bounding box center [258, 13] width 54 height 27
